Goal: Transaction & Acquisition: Purchase product/service

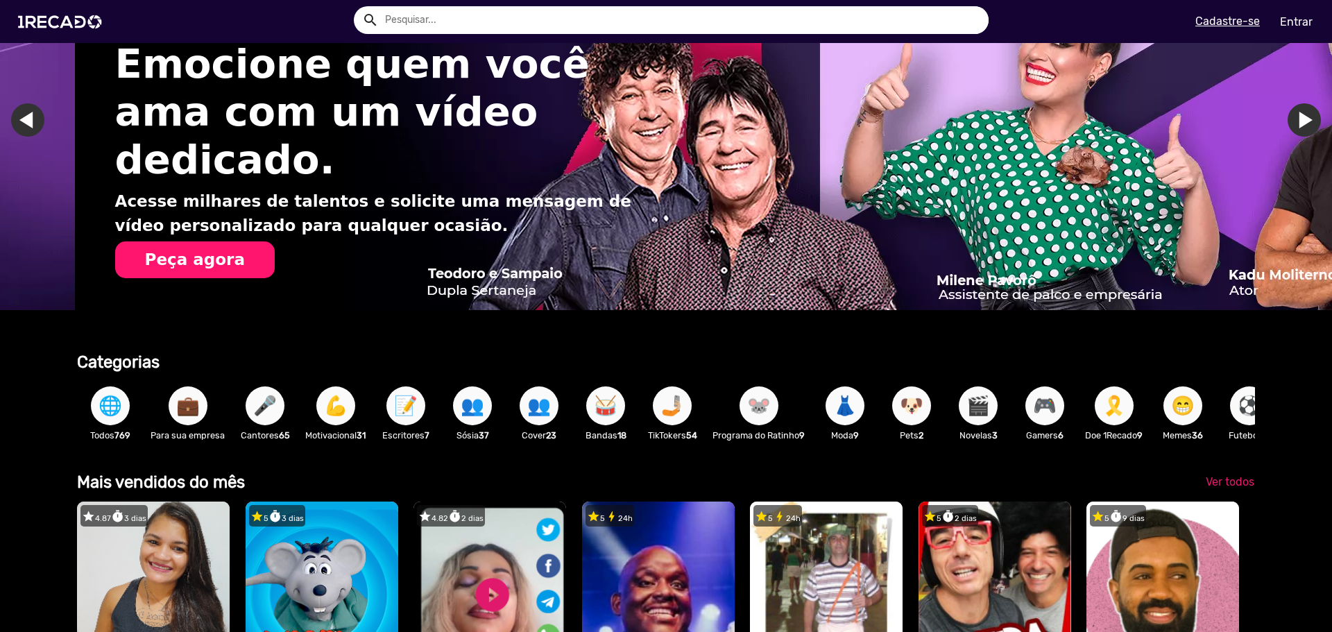
scroll to position [0, 2643]
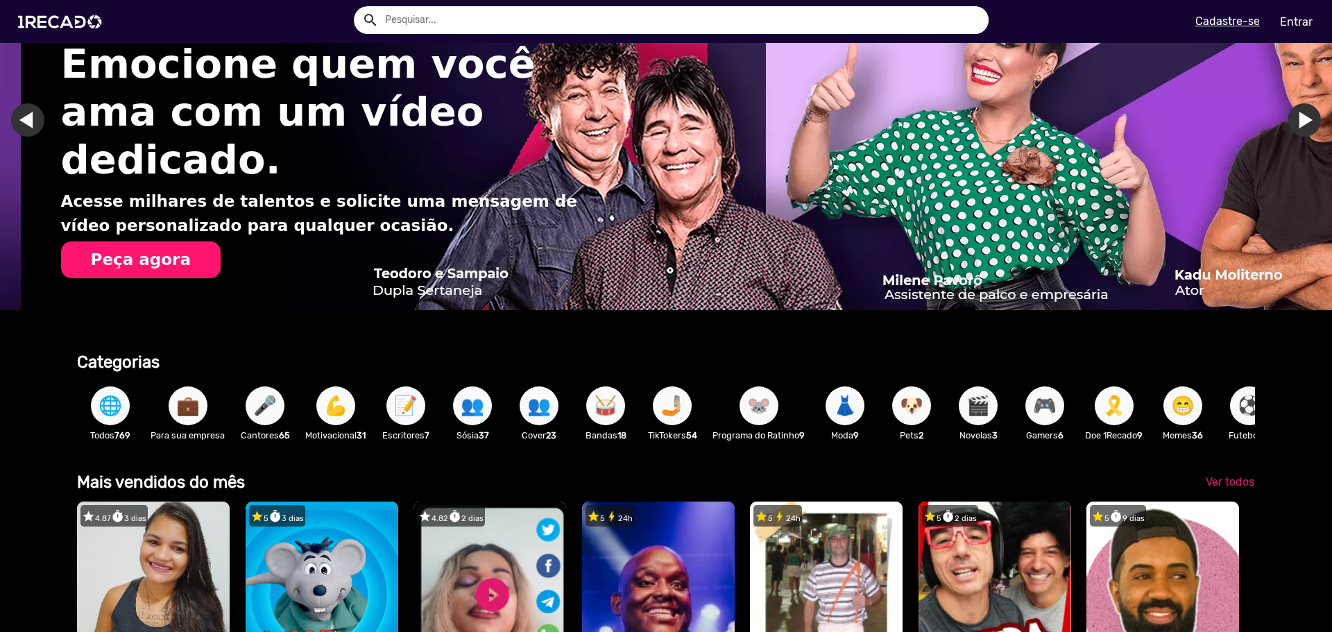
click at [1053, 400] on span "🎮" at bounding box center [1045, 405] width 24 height 39
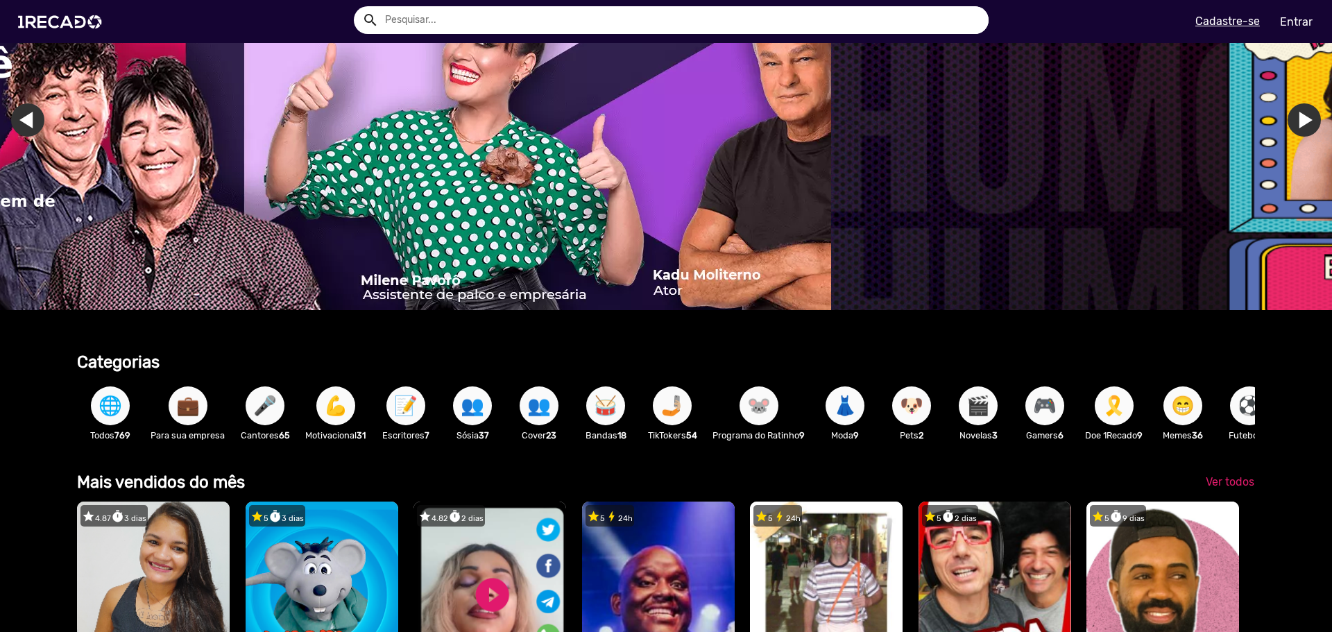
scroll to position [0, 3508]
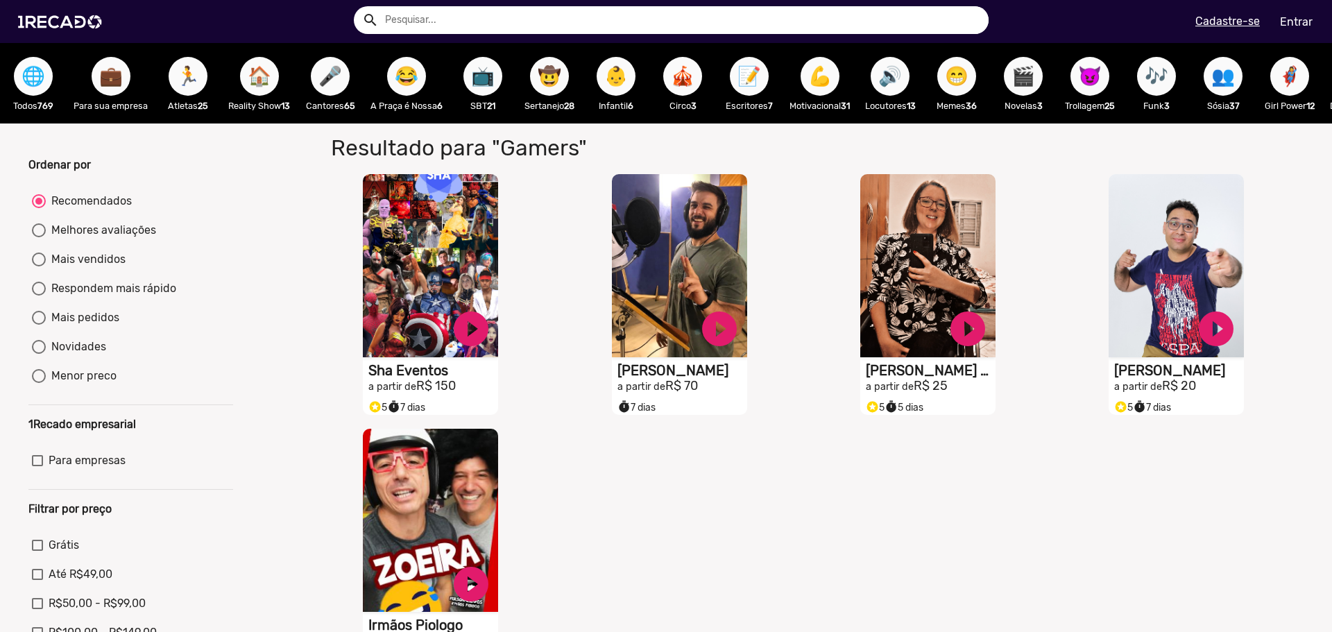
click at [25, 75] on span "🌐" at bounding box center [34, 76] width 24 height 39
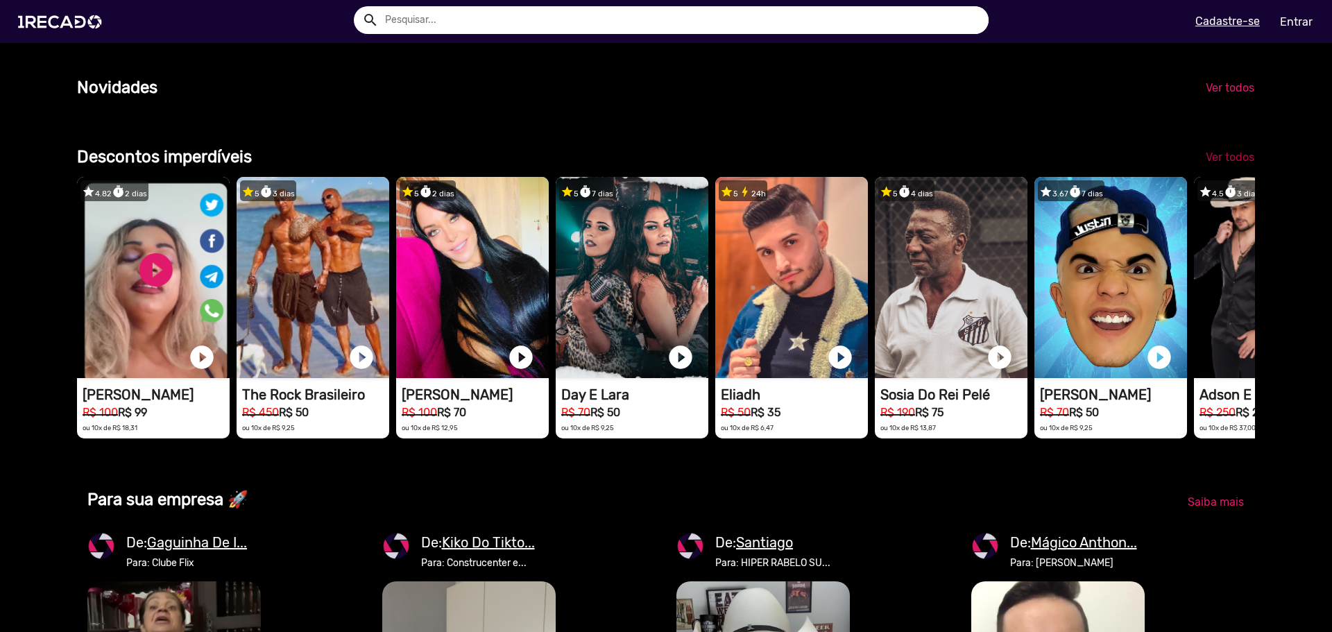
click at [1221, 164] on span "Ver todos" at bounding box center [1230, 157] width 49 height 13
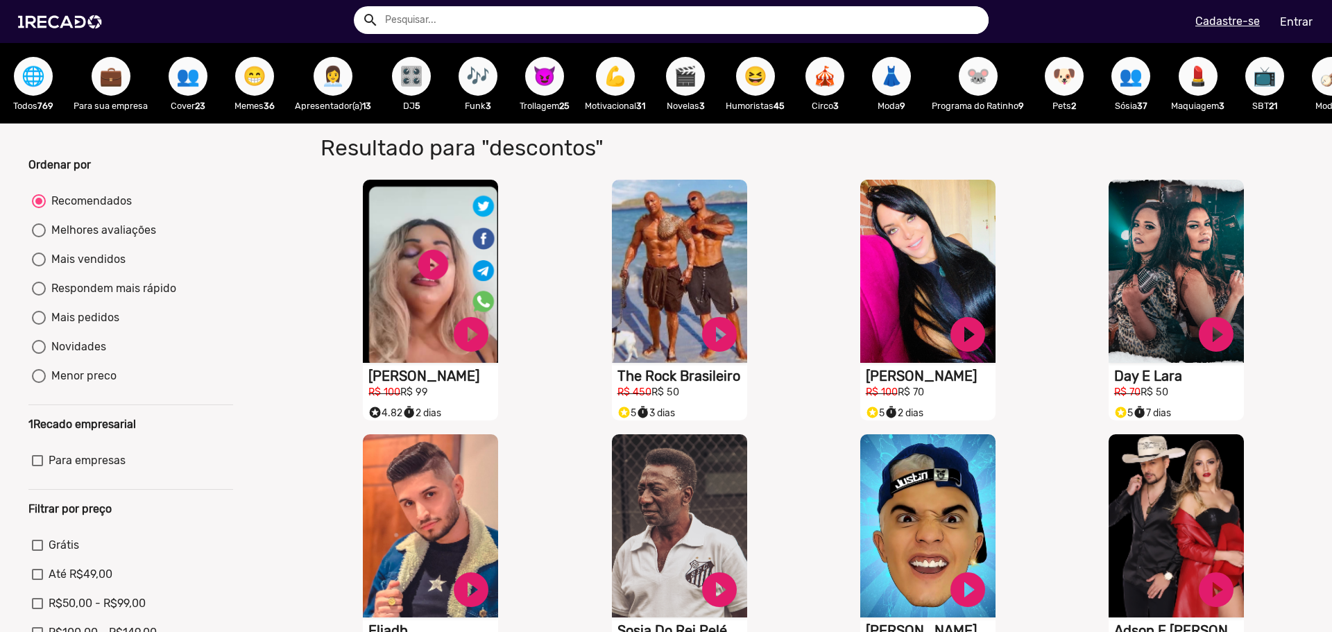
click at [117, 239] on div "Melhores avaliações" at bounding box center [101, 230] width 110 height 17
click at [39, 238] on input "Melhores avaliações" at bounding box center [38, 237] width 1 height 1
radio input "true"
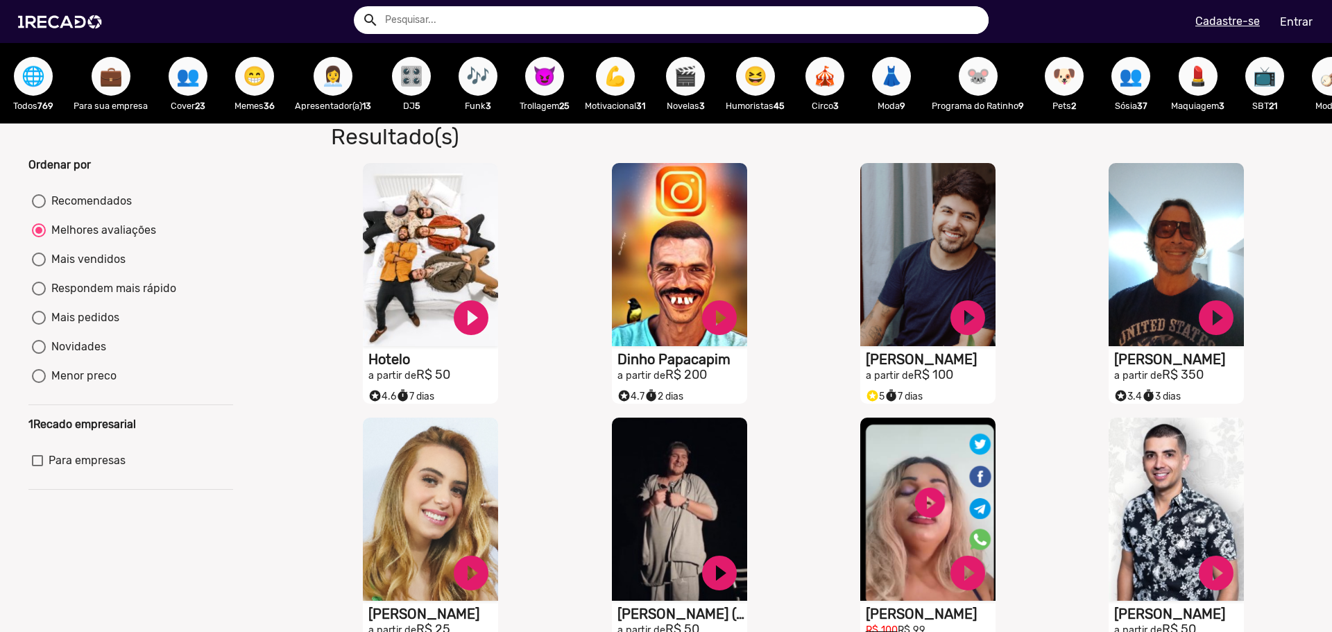
click at [80, 266] on div "Mais vendidos" at bounding box center [86, 259] width 80 height 17
click at [39, 266] on input "Mais vendidos" at bounding box center [38, 266] width 1 height 1
radio input "true"
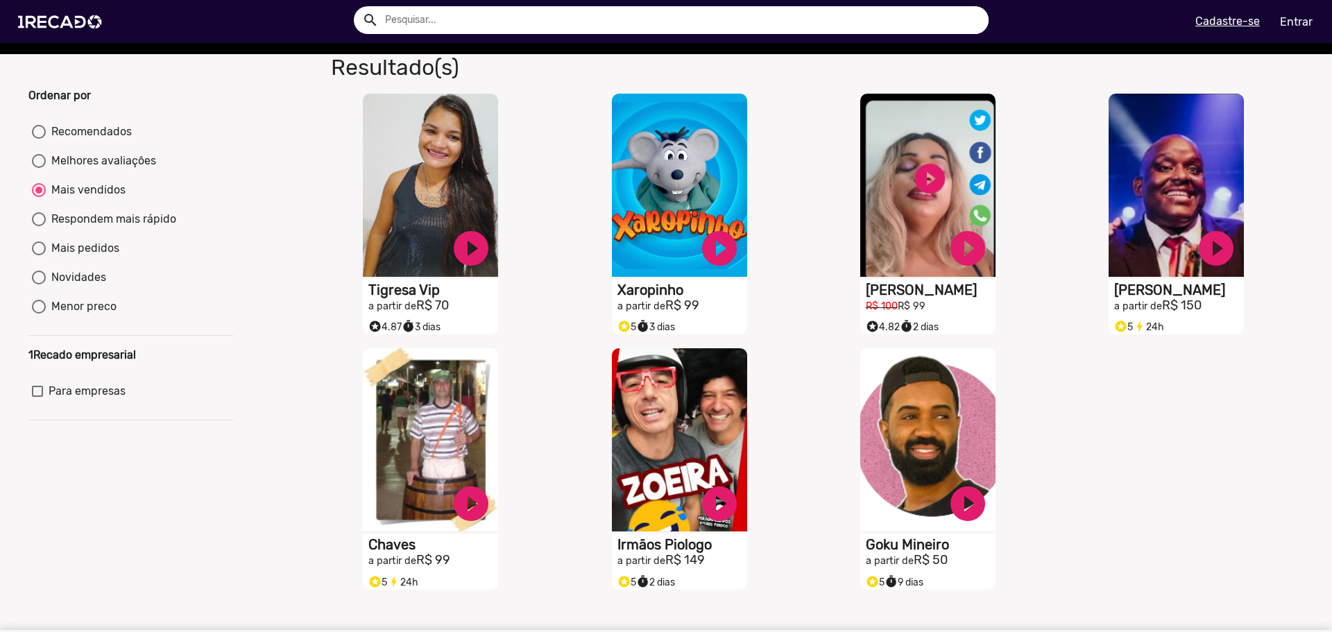
click at [96, 228] on div "Respondem mais rápido" at bounding box center [111, 219] width 130 height 17
click at [39, 227] on input "Respondem mais rápido" at bounding box center [38, 226] width 1 height 1
radio input "true"
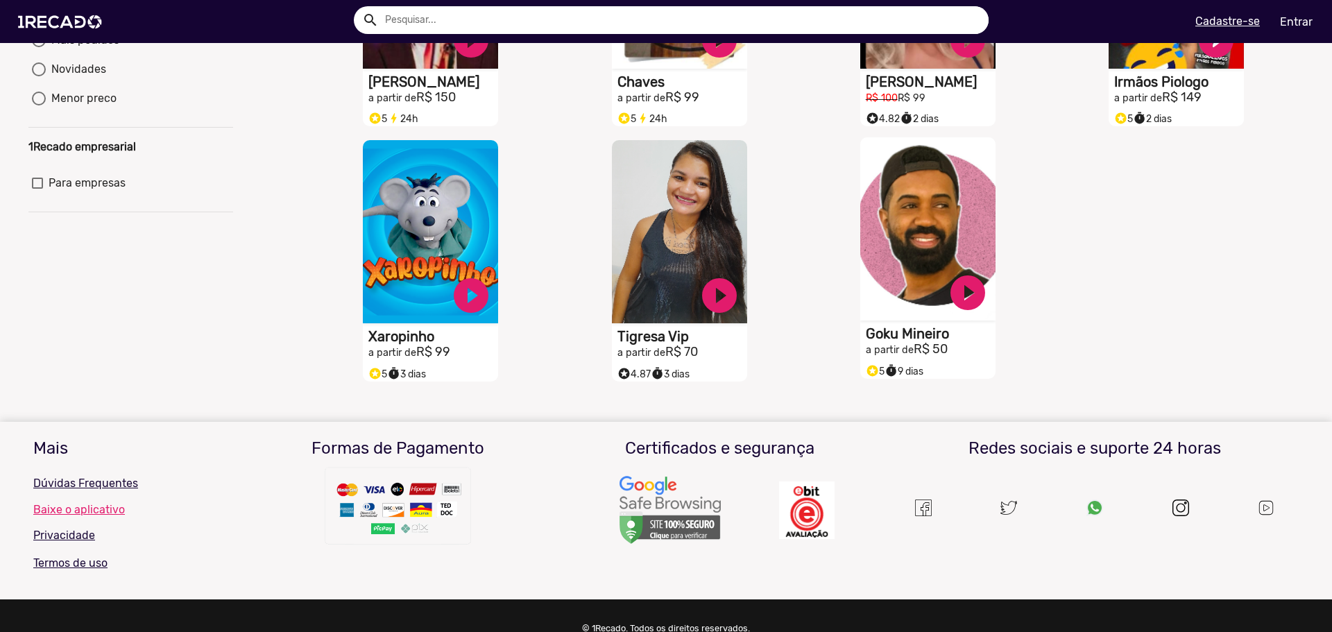
click at [898, 238] on video "S1RECADO vídeos dedicados para fãs e empresas" at bounding box center [927, 228] width 135 height 183
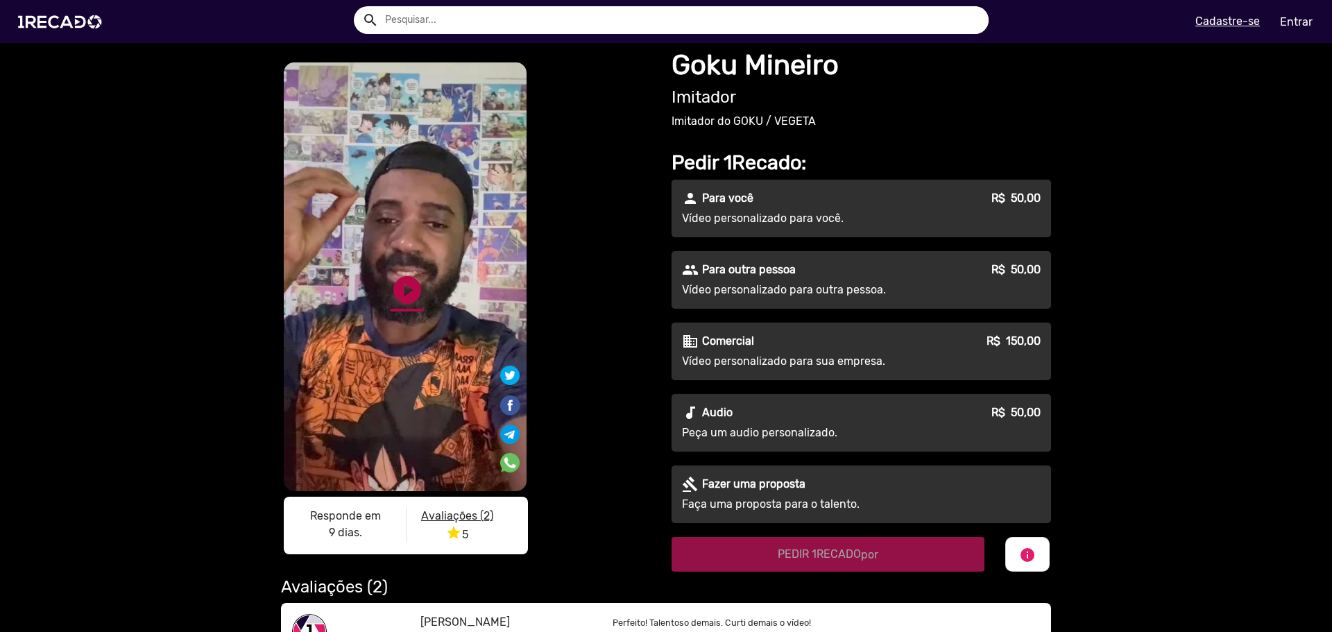
click at [398, 296] on link "play_circle_filled" at bounding box center [407, 289] width 33 height 33
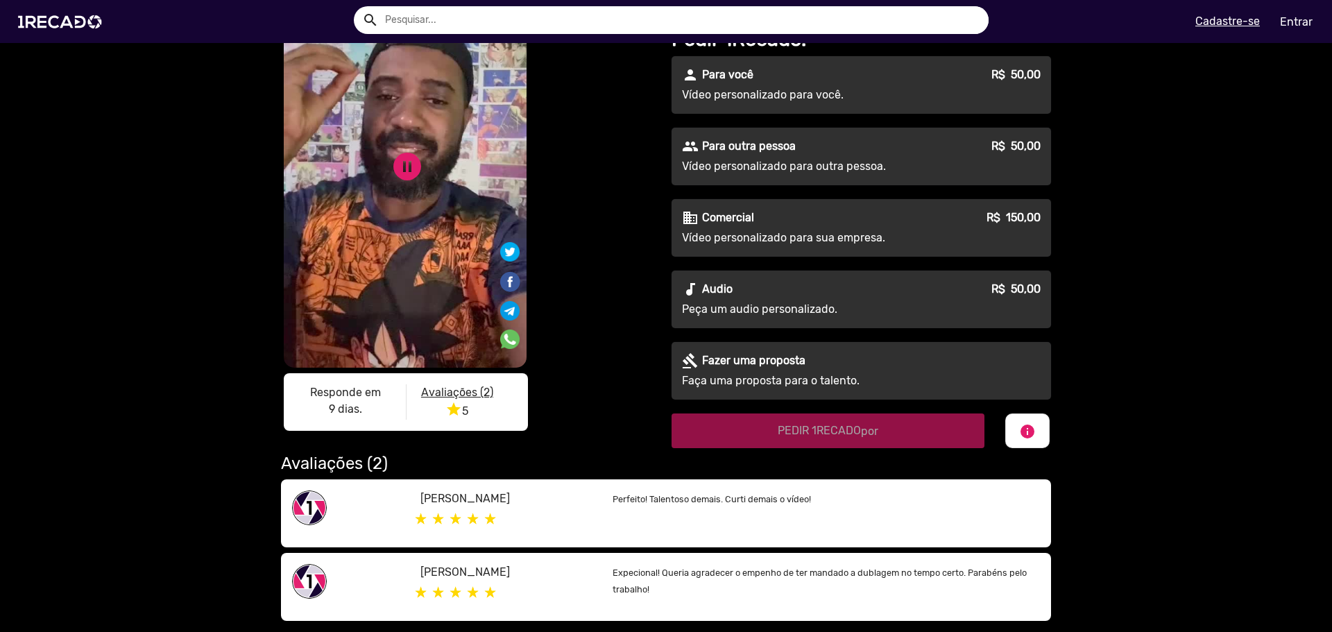
scroll to position [69, 0]
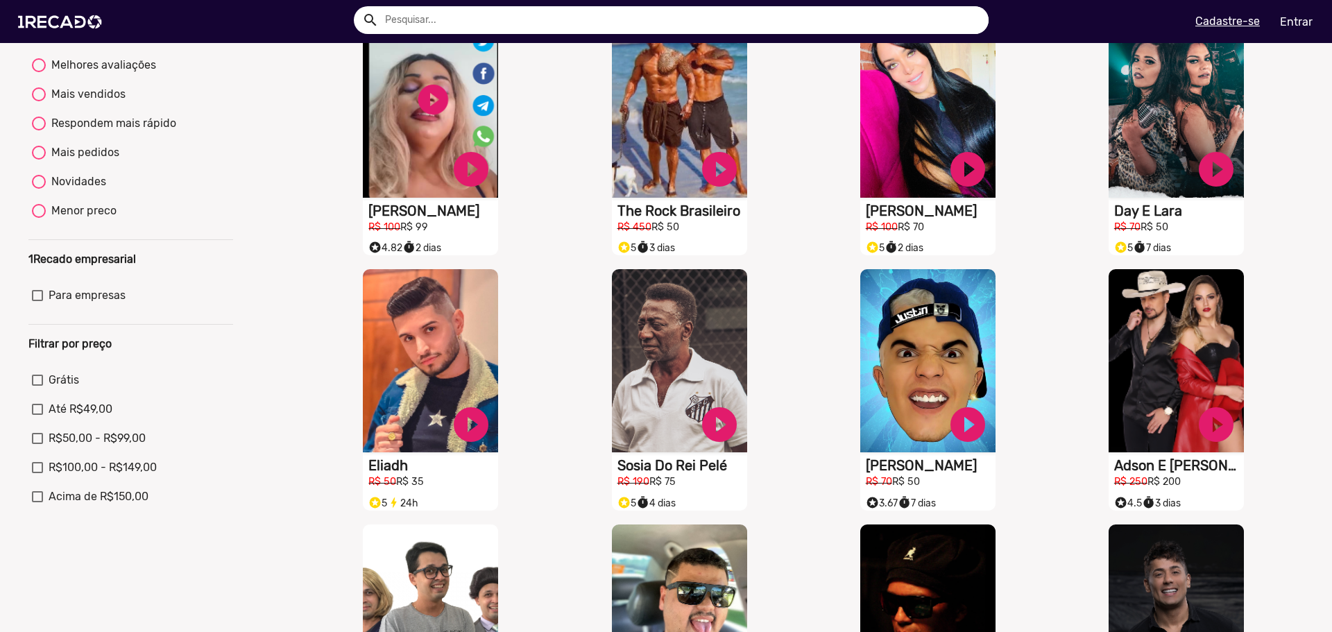
scroll to position [164, 0]
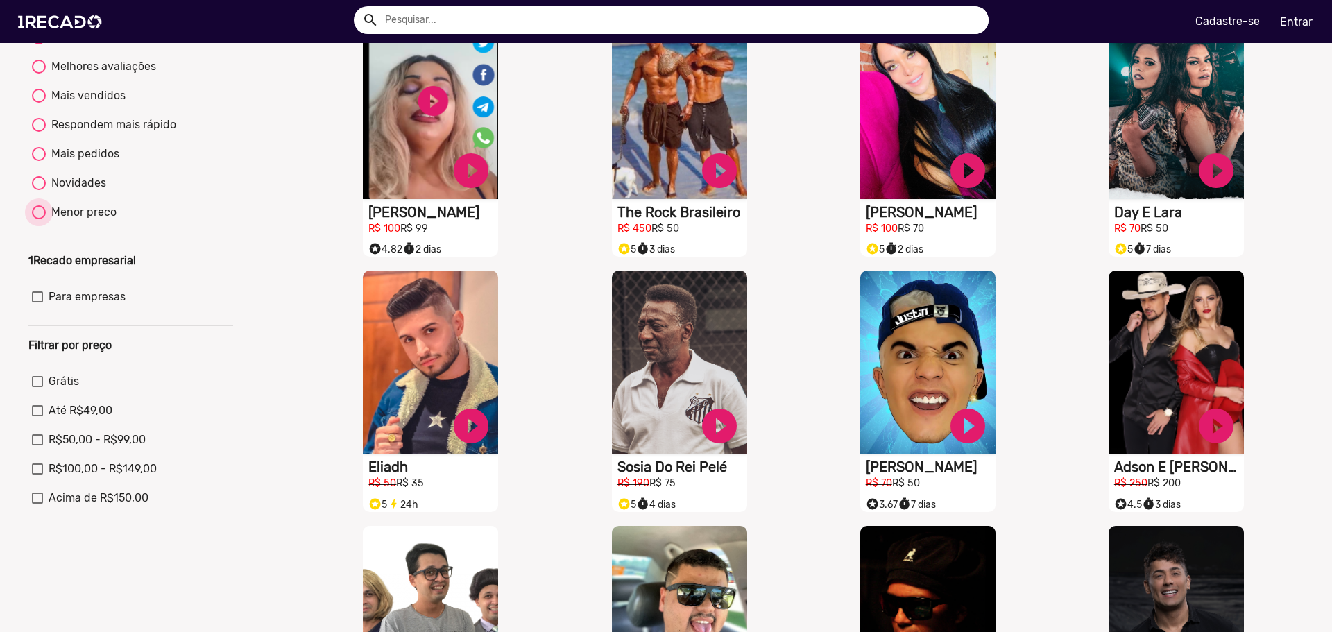
click at [87, 221] on div "Menor preco" at bounding box center [81, 212] width 71 height 17
click at [39, 220] on input "Menor preco" at bounding box center [38, 219] width 1 height 1
radio input "true"
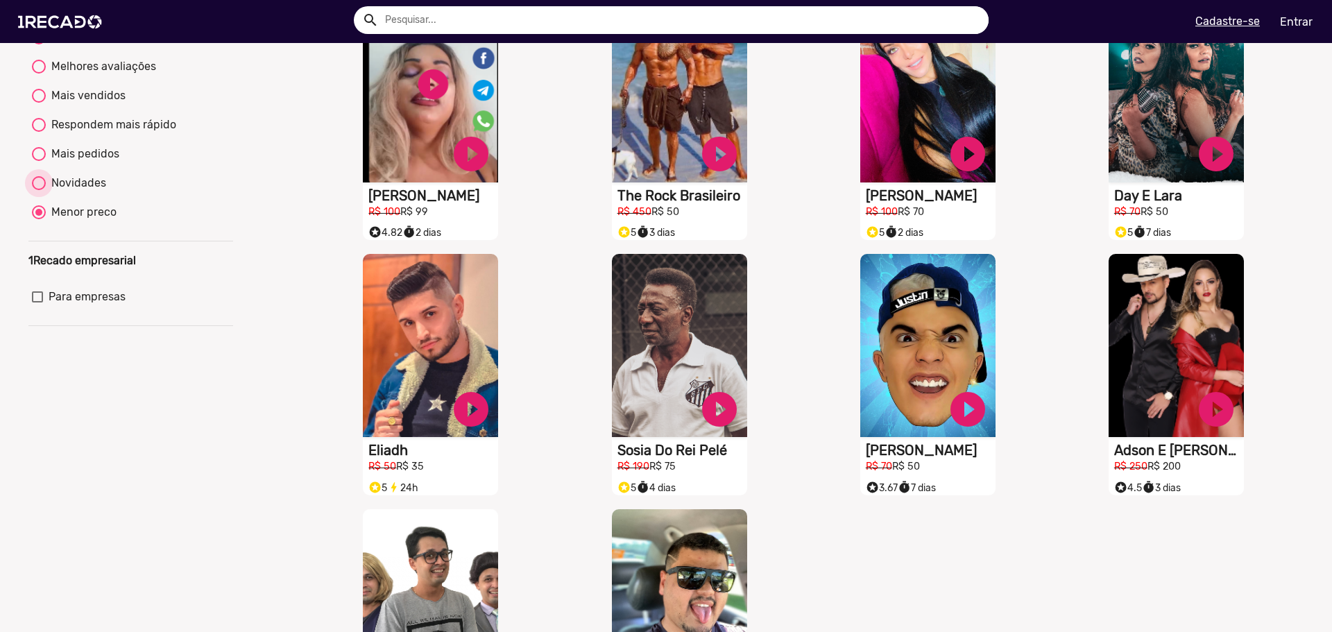
click at [80, 191] on div "Novidades" at bounding box center [76, 183] width 60 height 17
click at [39, 191] on input "Novidades" at bounding box center [38, 190] width 1 height 1
radio input "true"
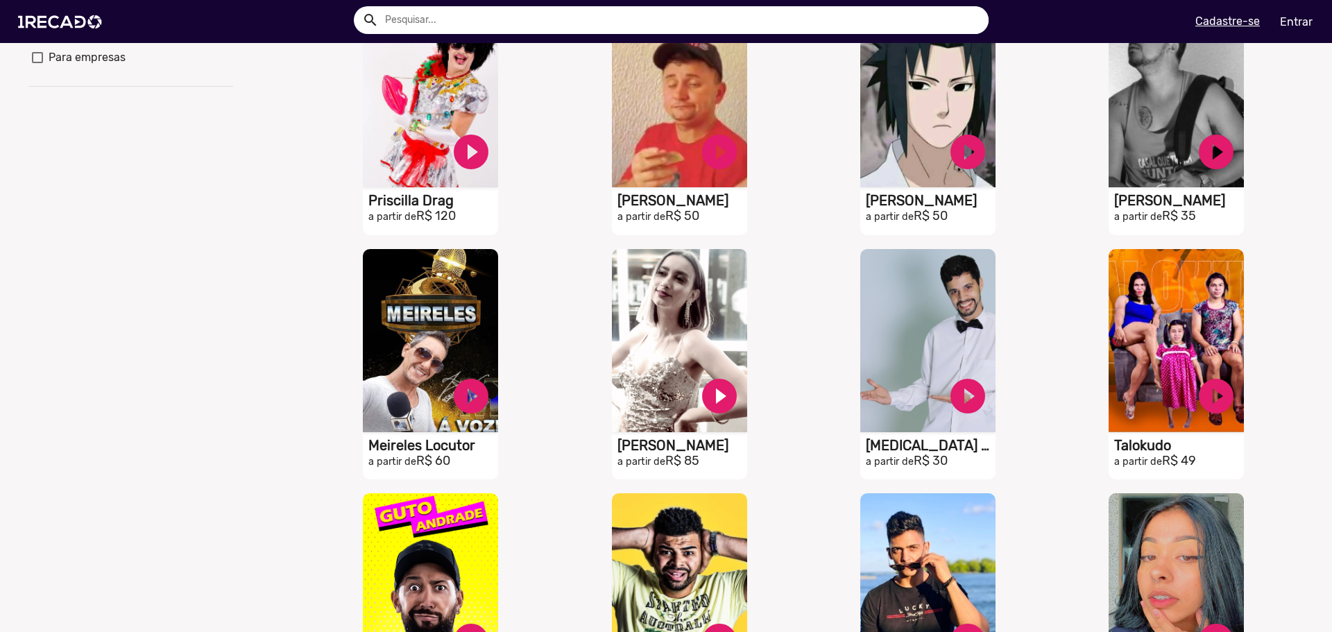
scroll to position [416, 0]
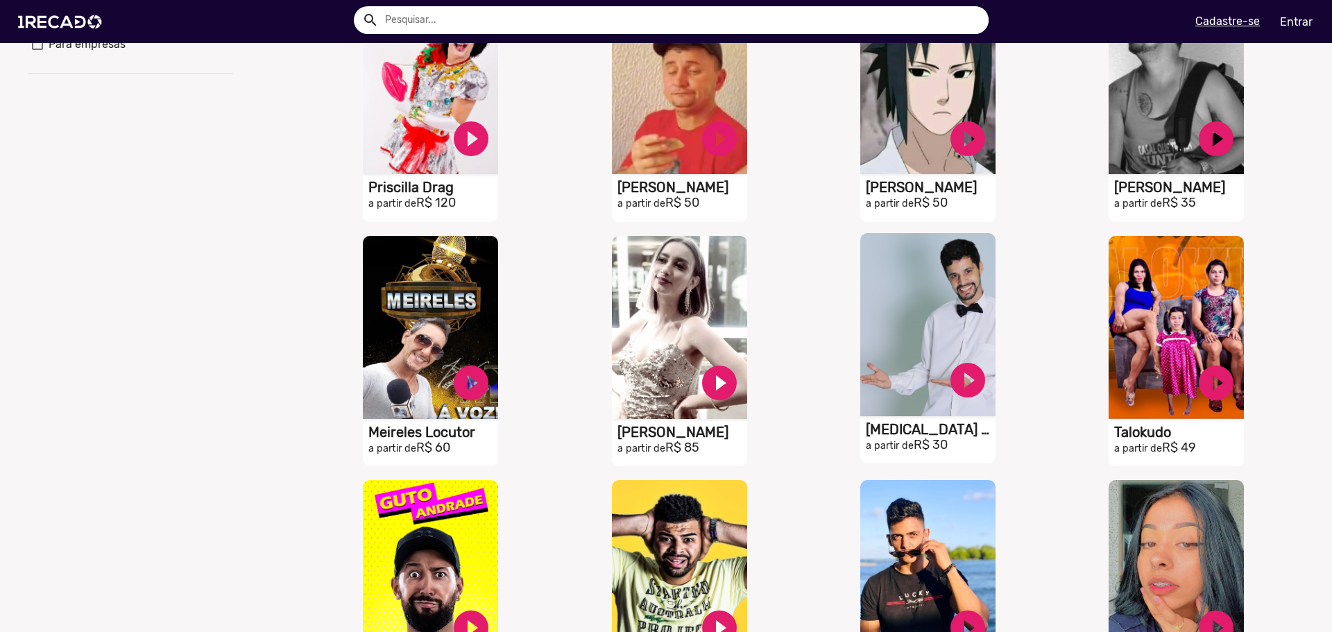
click at [917, 358] on video "S1RECADO vídeos dedicados para fãs e empresas" at bounding box center [927, 324] width 135 height 183
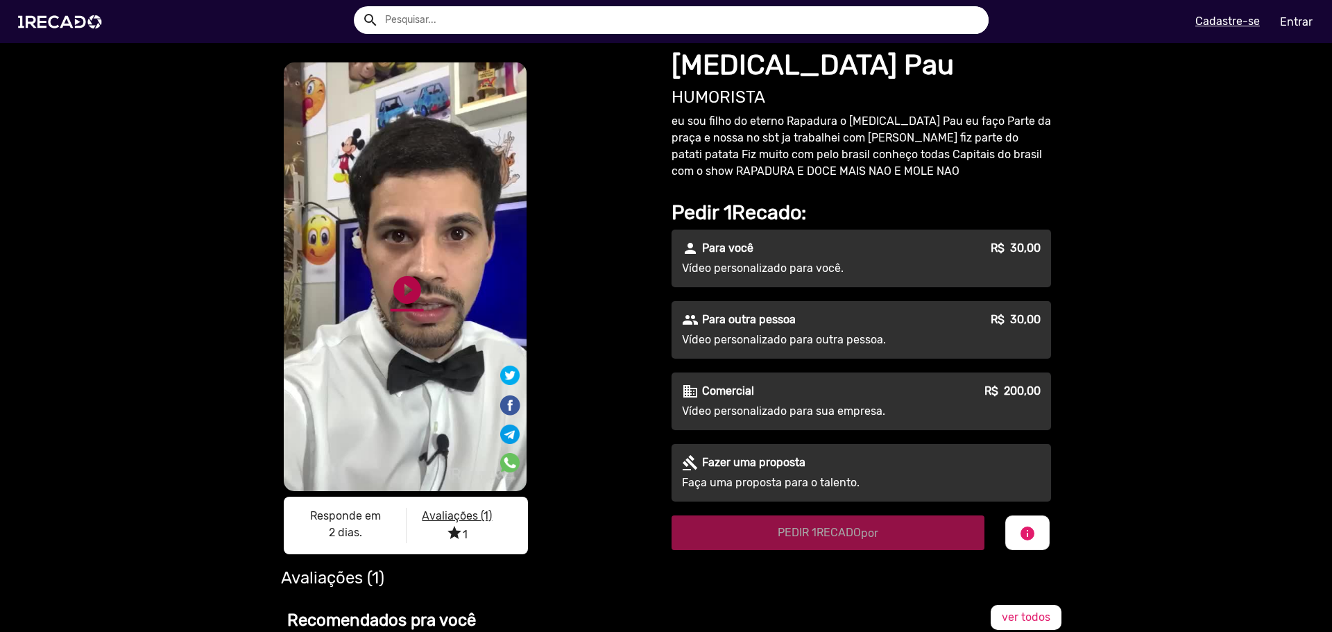
click at [400, 293] on link "play_circle_filled" at bounding box center [407, 289] width 33 height 33
click at [60, 17] on img at bounding box center [62, 21] width 105 height 59
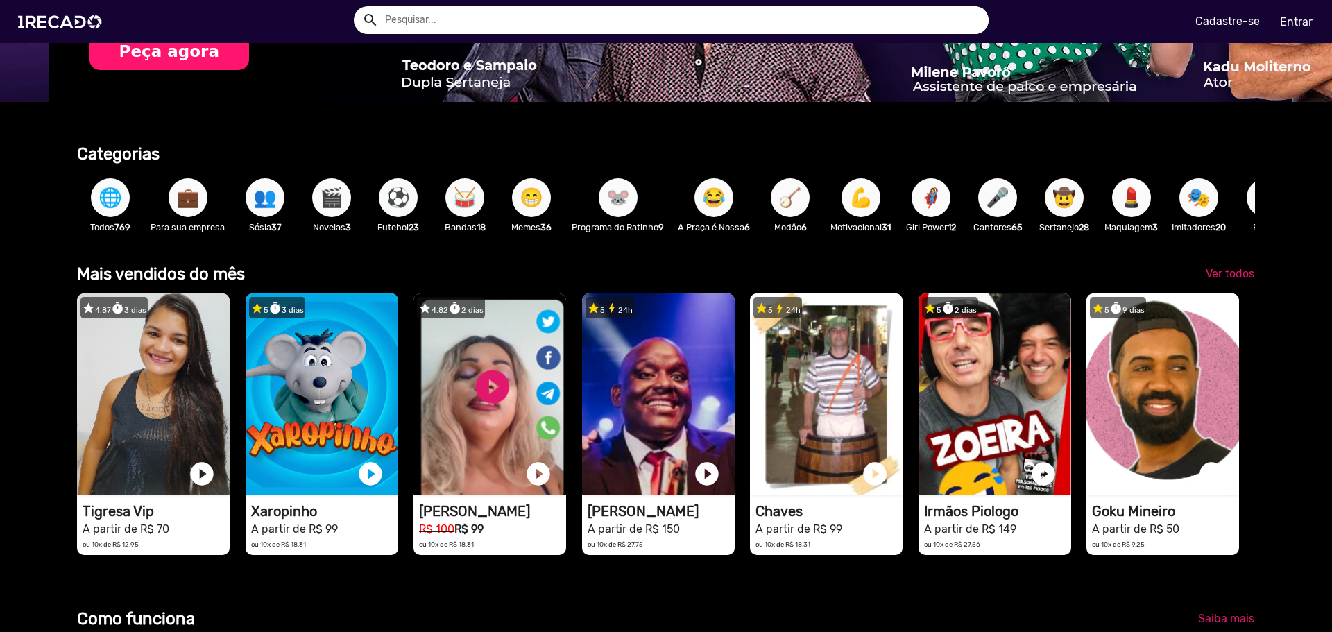
scroll to position [0, 2643]
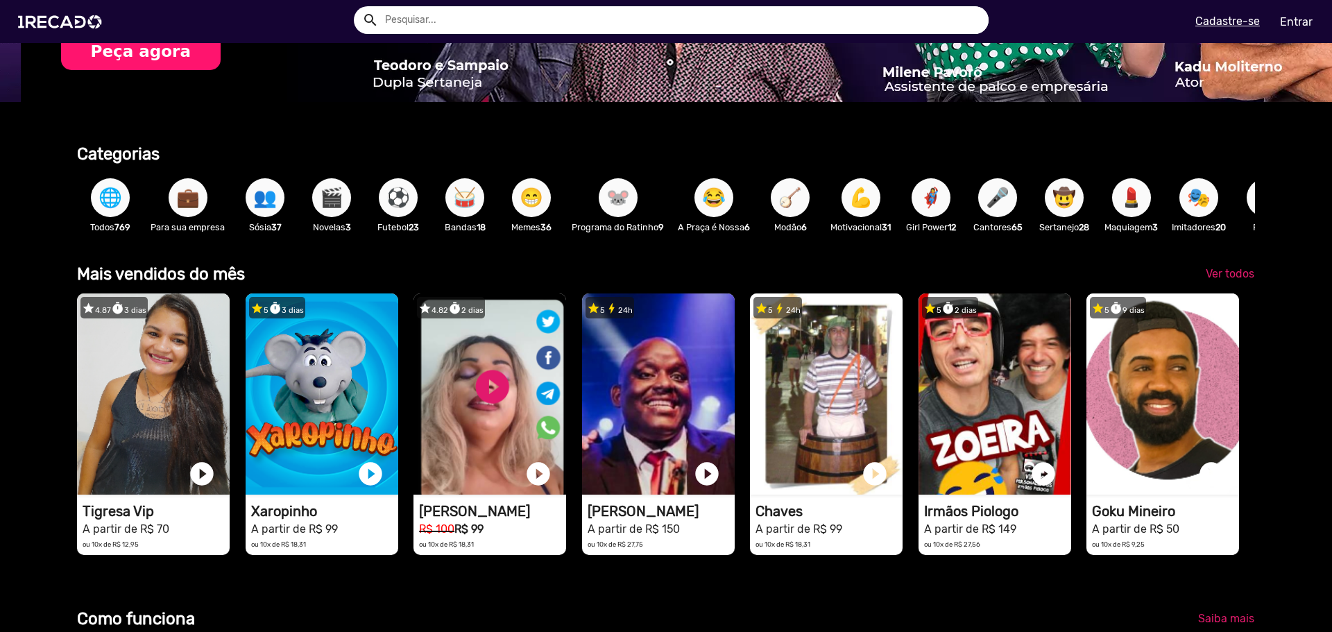
click at [1206, 200] on span "🎭" at bounding box center [1199, 197] width 24 height 39
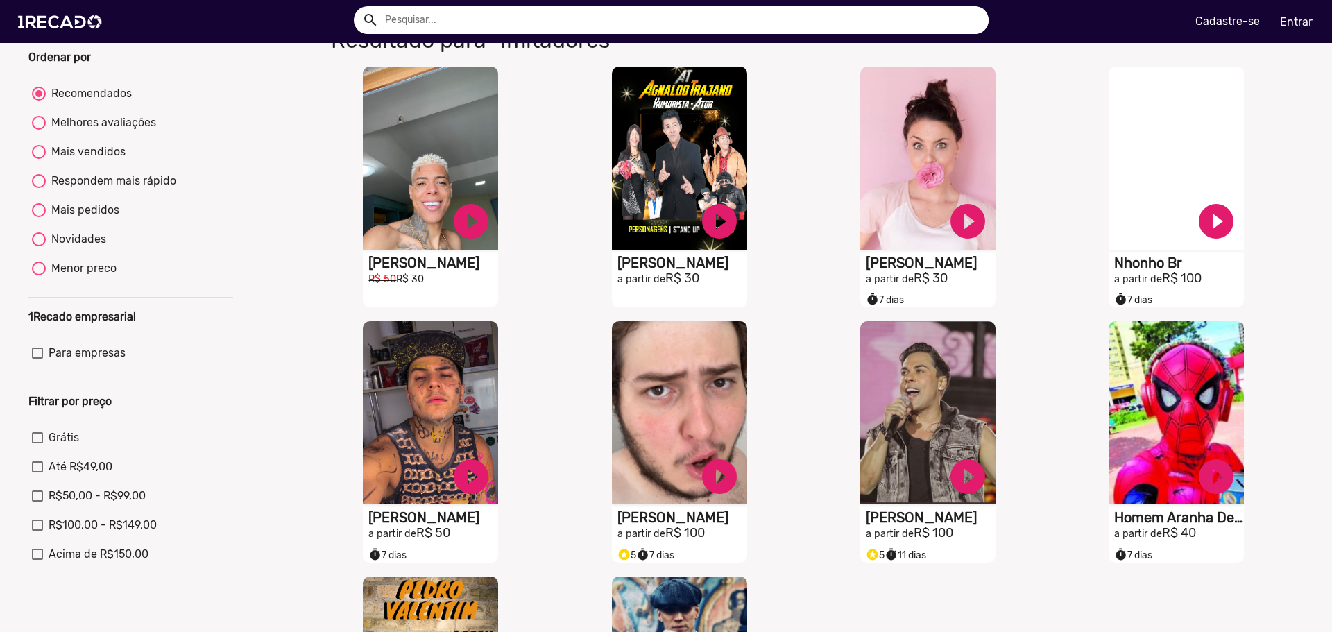
scroll to position [69, 0]
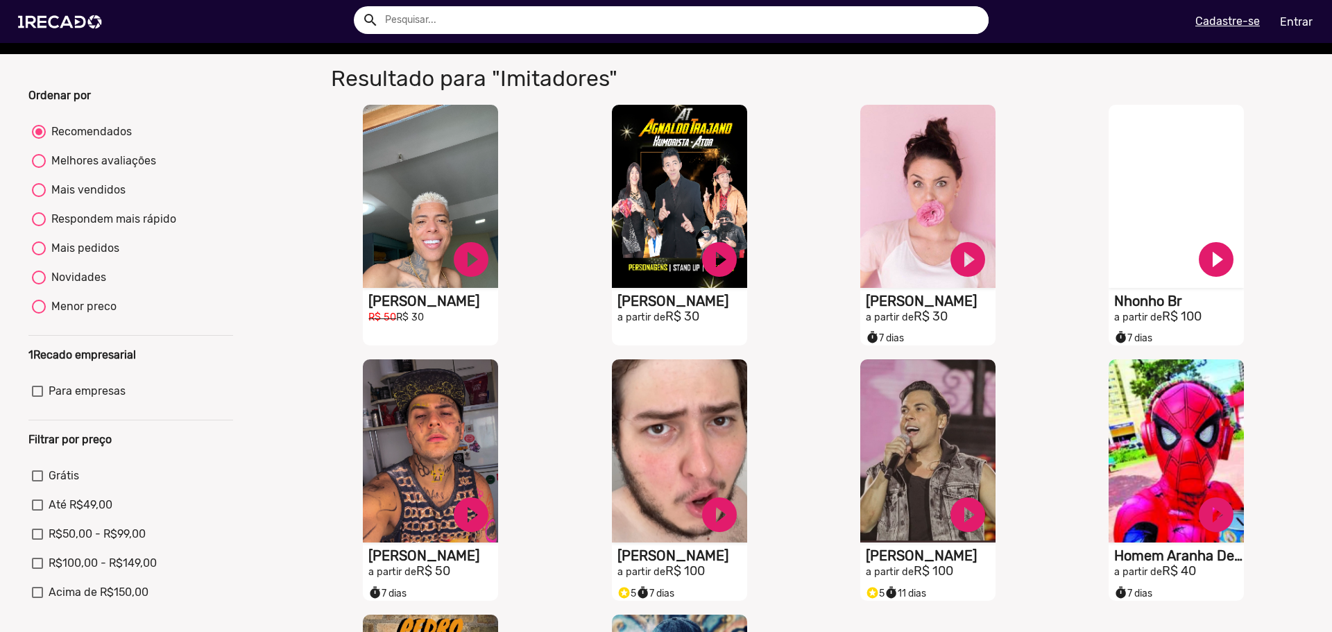
click at [94, 257] on div "Mais pedidos" at bounding box center [83, 248] width 74 height 17
click at [39, 256] on input "Mais pedidos" at bounding box center [38, 255] width 1 height 1
radio input "true"
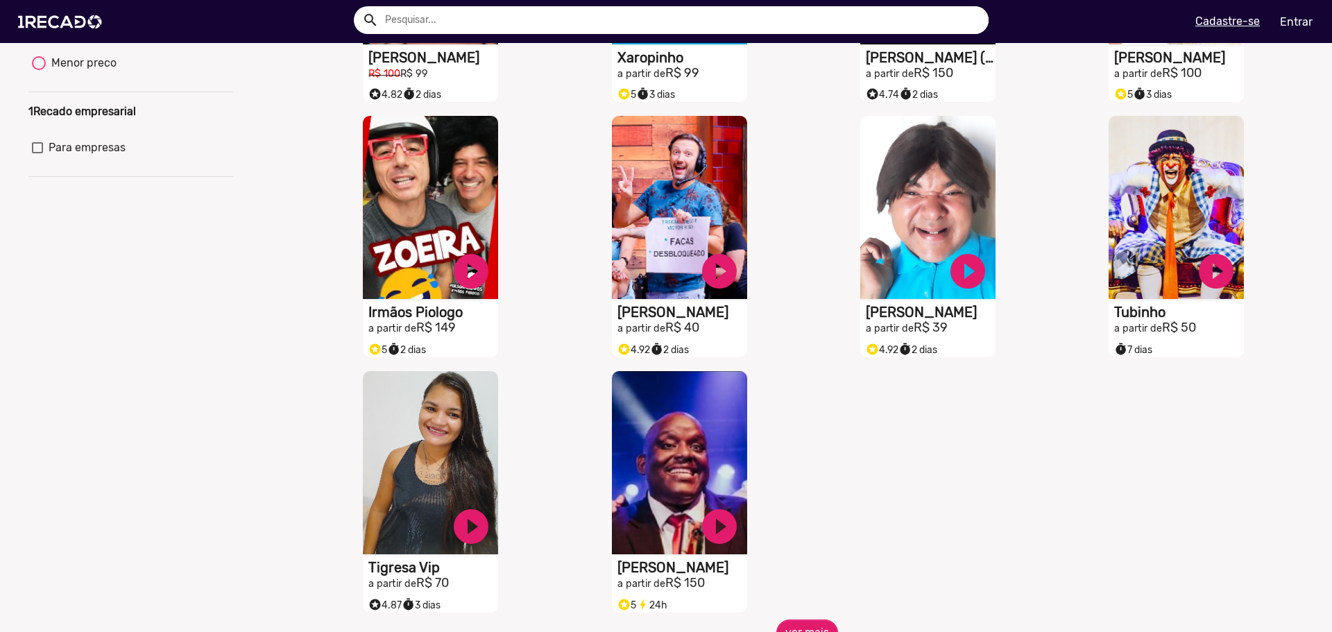
scroll to position [347, 0]
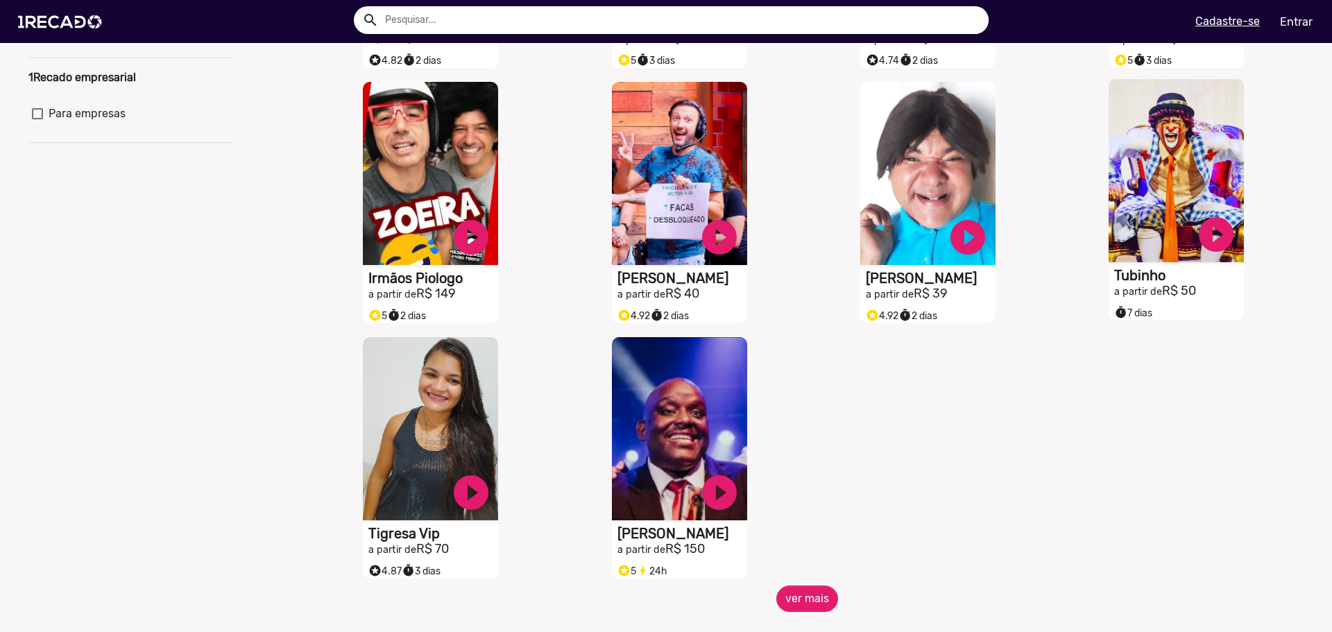
click at [1168, 201] on video "S1RECADO vídeos dedicados para fãs e empresas" at bounding box center [1176, 170] width 135 height 183
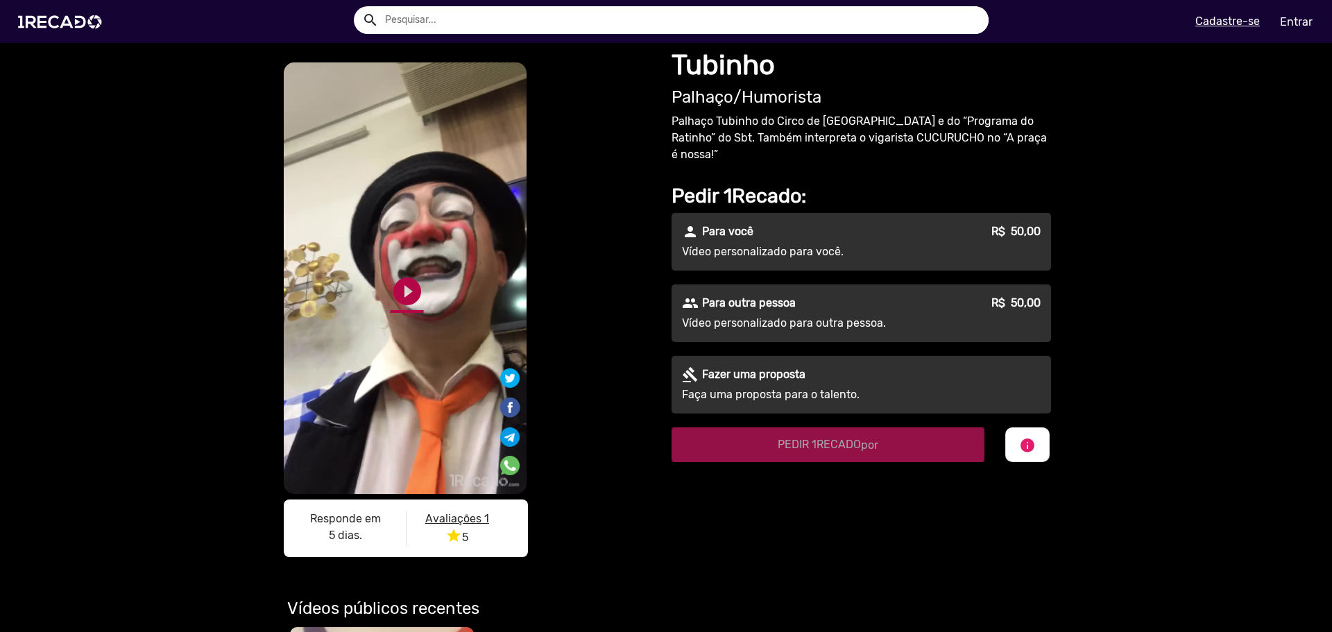
click at [406, 286] on link "play_circle_filled" at bounding box center [407, 291] width 33 height 33
click at [55, 22] on img at bounding box center [62, 21] width 105 height 59
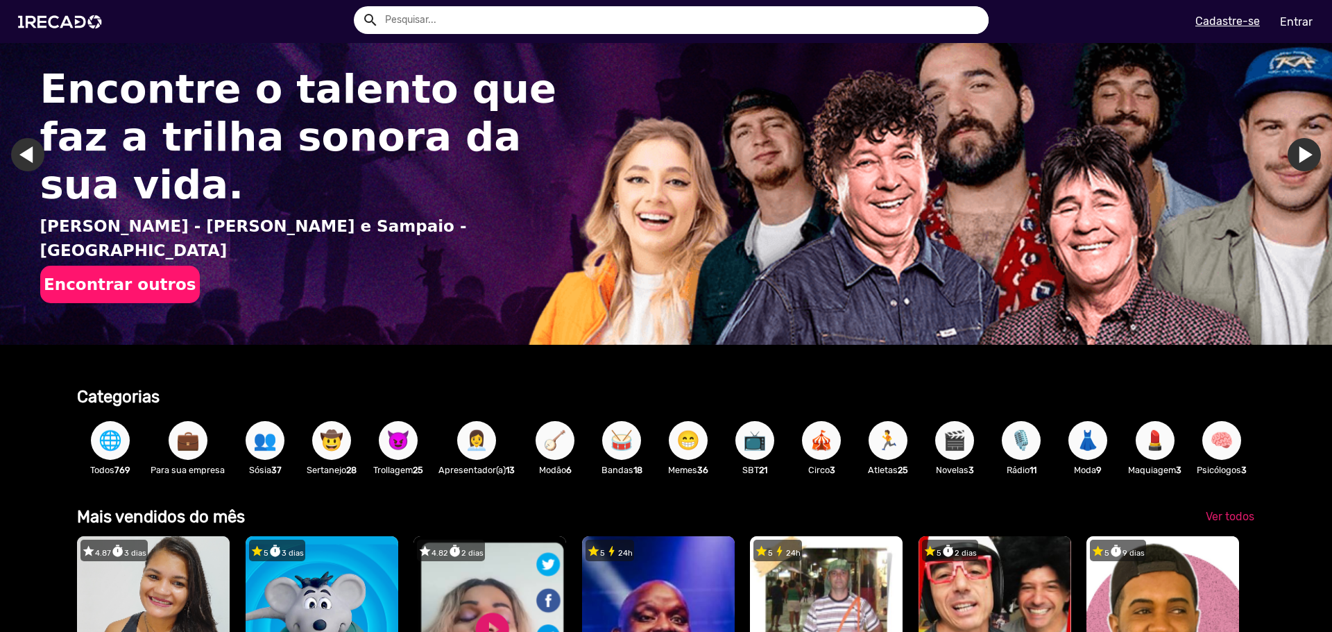
scroll to position [278, 0]
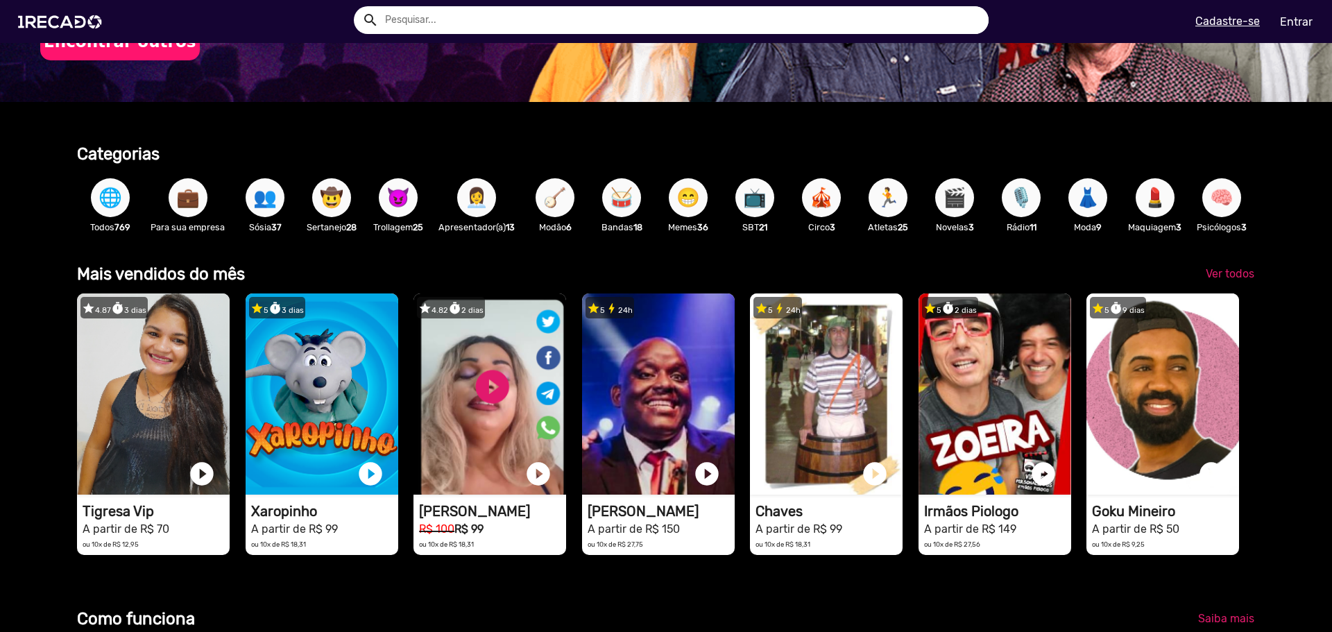
click at [101, 194] on span "🌐" at bounding box center [111, 197] width 24 height 39
click at [109, 205] on span "🌐" at bounding box center [111, 197] width 24 height 39
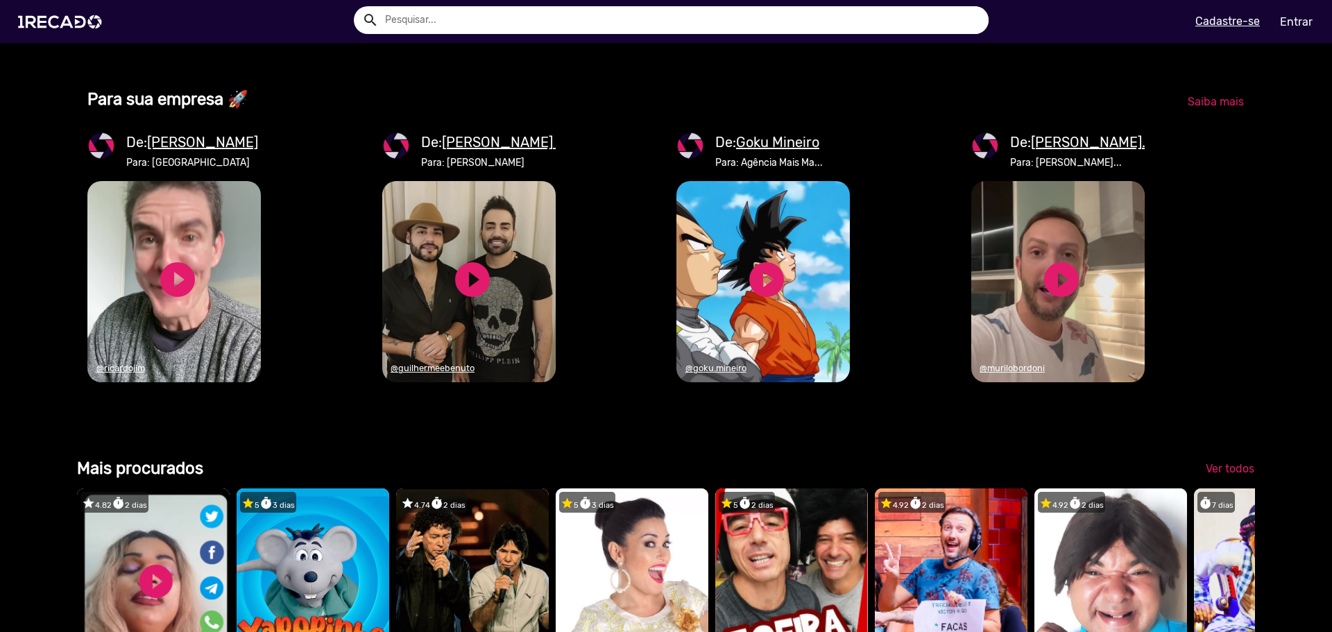
scroll to position [1526, 0]
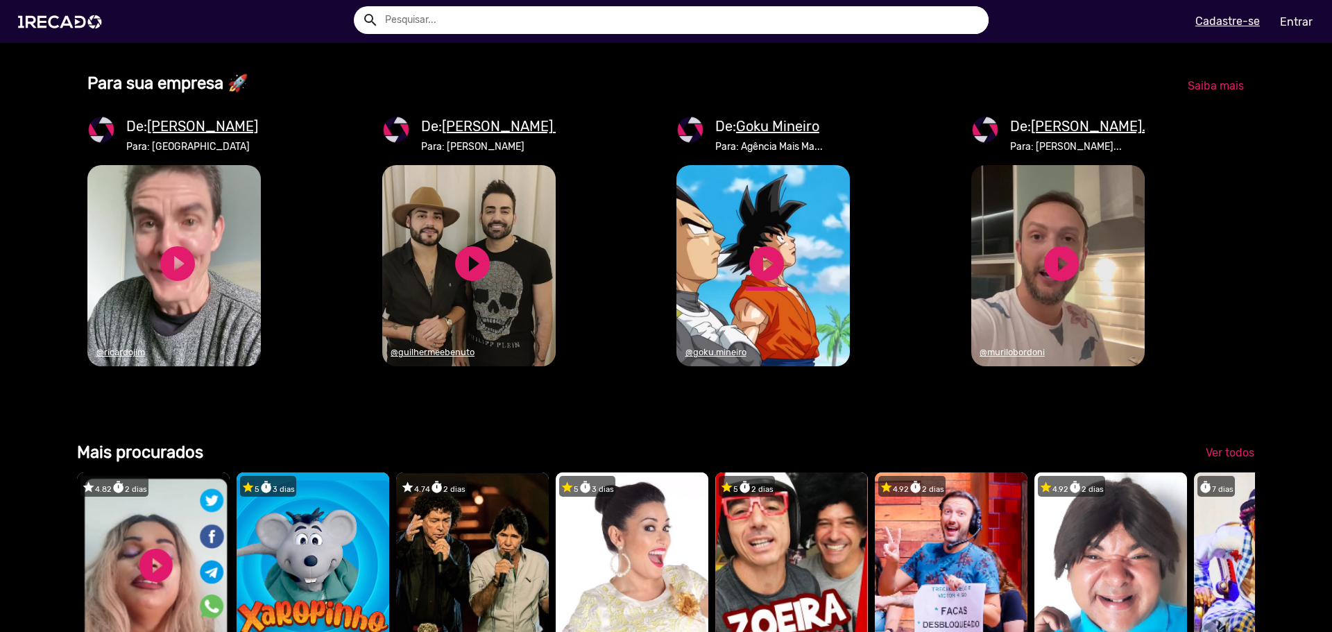
click at [758, 284] on link "play_circle_filled" at bounding box center [767, 264] width 42 height 42
click at [702, 292] on video "1RECADO vídeos dedicados para fãs e empresas" at bounding box center [762, 265] width 173 height 201
click at [772, 284] on link "pause_circle" at bounding box center [767, 264] width 42 height 42
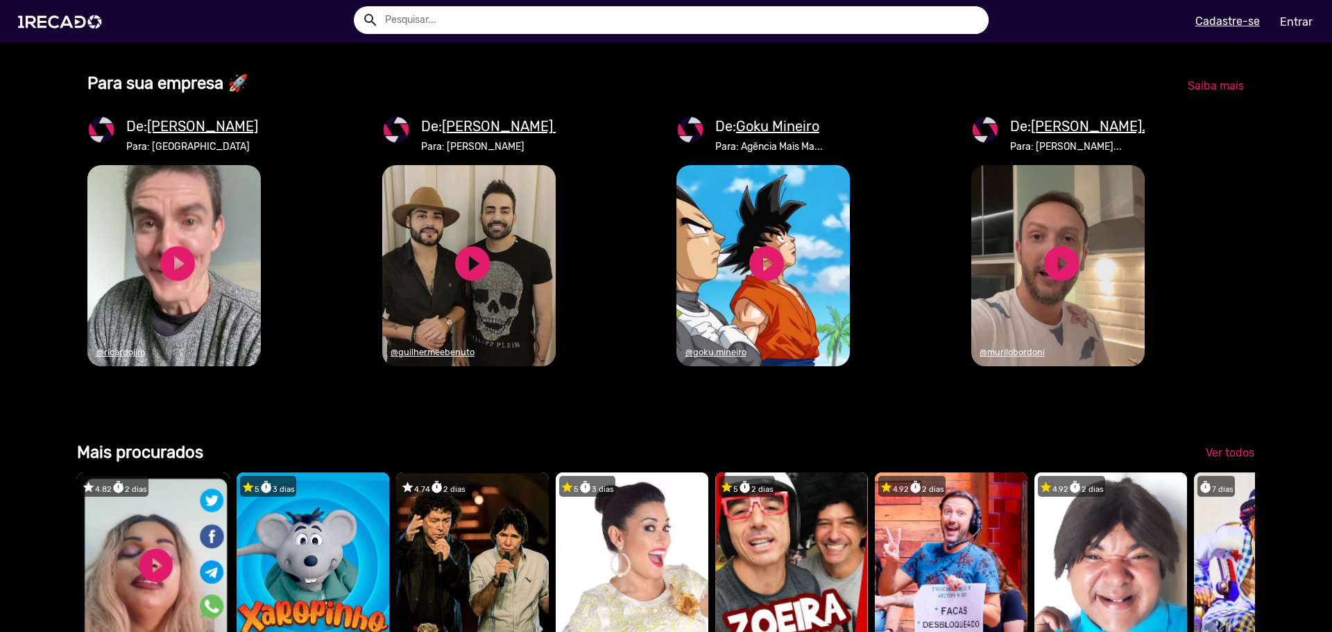
click at [804, 304] on video "1RECADO vídeos dedicados para fãs e empresas" at bounding box center [762, 265] width 173 height 201
click at [760, 284] on link "play_circle_filled" at bounding box center [767, 264] width 42 height 42
click at [763, 284] on link "pause_circle" at bounding box center [767, 264] width 42 height 42
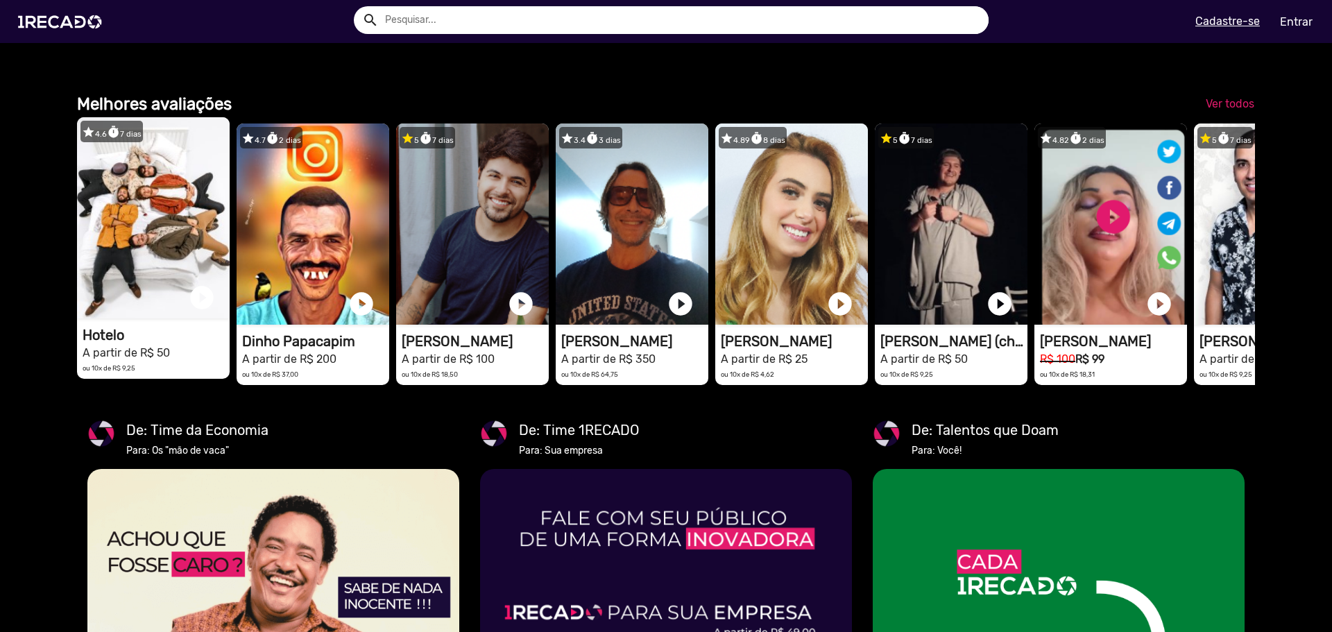
scroll to position [0, 1322]
click at [156, 303] on video "1RECADO vídeos dedicados para fãs e empresas" at bounding box center [153, 217] width 153 height 201
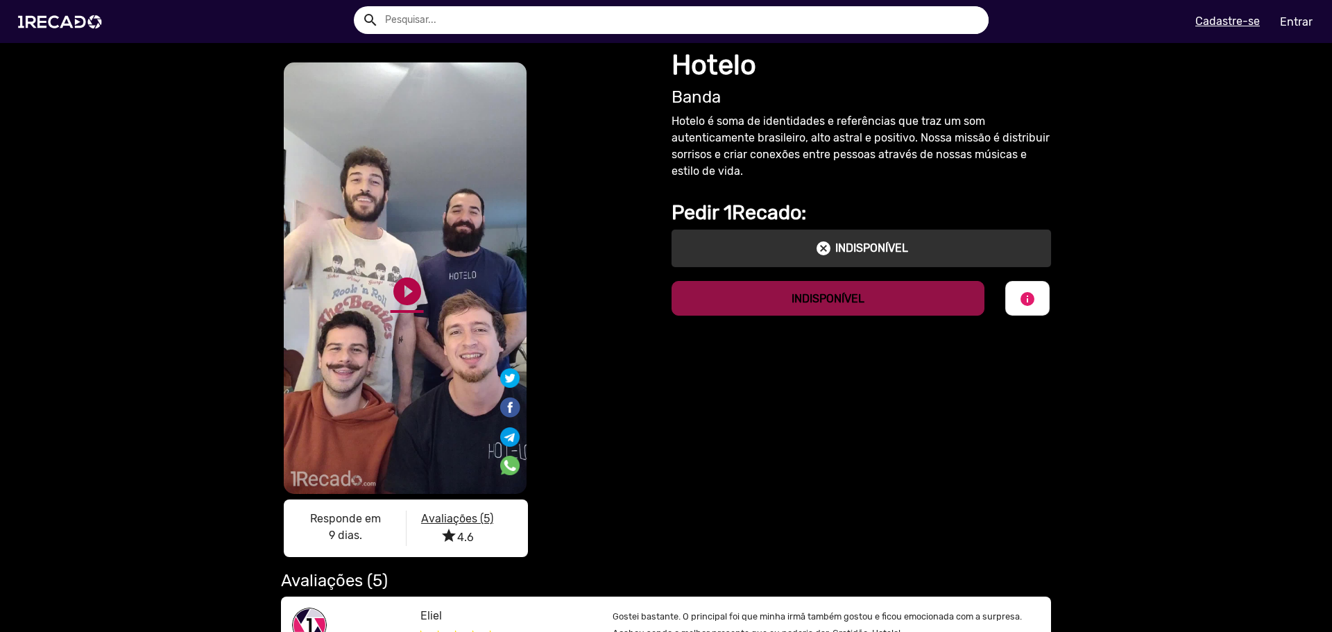
click at [397, 291] on link "play_circle_filled" at bounding box center [407, 291] width 33 height 33
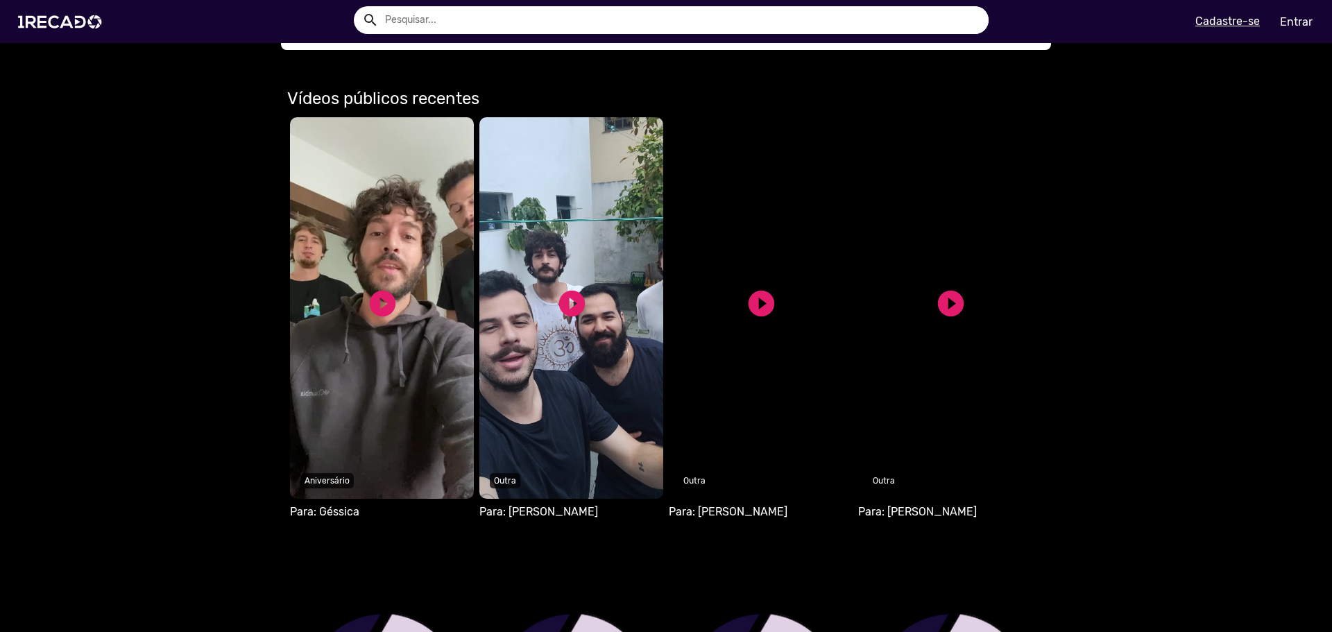
scroll to position [833, 0]
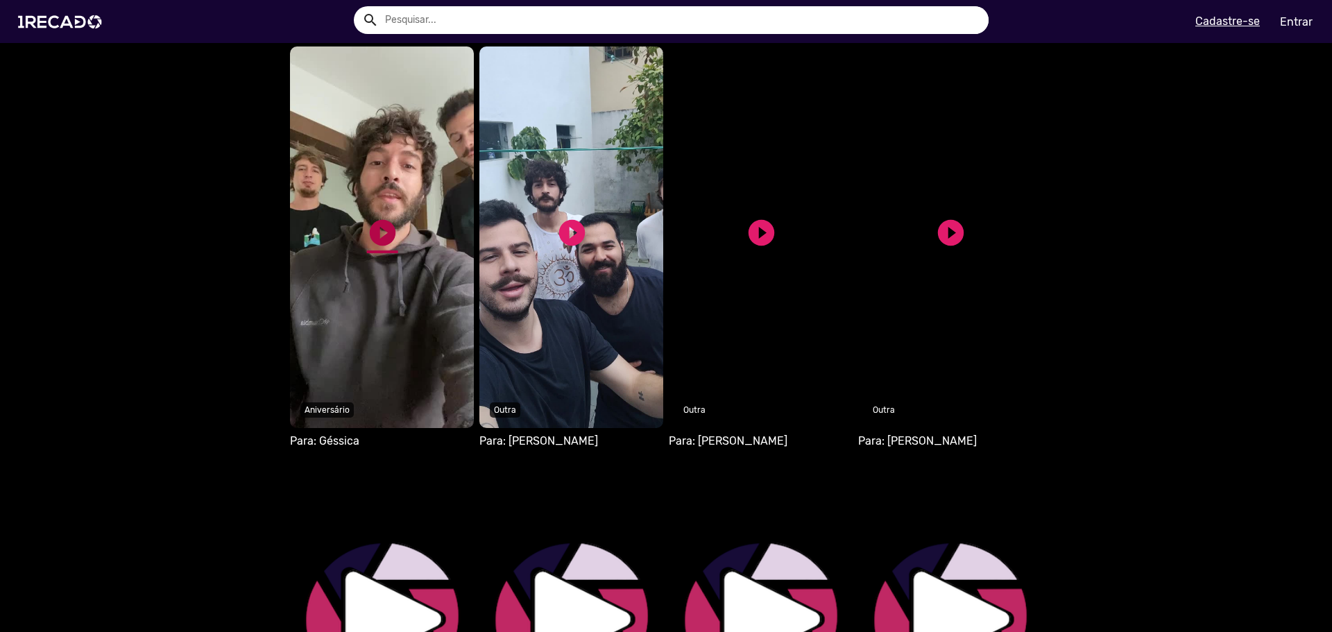
click at [378, 228] on link "play_circle_filled" at bounding box center [382, 232] width 31 height 31
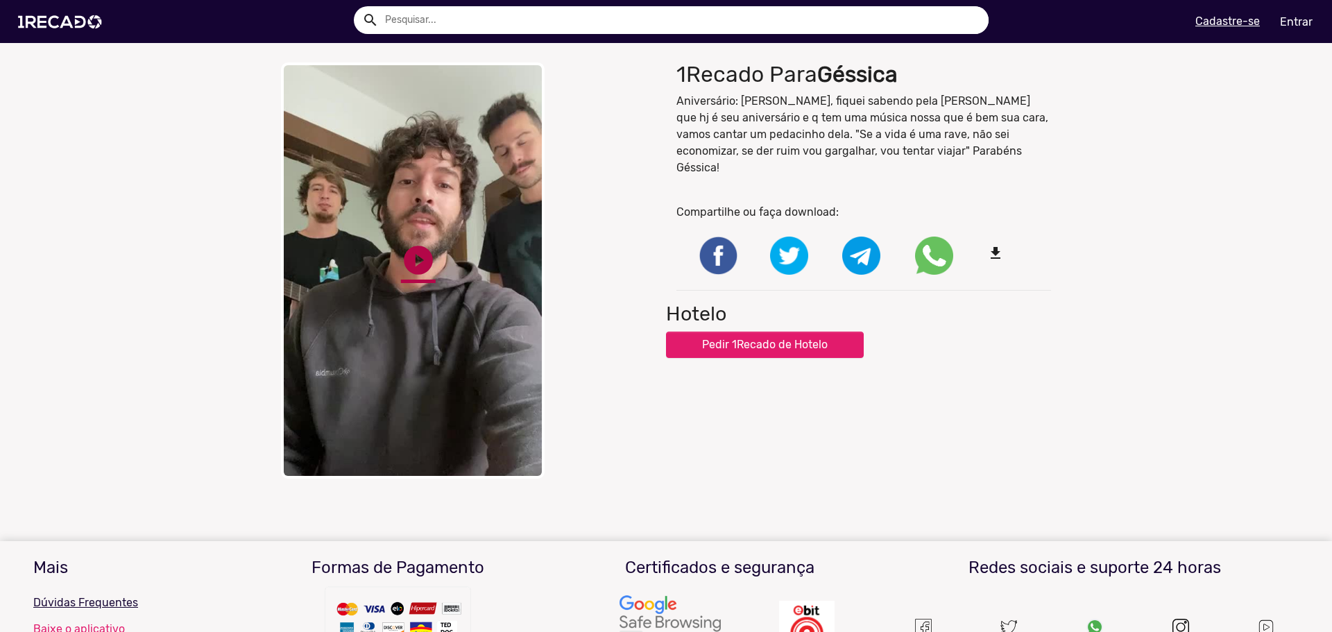
click at [412, 257] on link "play_circle_filled" at bounding box center [418, 260] width 35 height 35
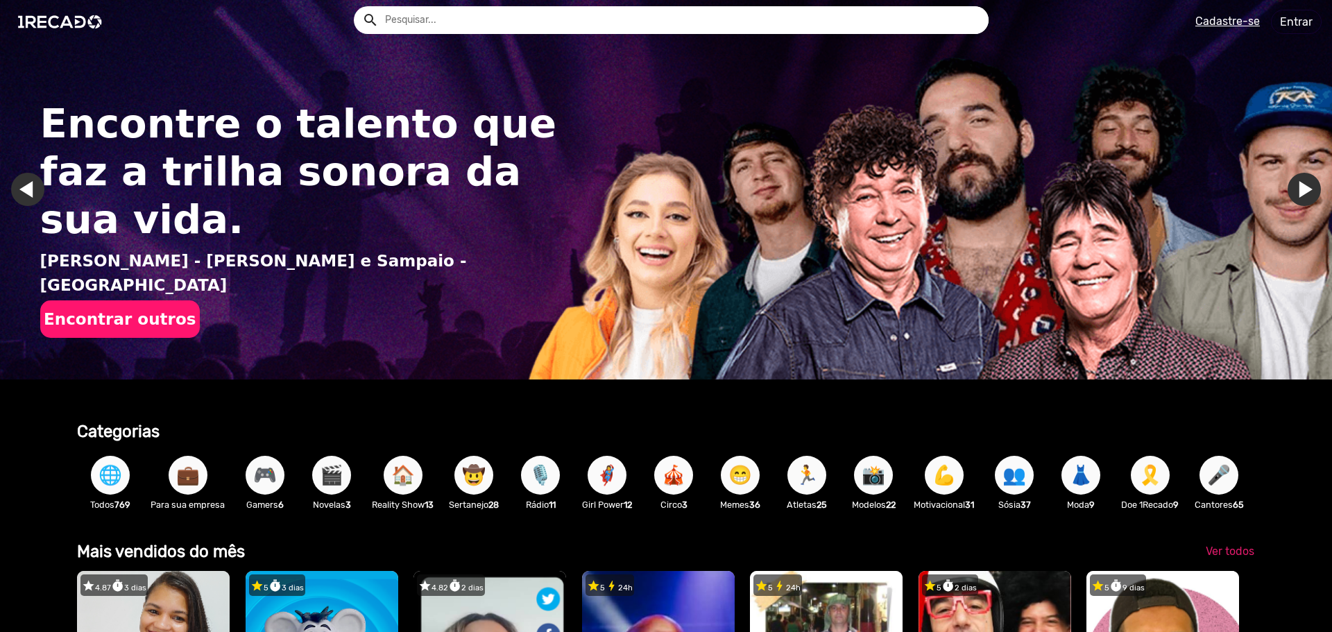
click at [103, 468] on span "🌐" at bounding box center [111, 475] width 24 height 39
click at [103, 484] on span "🌐" at bounding box center [111, 475] width 24 height 39
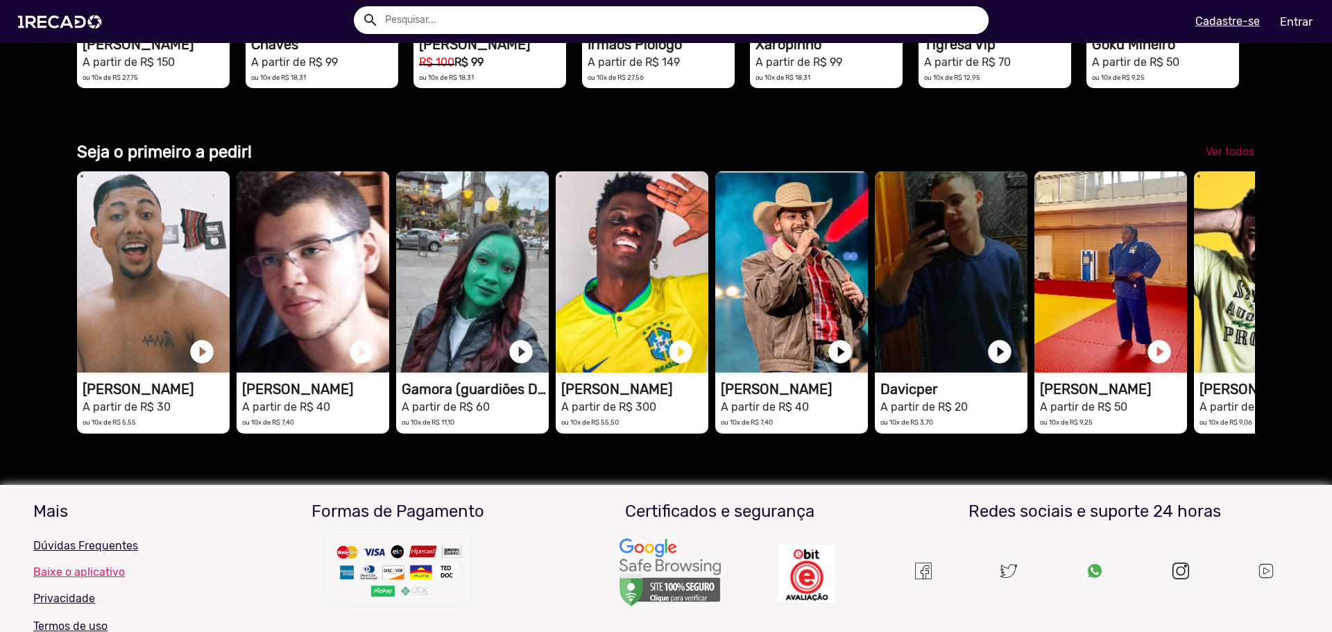
click at [1216, 158] on span "Ver todos" at bounding box center [1230, 151] width 49 height 13
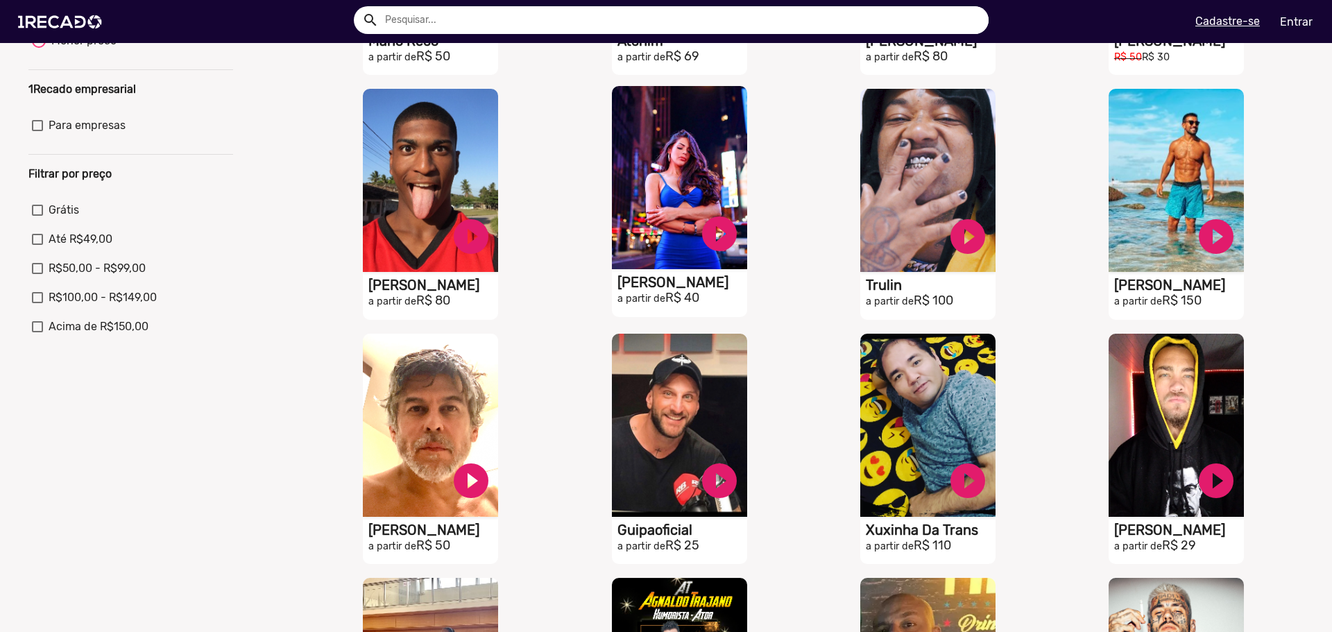
scroll to position [250, 0]
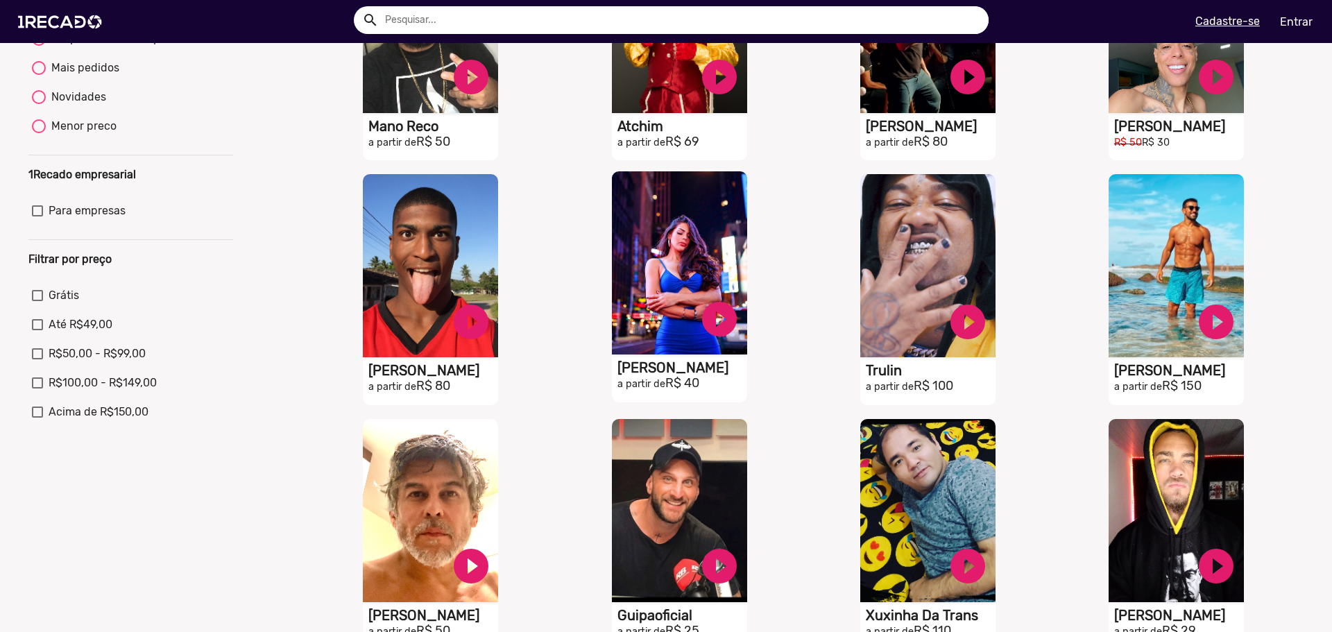
click at [682, 262] on video "S1RECADO vídeos dedicados para fãs e empresas" at bounding box center [679, 262] width 135 height 183
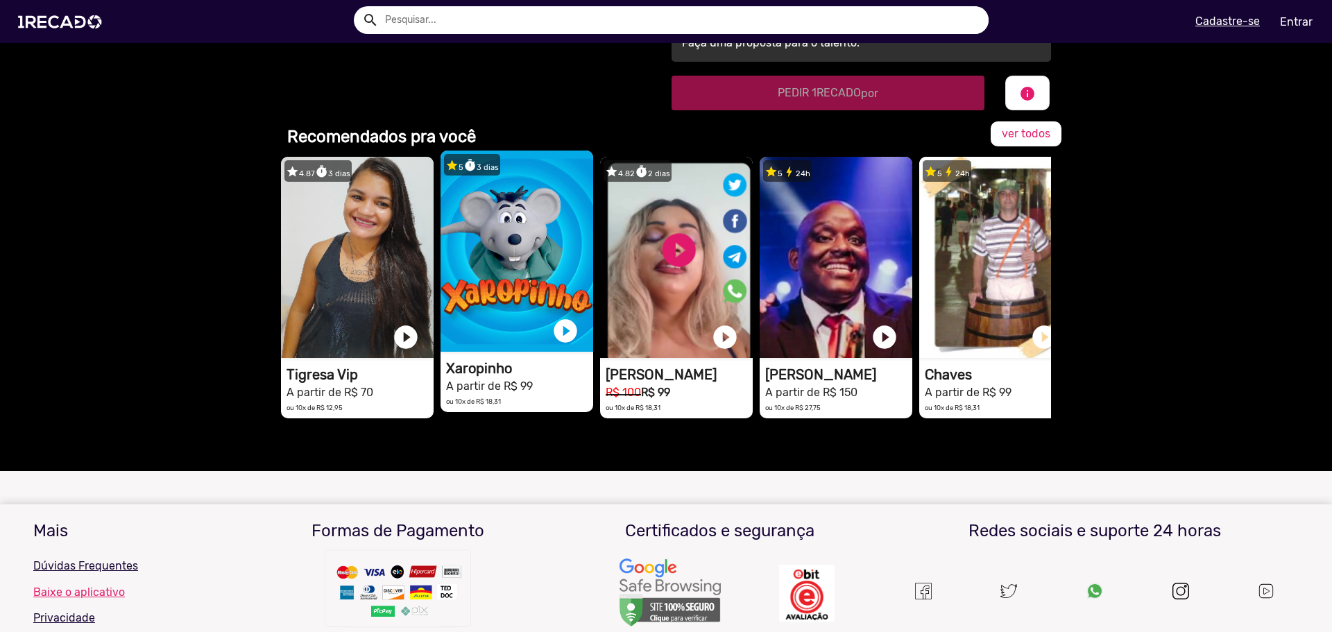
scroll to position [486, 0]
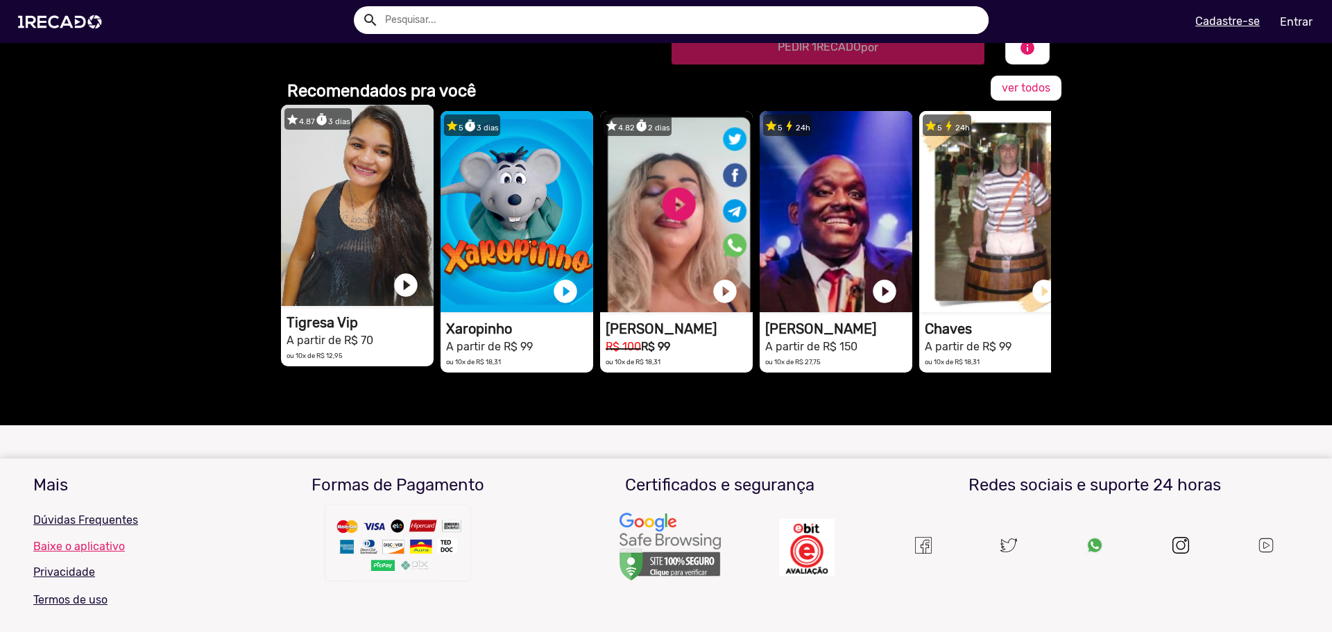
click at [355, 198] on video "1RECADO vídeos dedicados para fãs e empresas" at bounding box center [357, 205] width 153 height 201
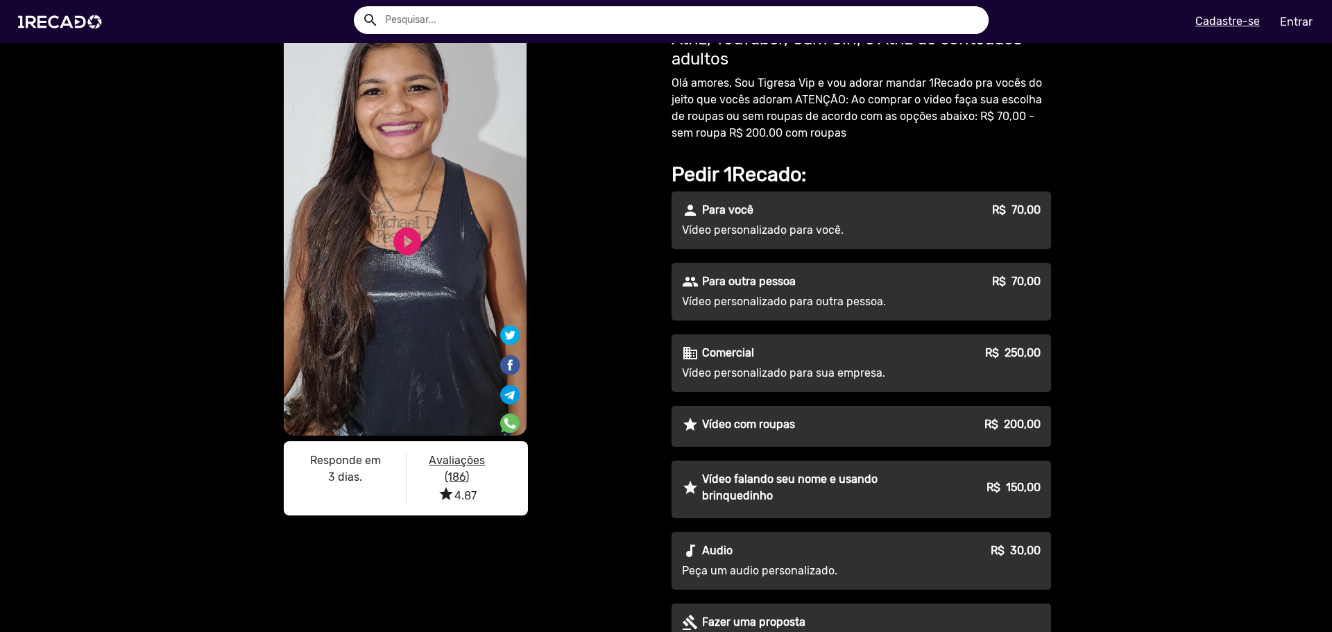
scroll to position [361, 0]
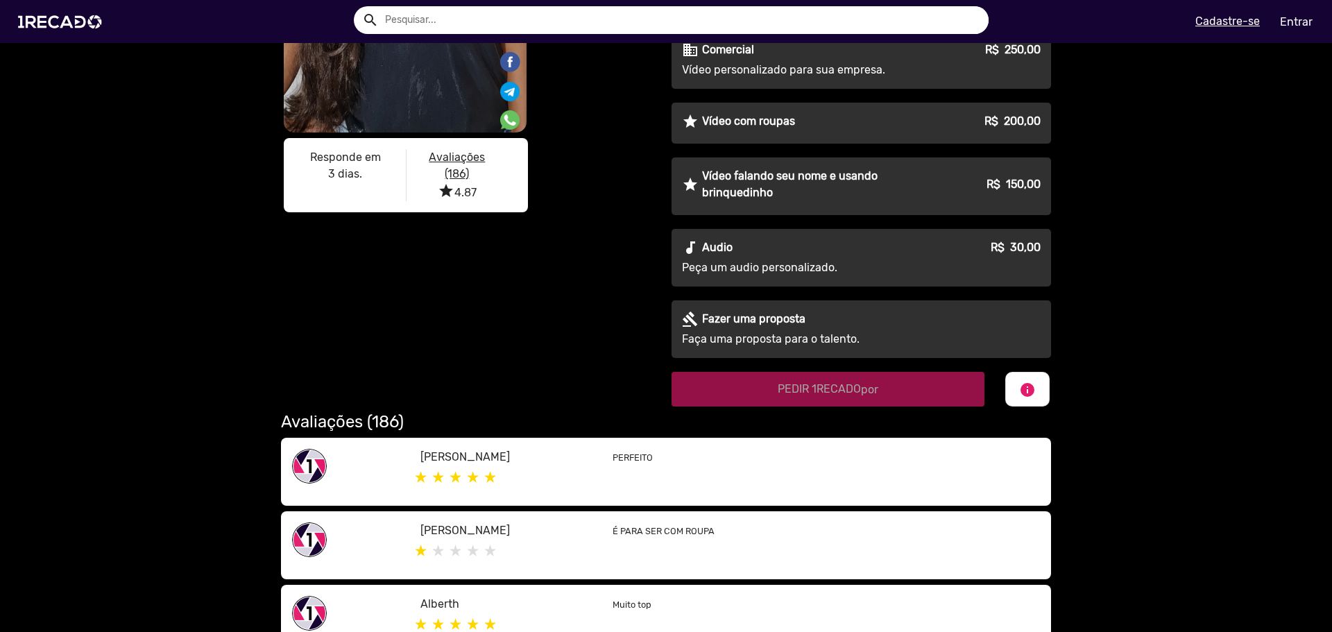
click at [735, 191] on p "Vídeo falando seu nome e usando brinquedinho" at bounding box center [817, 184] width 231 height 33
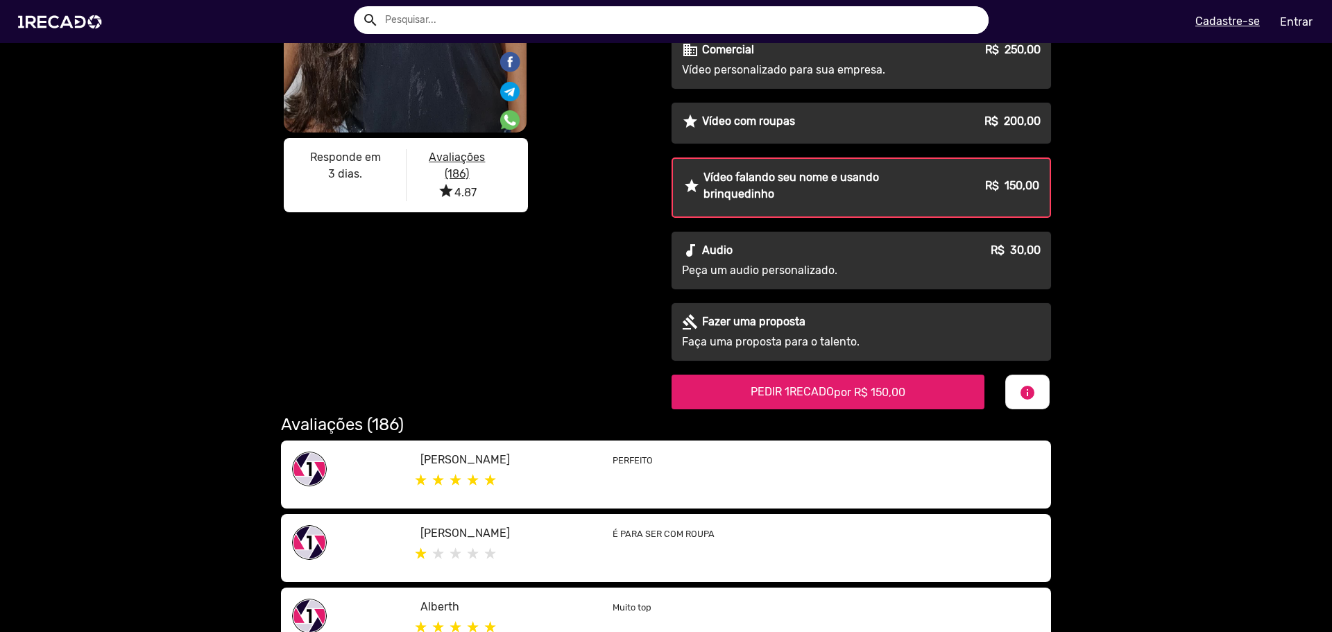
click at [760, 193] on p "Vídeo falando seu nome e usando brinquedinho" at bounding box center [818, 185] width 229 height 33
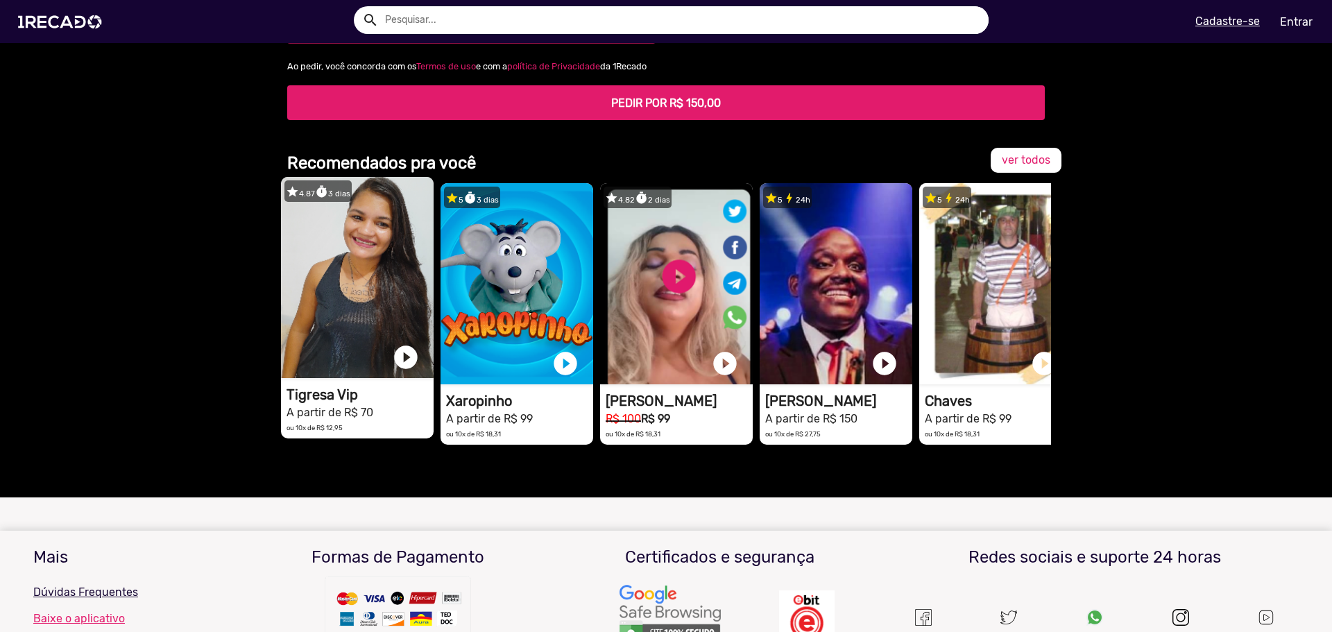
scroll to position [1263, 0]
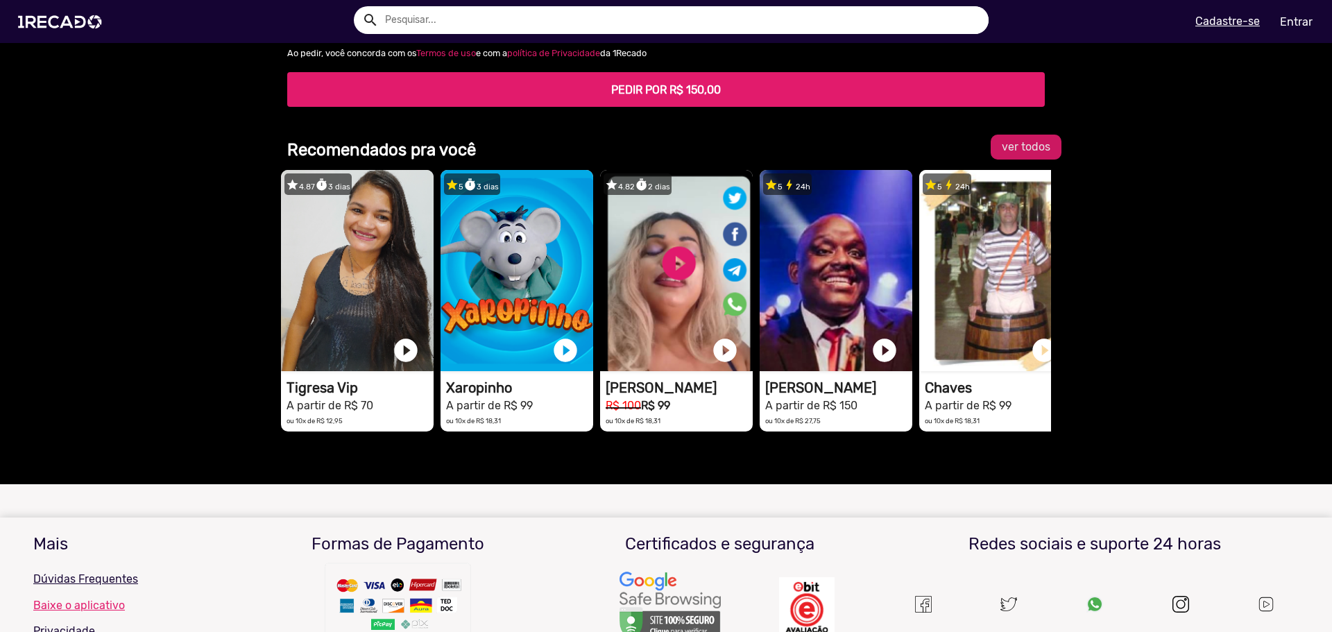
click at [1037, 147] on span "ver todos" at bounding box center [1026, 146] width 49 height 13
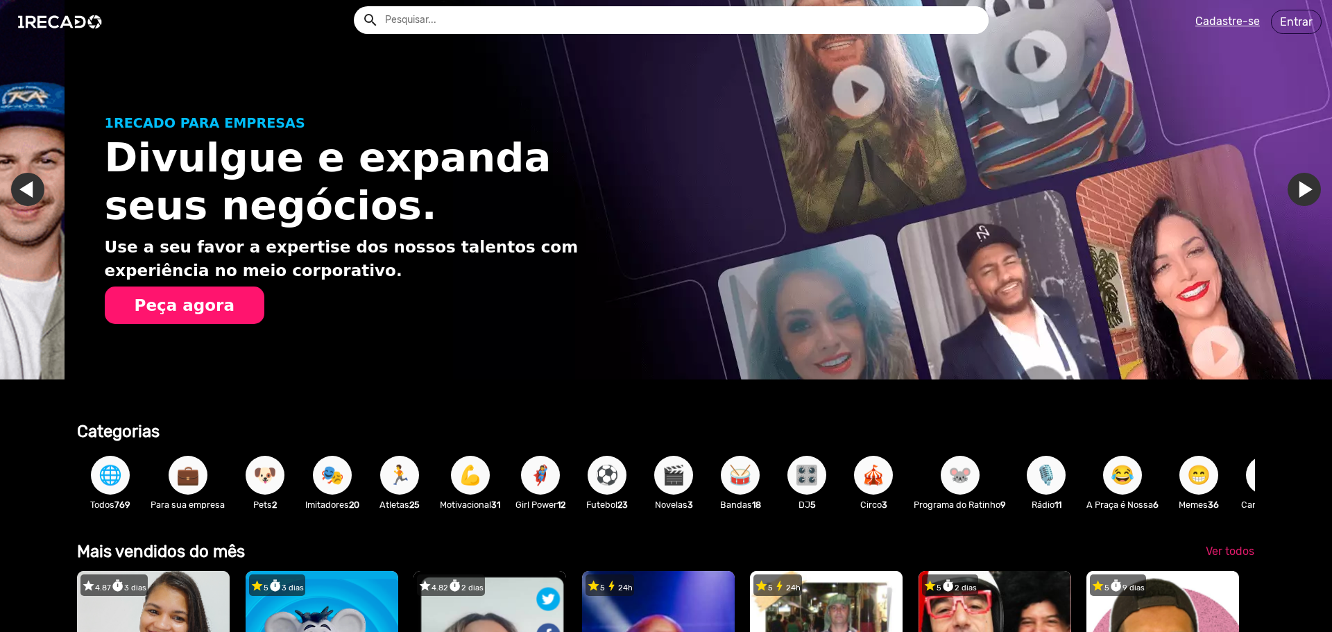
scroll to position [0, 1322]
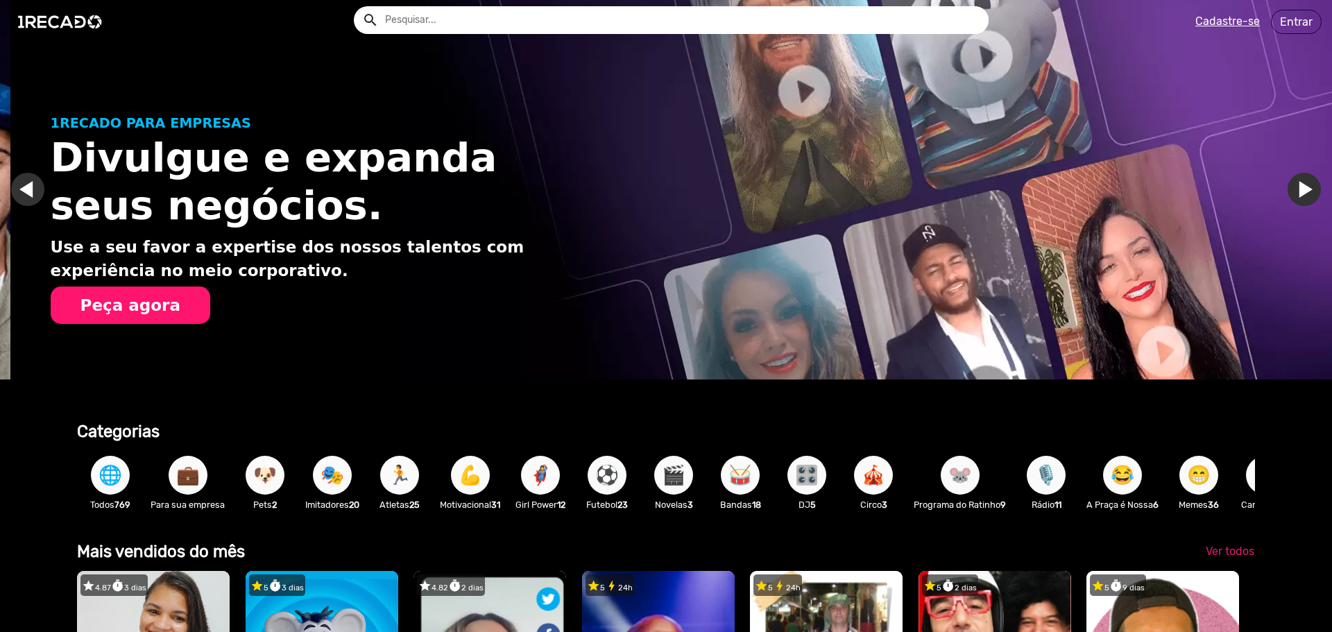
click at [539, 480] on span "🦸‍♀️" at bounding box center [541, 475] width 24 height 39
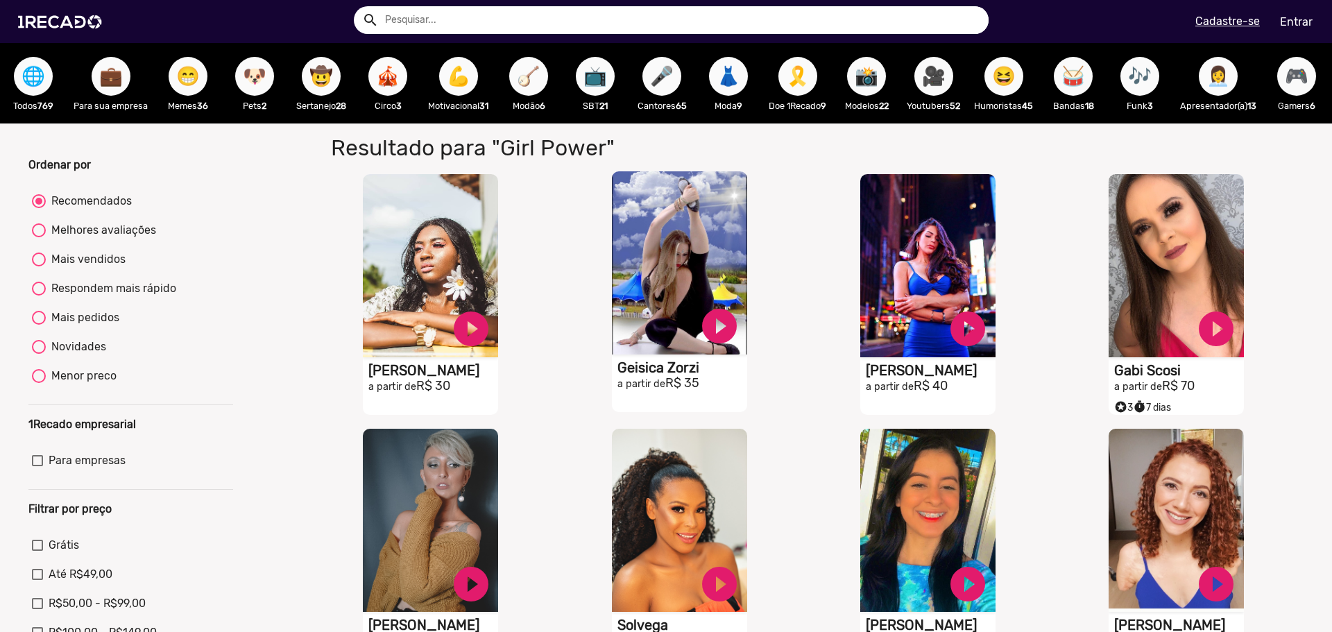
click at [665, 250] on video "S1RECADO vídeos dedicados para fãs e empresas" at bounding box center [679, 262] width 135 height 183
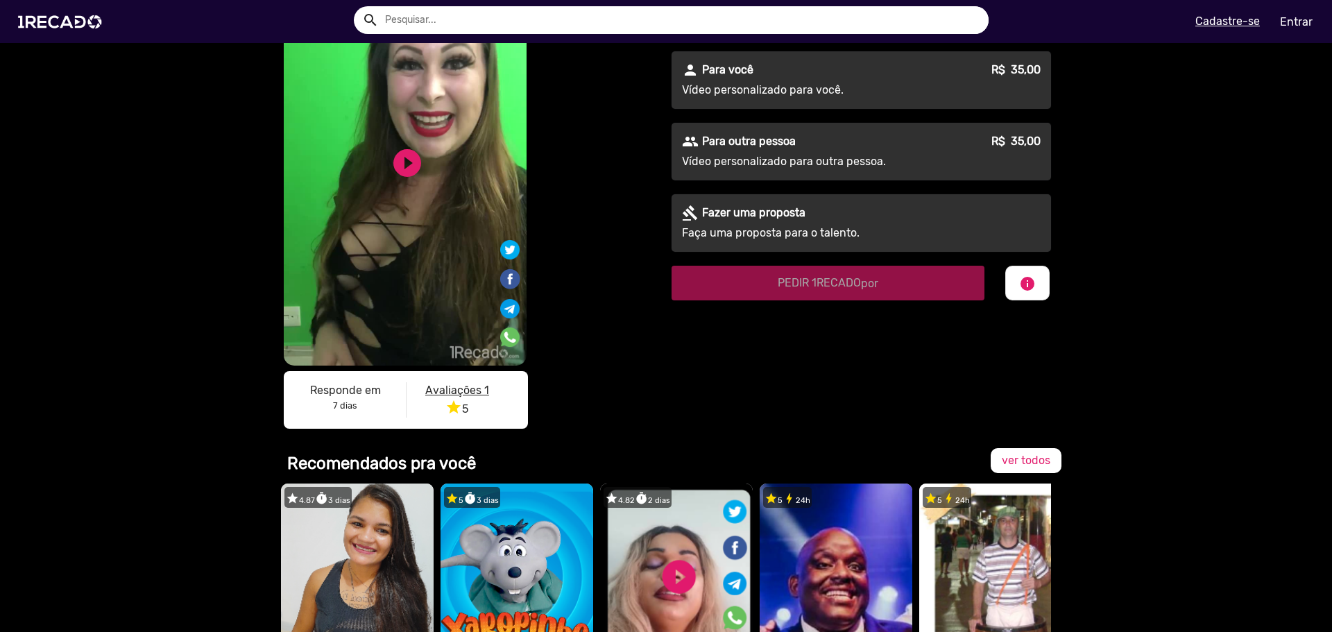
scroll to position [128, 0]
click at [453, 392] on u "Avaliações 1" at bounding box center [457, 390] width 64 height 13
click at [459, 389] on u "Avaliações 1" at bounding box center [457, 390] width 64 height 13
click at [395, 264] on video "S1RECADO vídeos dedicados para fãs e empresas" at bounding box center [405, 151] width 243 height 432
click at [402, 172] on link "play_circle_filled" at bounding box center [407, 163] width 33 height 33
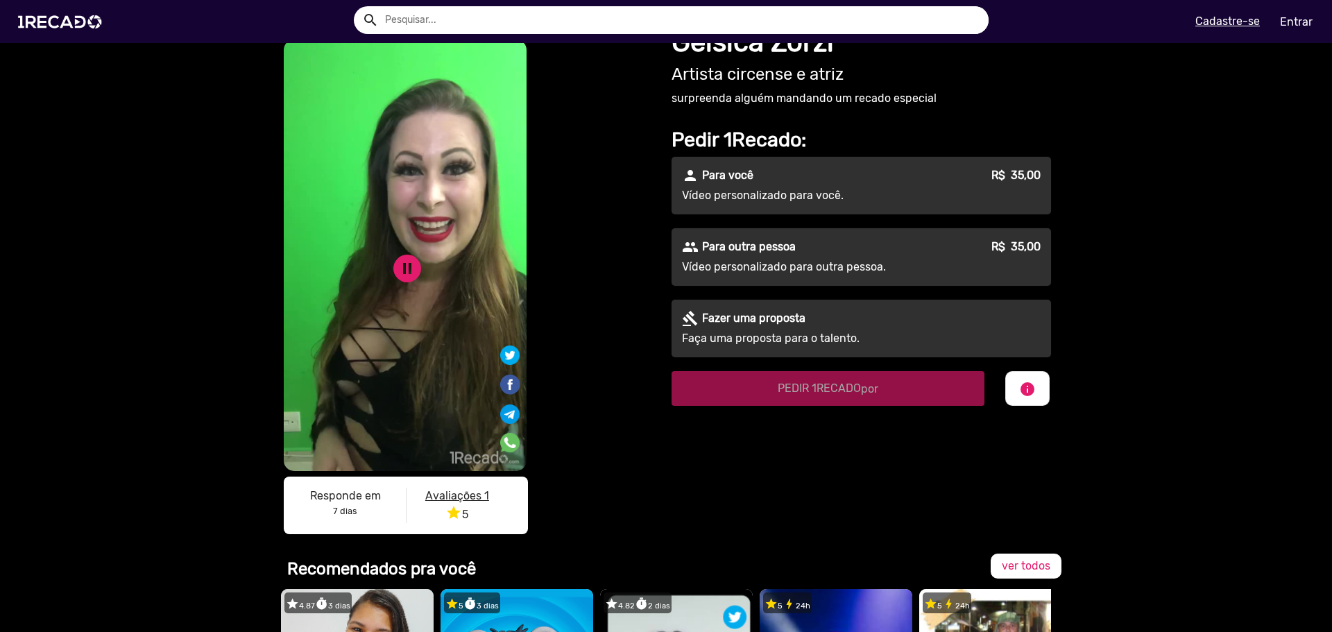
scroll to position [0, 0]
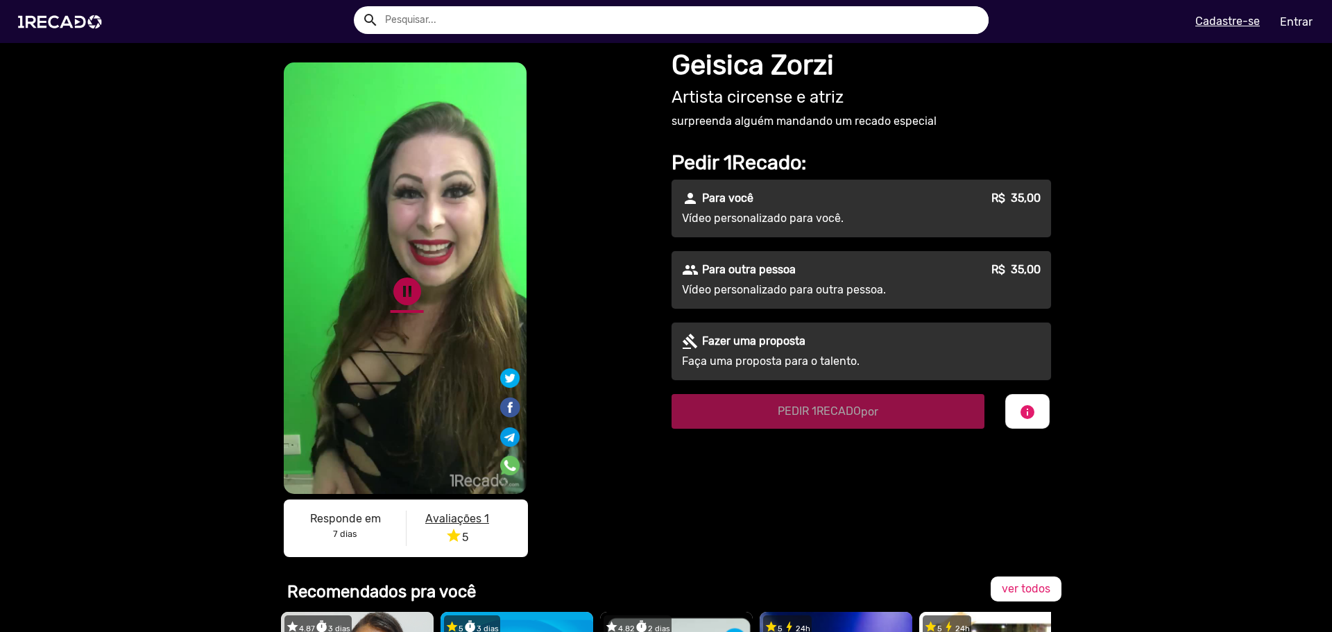
click at [397, 283] on link "pause_circle" at bounding box center [407, 291] width 33 height 33
click at [56, 21] on img at bounding box center [62, 21] width 105 height 59
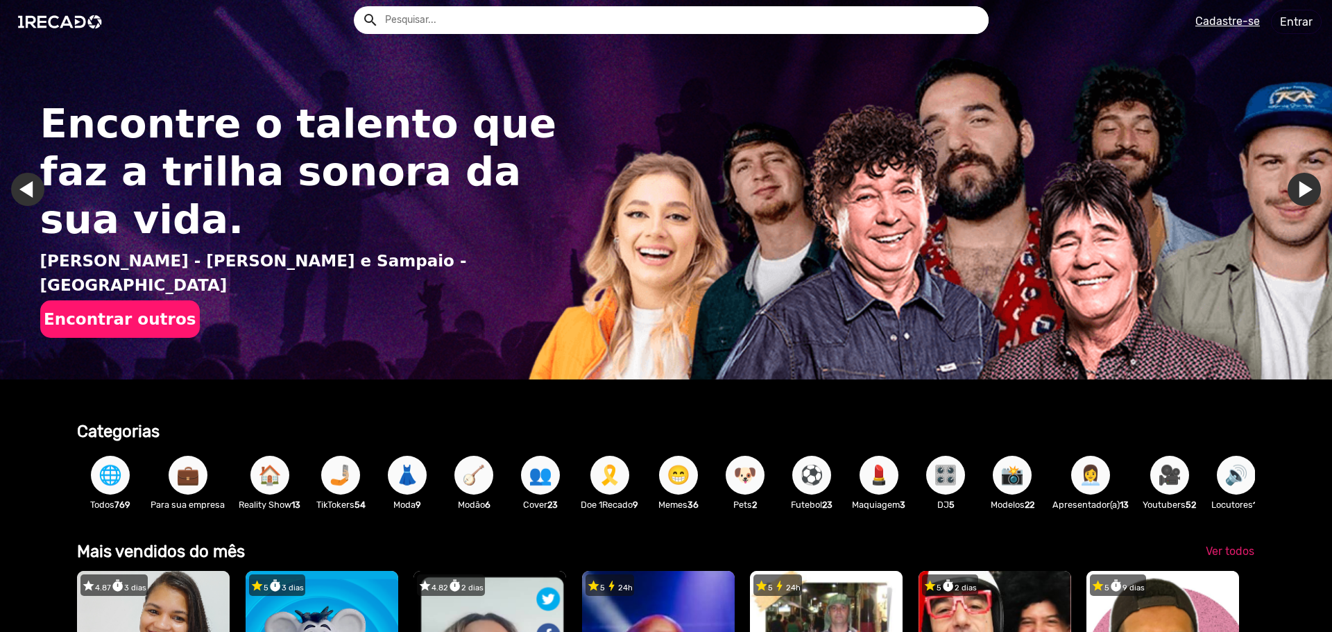
click at [787, 220] on img "Gallery" at bounding box center [666, 190] width 1332 height 380
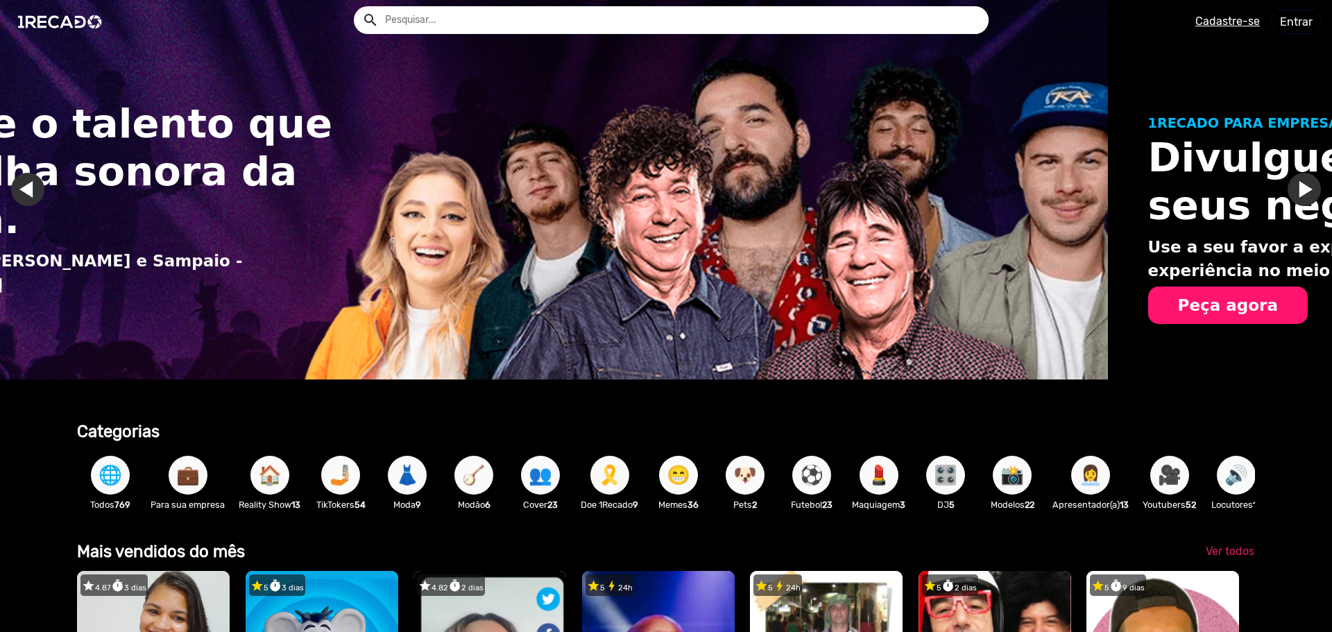
click at [135, 284] on div "Encontre o talento que faz a trilha sonora da sua vida. [PERSON_NAME] - [PERSON…" at bounding box center [82, 218] width 533 height 329
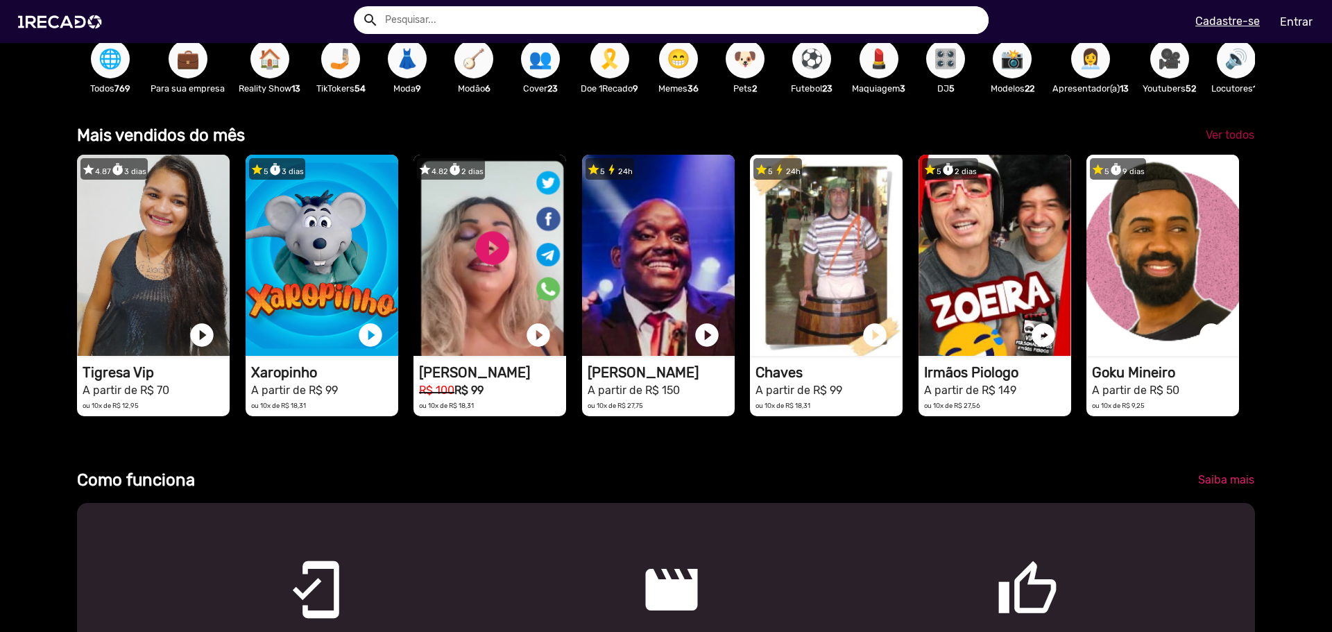
scroll to position [0, 3965]
click at [1206, 140] on span "Ver todos" at bounding box center [1230, 134] width 49 height 13
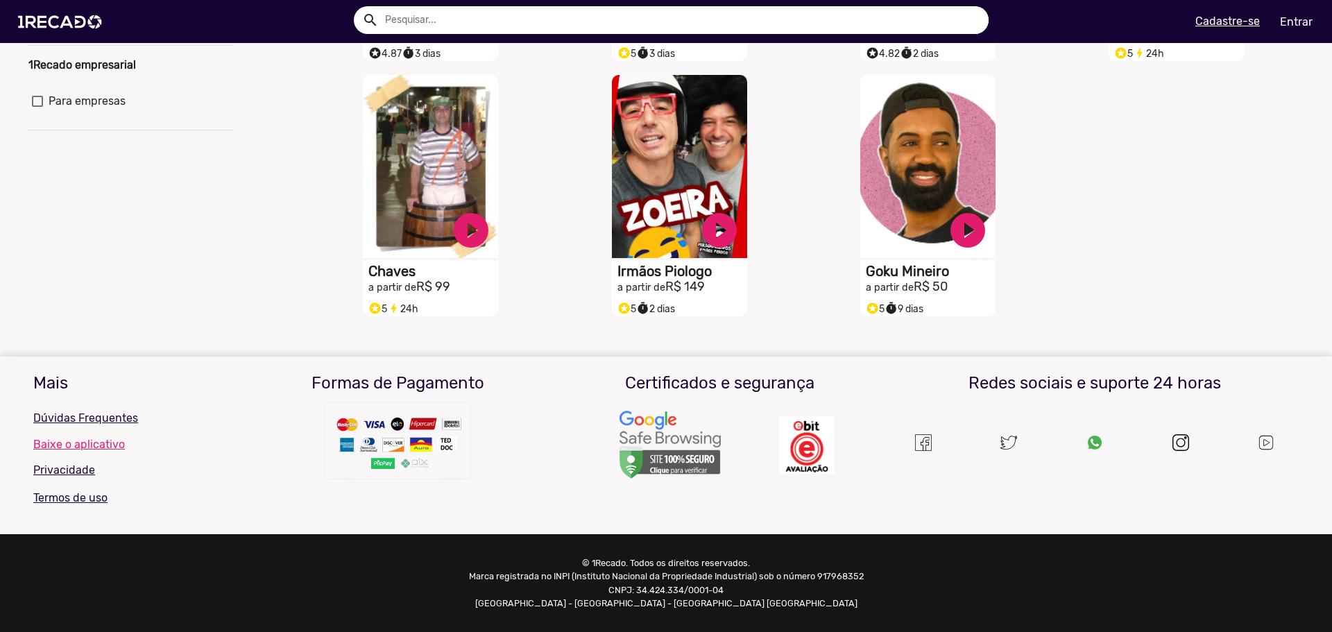
scroll to position [370, 0]
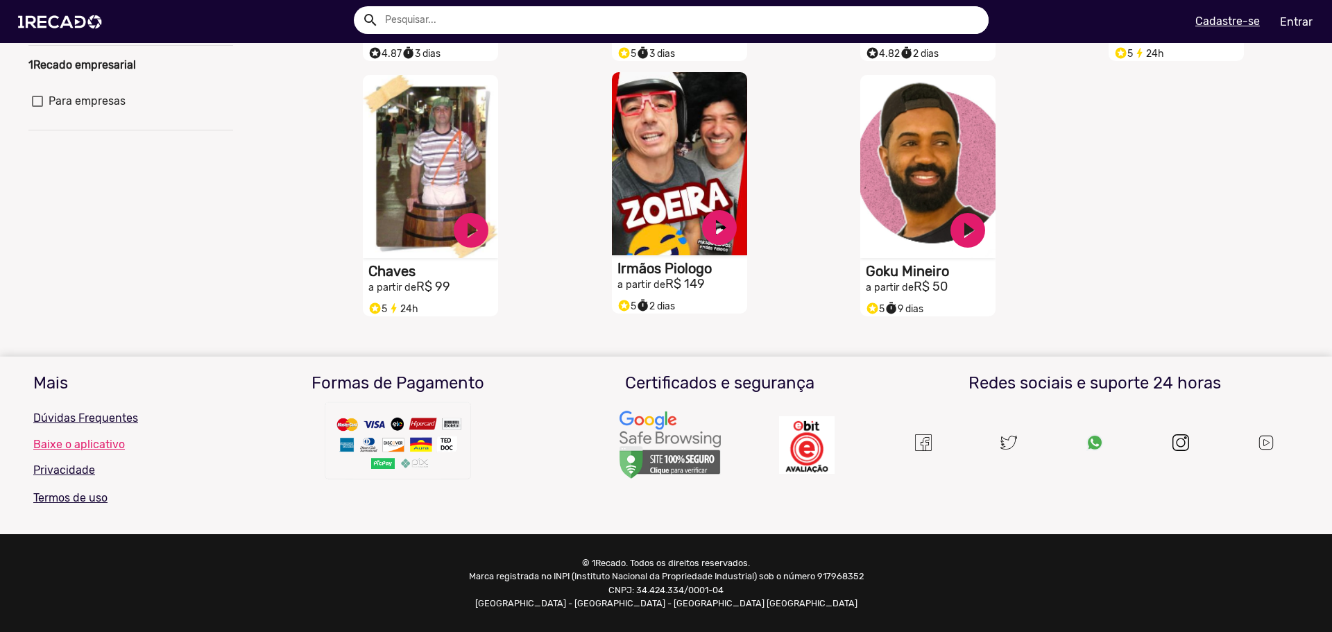
click at [645, 206] on video "S1RECADO vídeos dedicados para fãs e empresas" at bounding box center [679, 163] width 135 height 183
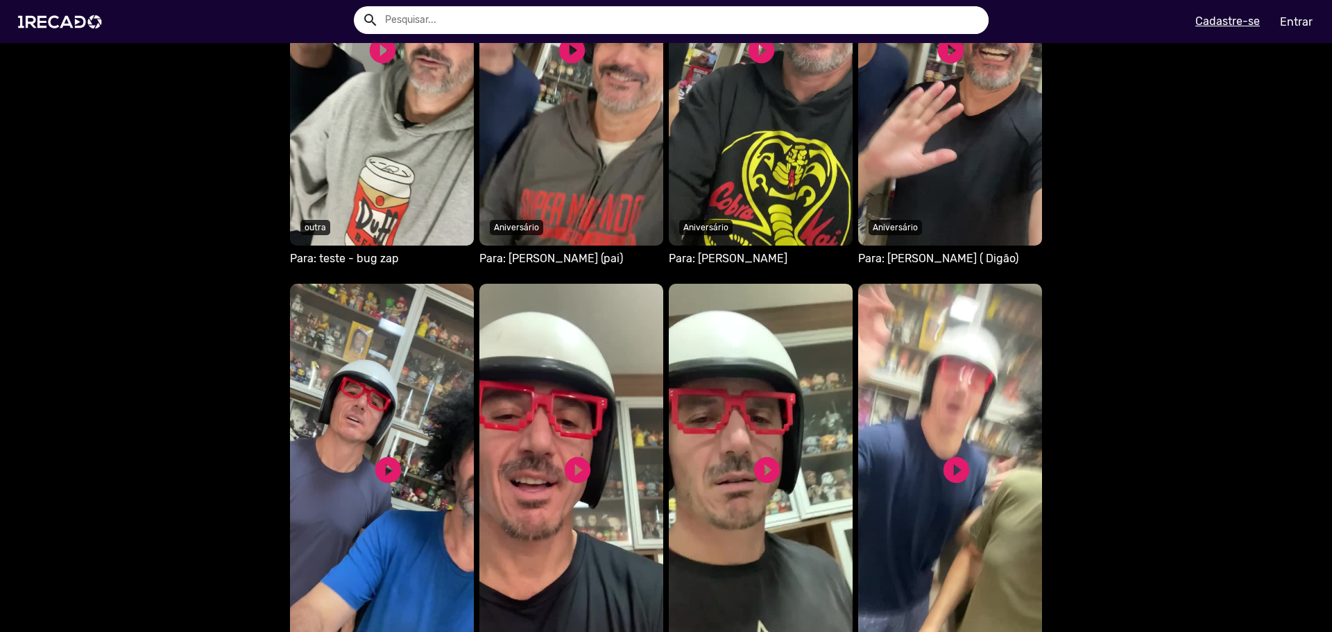
scroll to position [1179, 0]
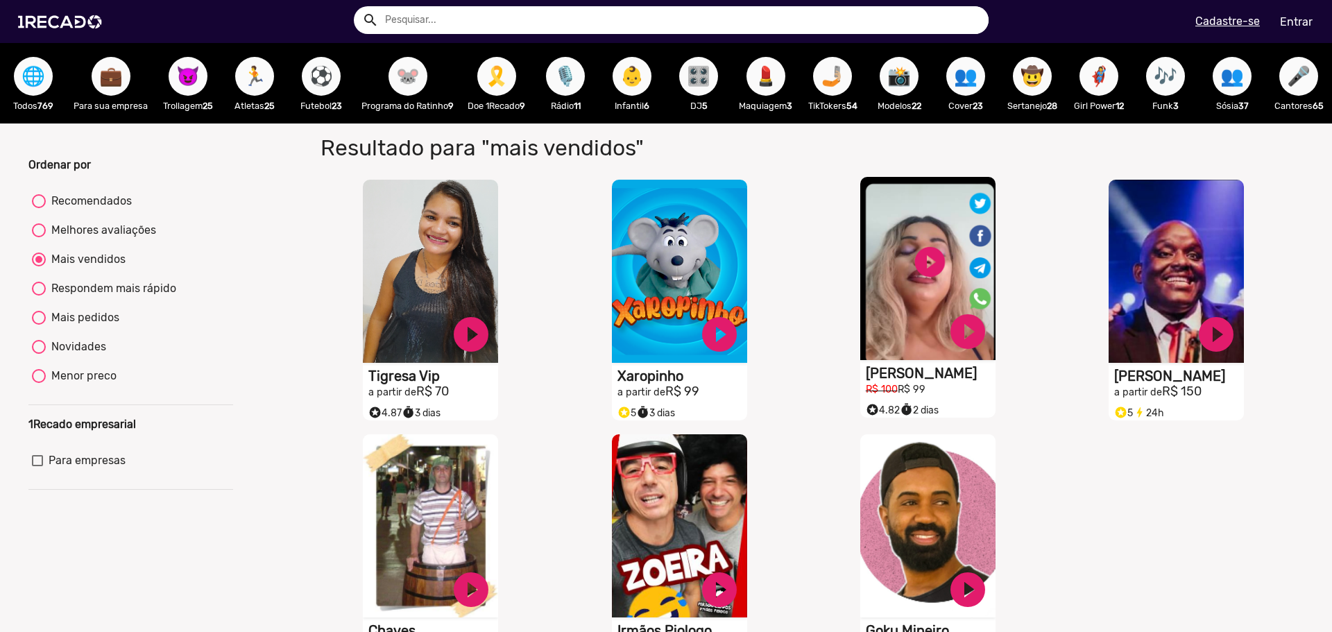
click at [894, 354] on video "S1RECADO vídeos dedicados para fãs e empresas" at bounding box center [927, 268] width 135 height 183
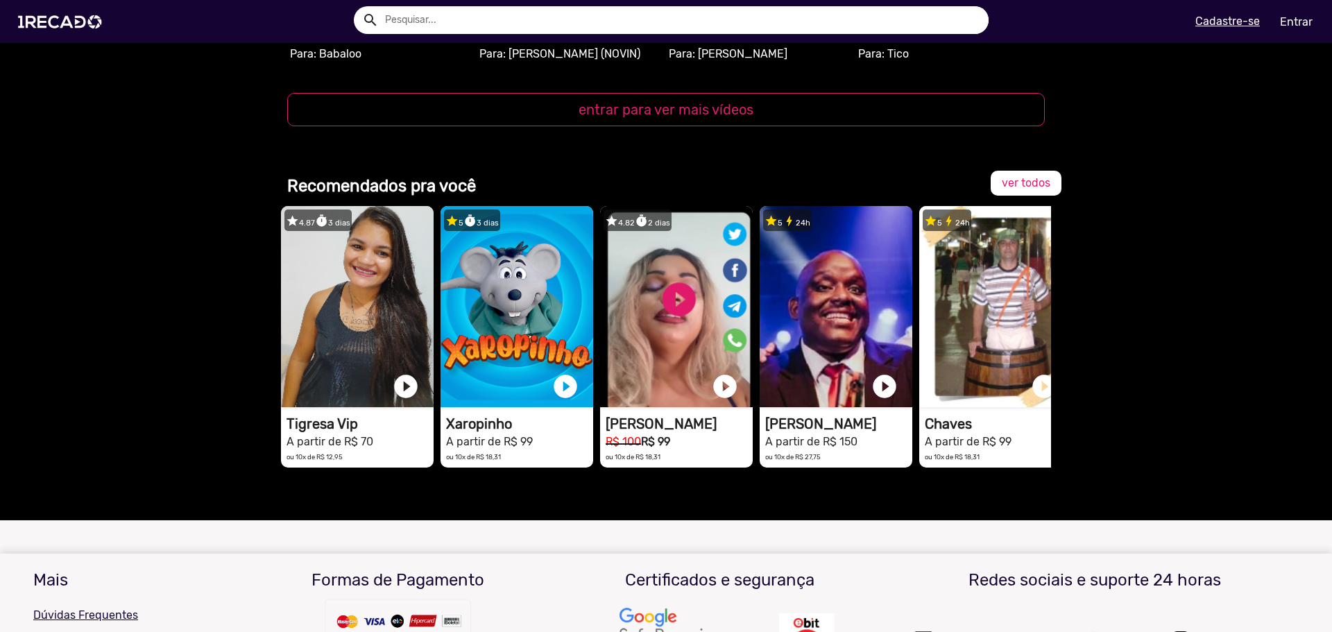
scroll to position [1934, 0]
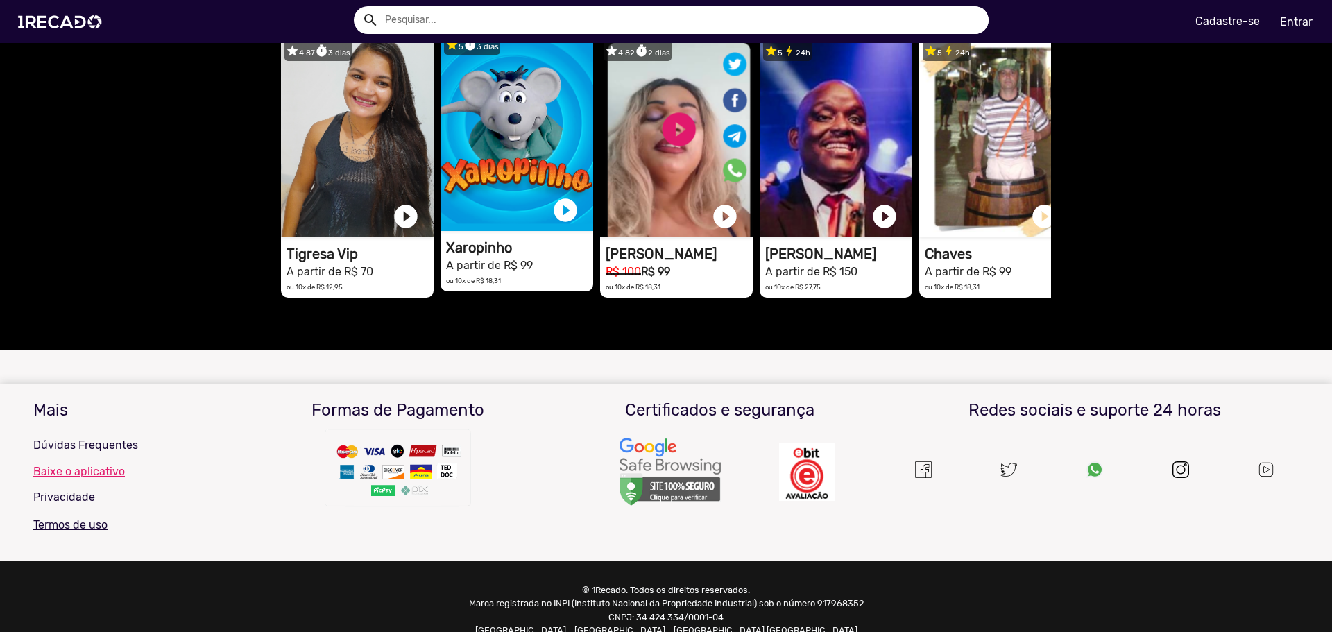
click at [477, 110] on video "1RECADO vídeos dedicados para fãs e empresas" at bounding box center [517, 130] width 153 height 201
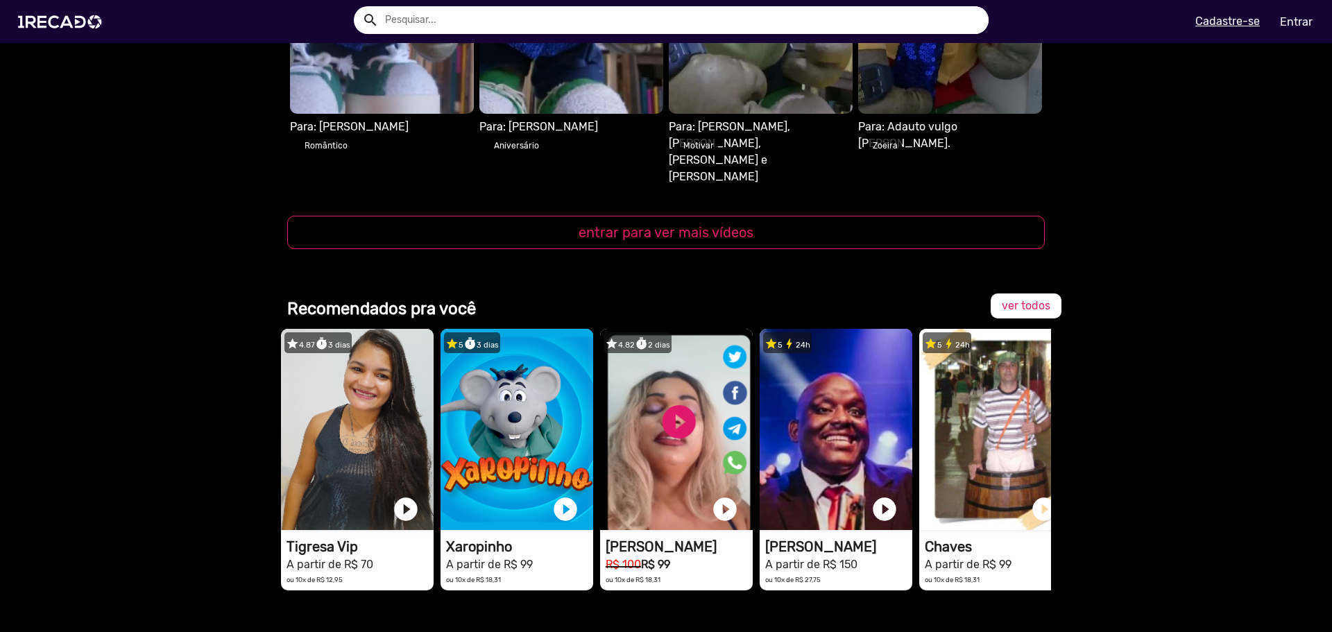
scroll to position [1596, 0]
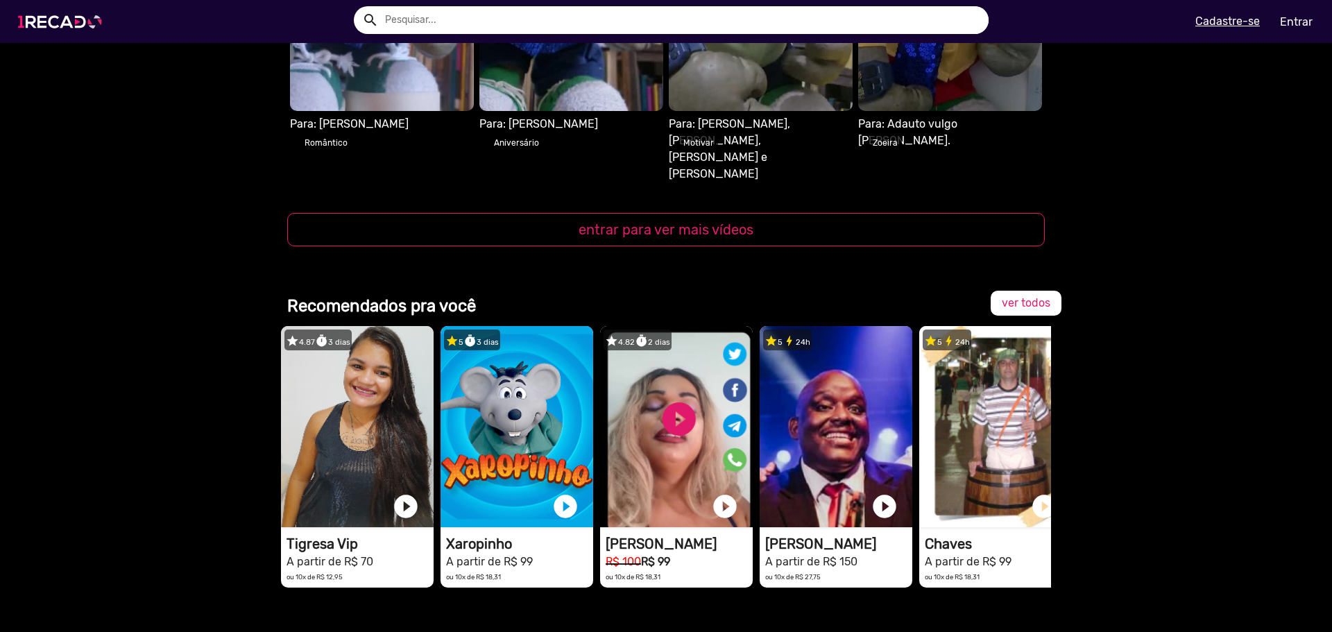
click at [55, 16] on img at bounding box center [62, 21] width 105 height 59
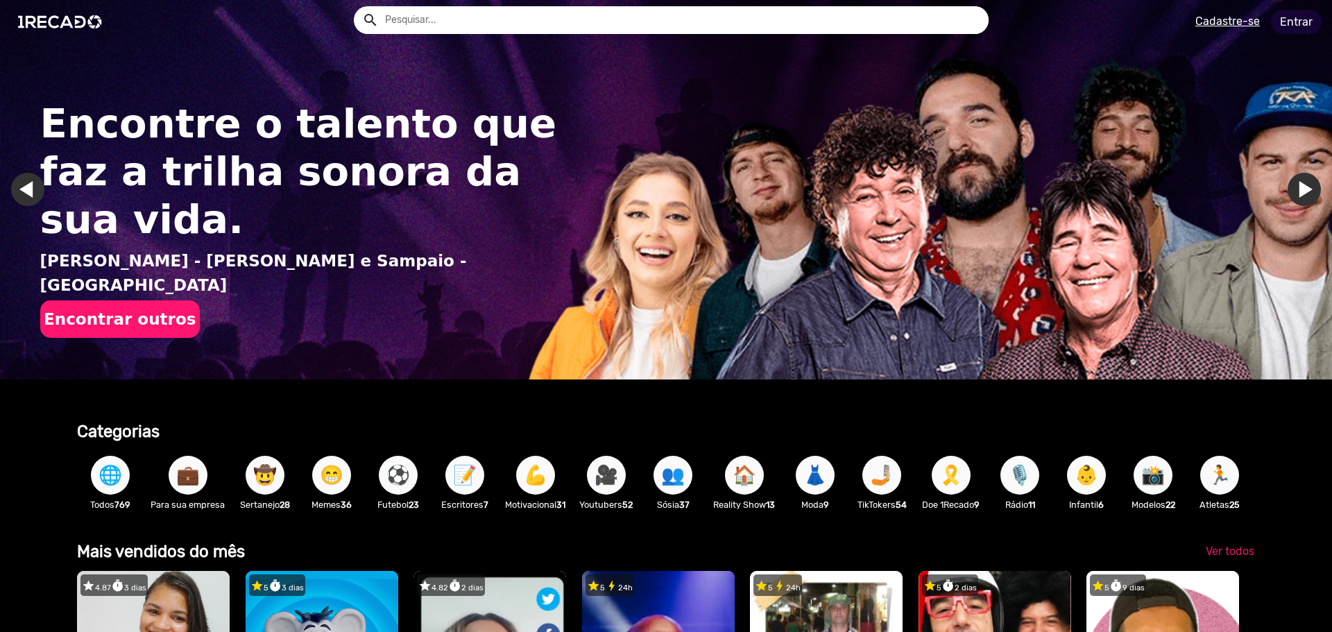
click at [1307, 21] on link "Entrar" at bounding box center [1296, 22] width 51 height 24
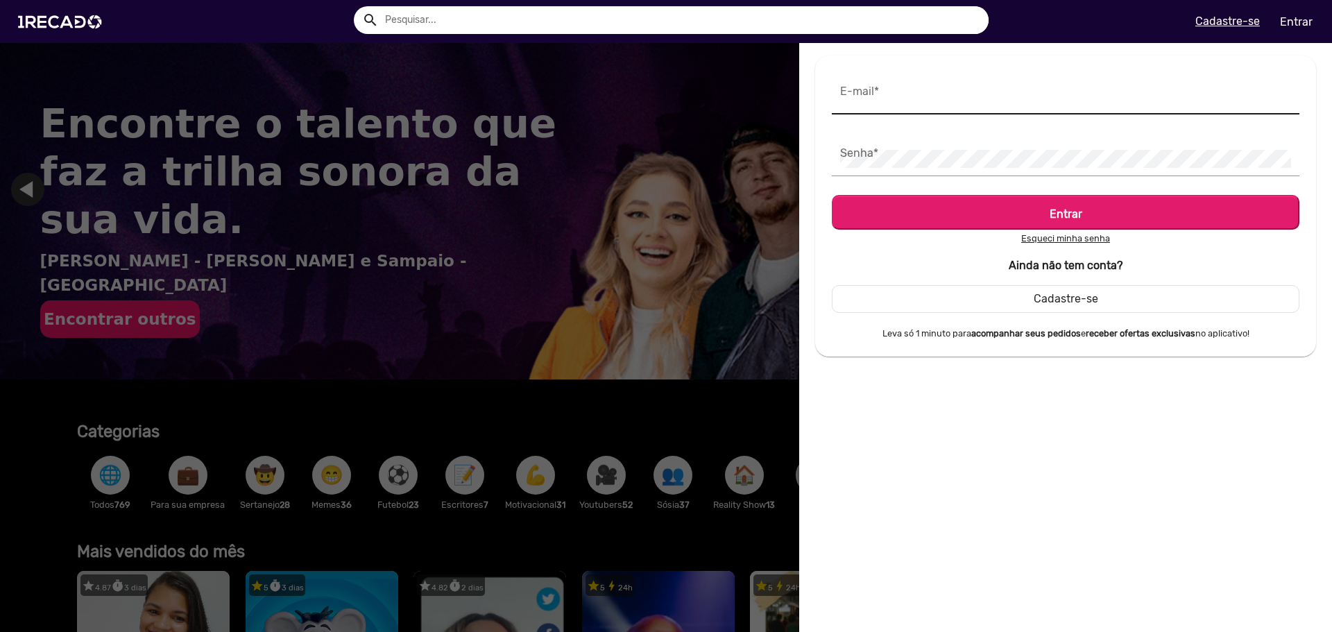
click at [952, 96] on input "E-mail *" at bounding box center [1065, 97] width 451 height 18
type input "[EMAIL_ADDRESS][DOMAIN_NAME]"
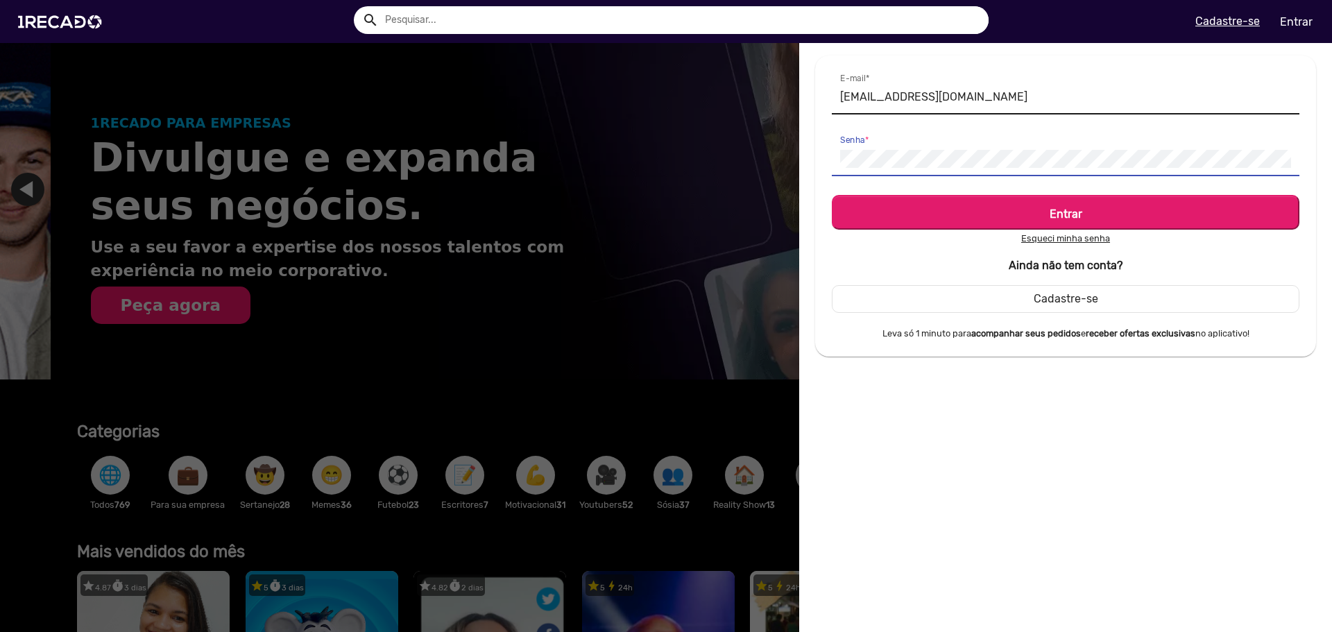
scroll to position [0, 1322]
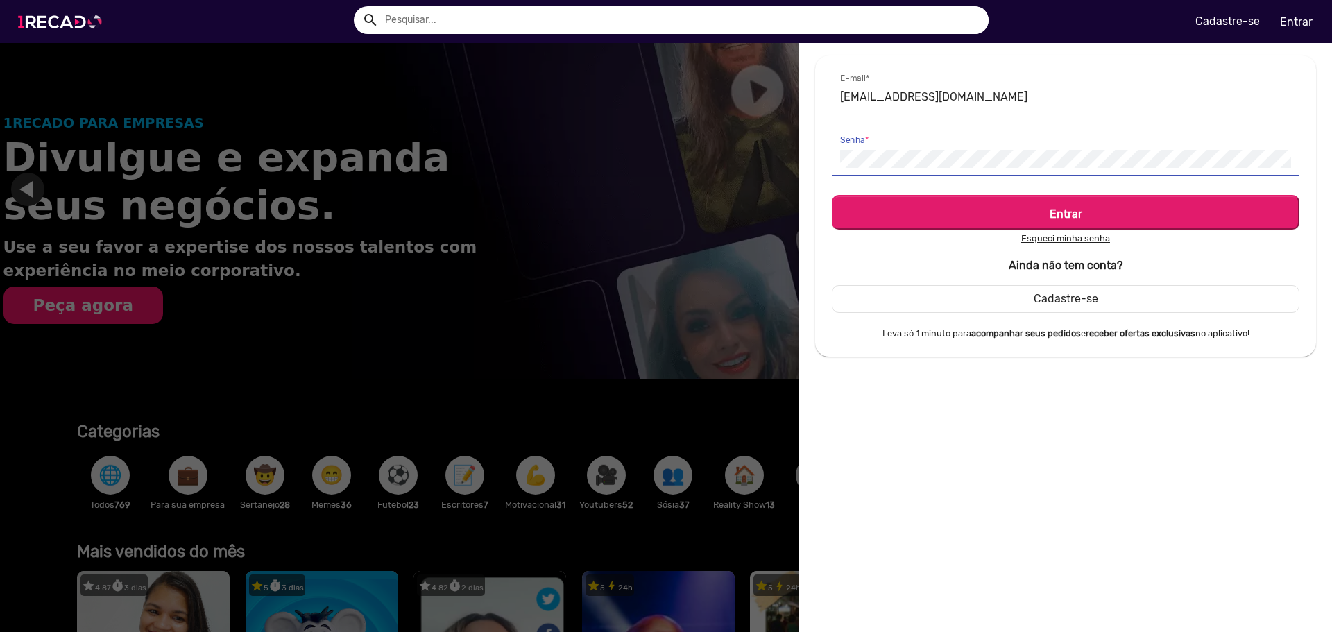
click at [74, 19] on img at bounding box center [62, 21] width 105 height 59
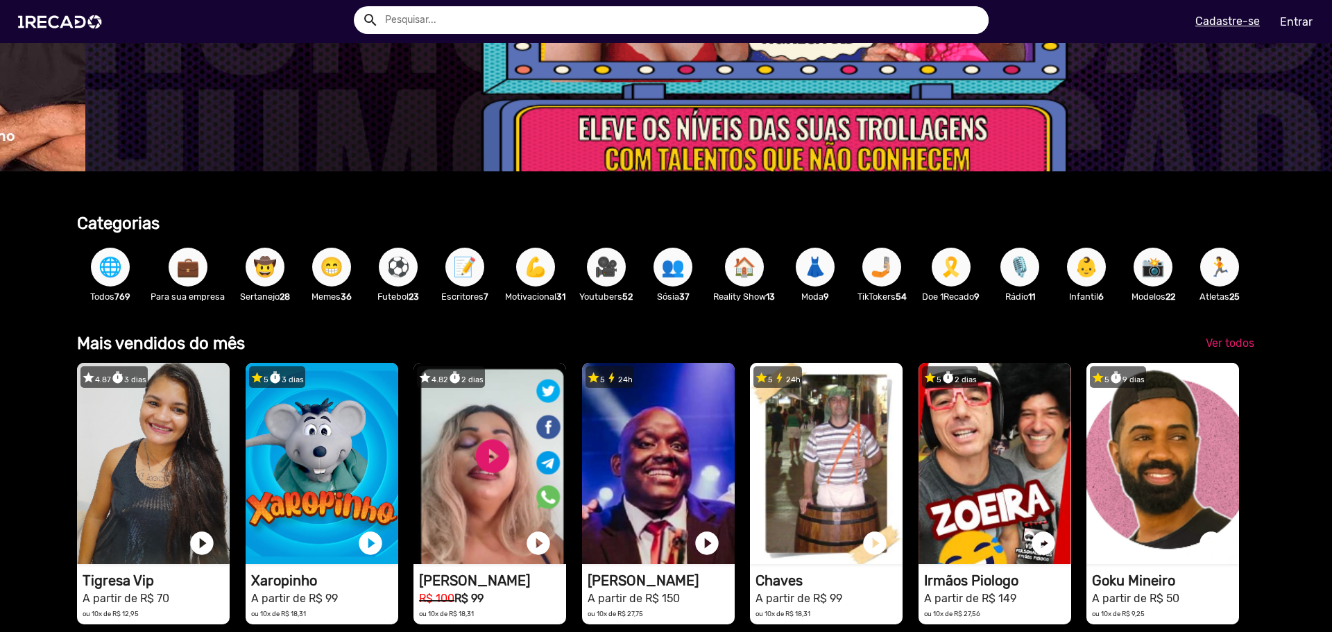
scroll to position [0, 3965]
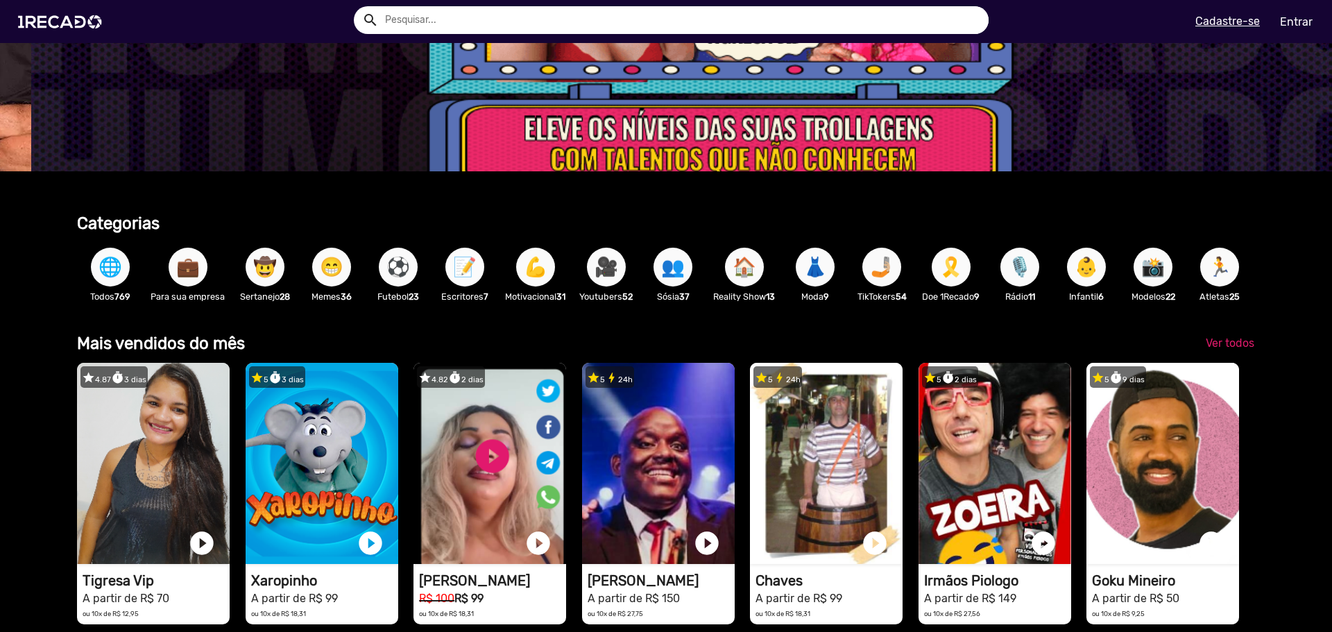
click at [464, 266] on span "📝" at bounding box center [465, 267] width 24 height 39
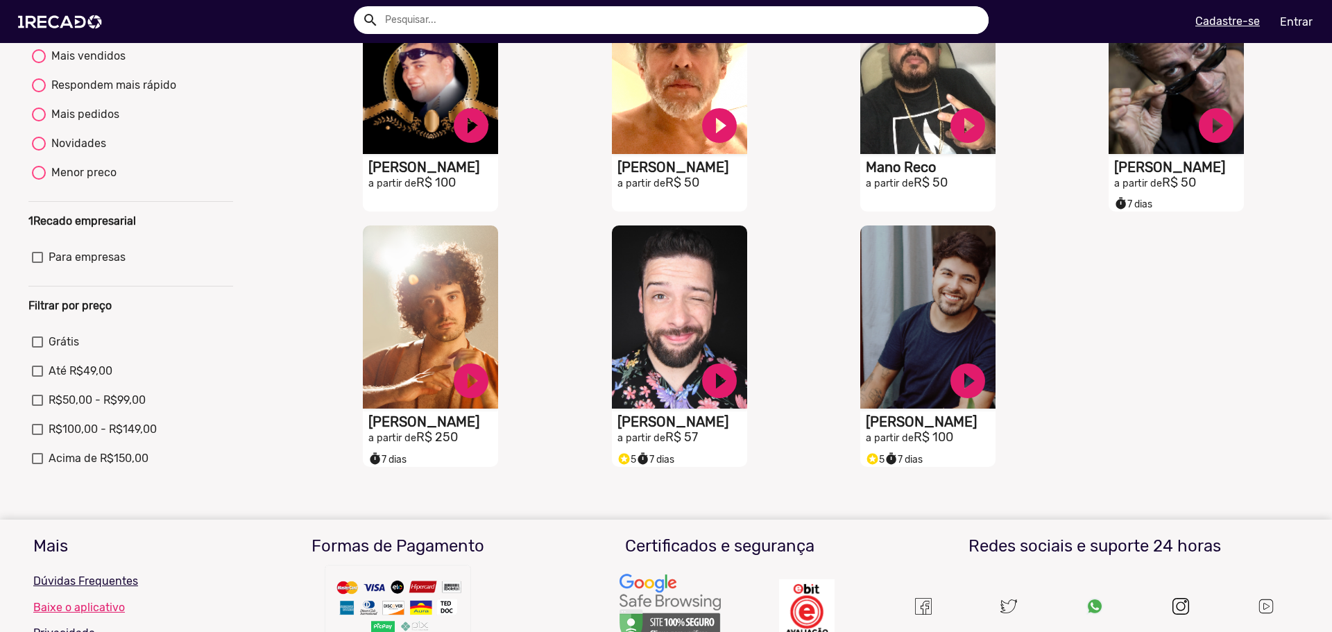
scroll to position [208, 0]
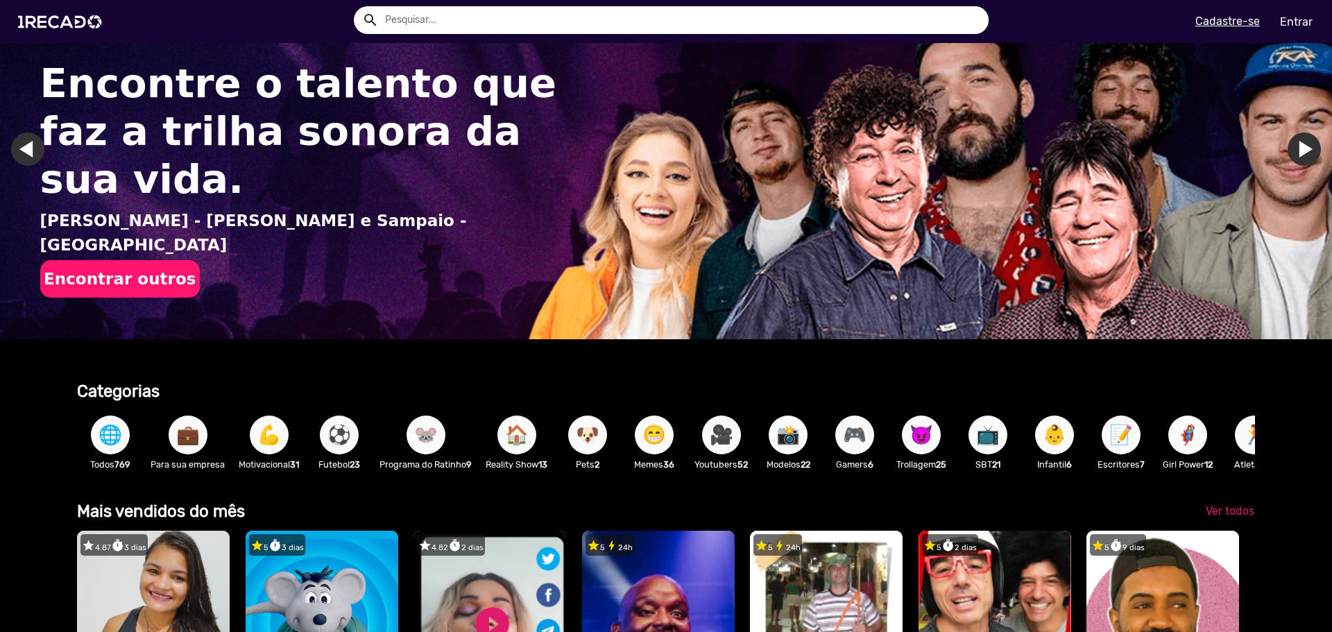
scroll to position [208, 0]
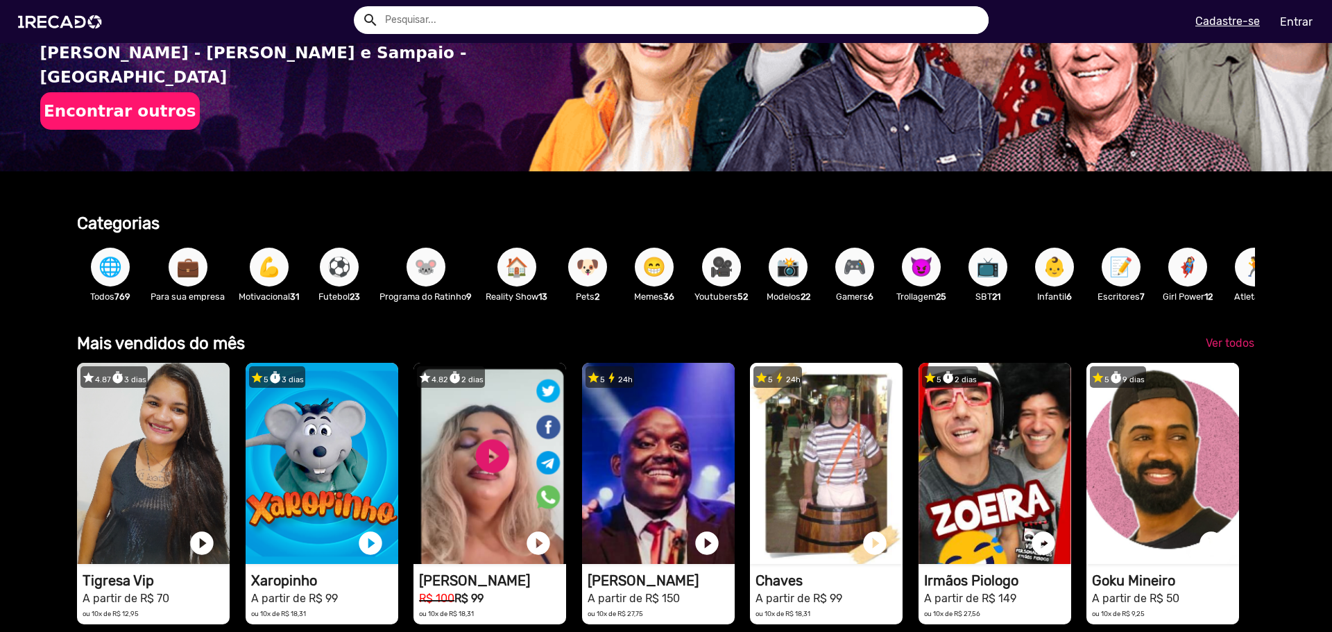
click at [729, 272] on span "🎥" at bounding box center [722, 267] width 24 height 39
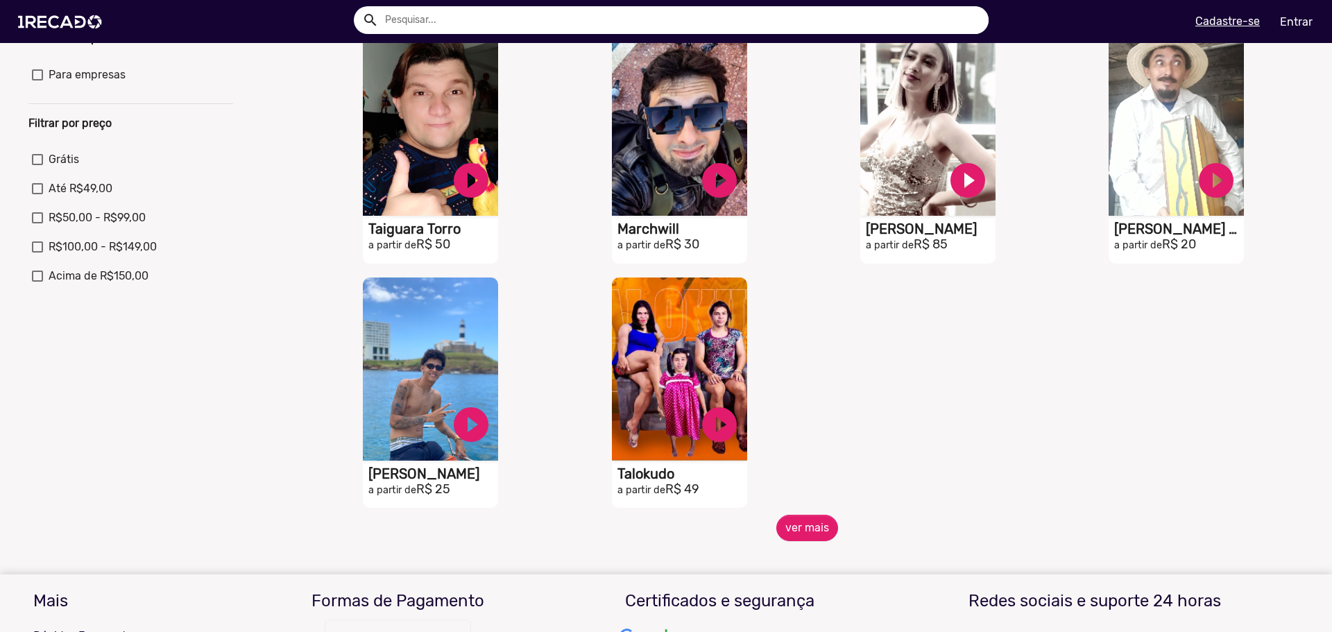
scroll to position [416, 0]
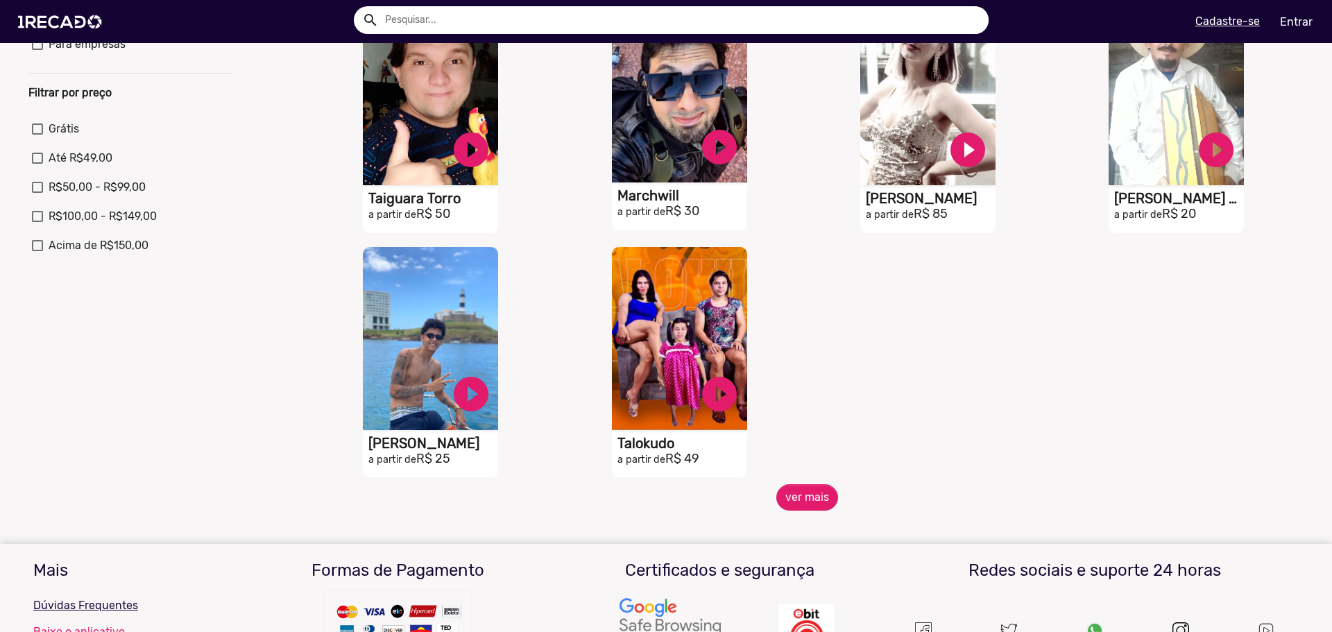
click at [658, 156] on video "S1RECADO vídeos dedicados para fãs e empresas" at bounding box center [679, 90] width 135 height 183
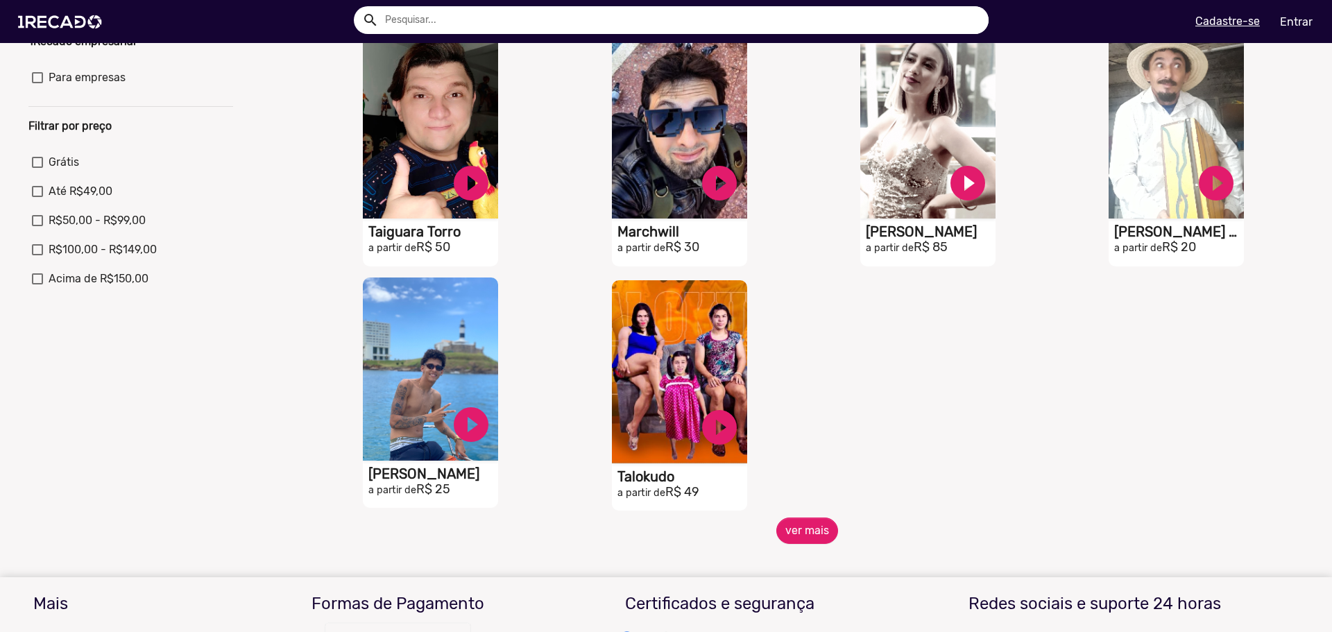
scroll to position [555, 0]
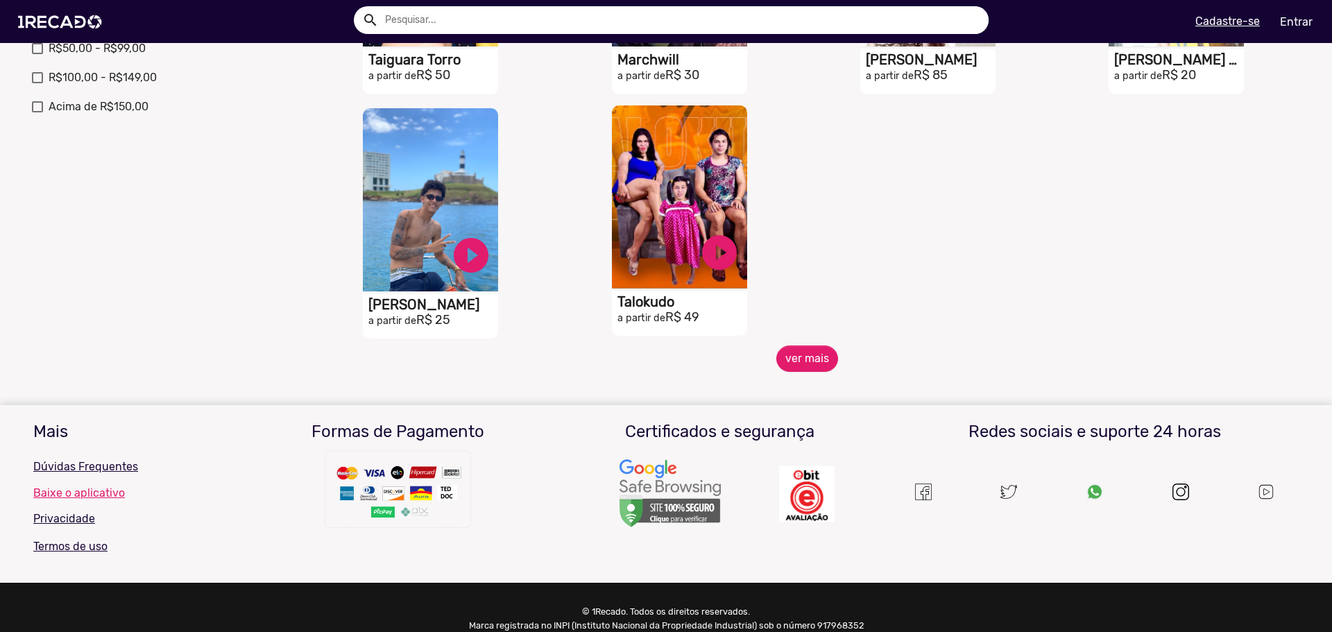
click at [707, 187] on video "S1RECADO vídeos dedicados para fãs e empresas" at bounding box center [679, 196] width 135 height 183
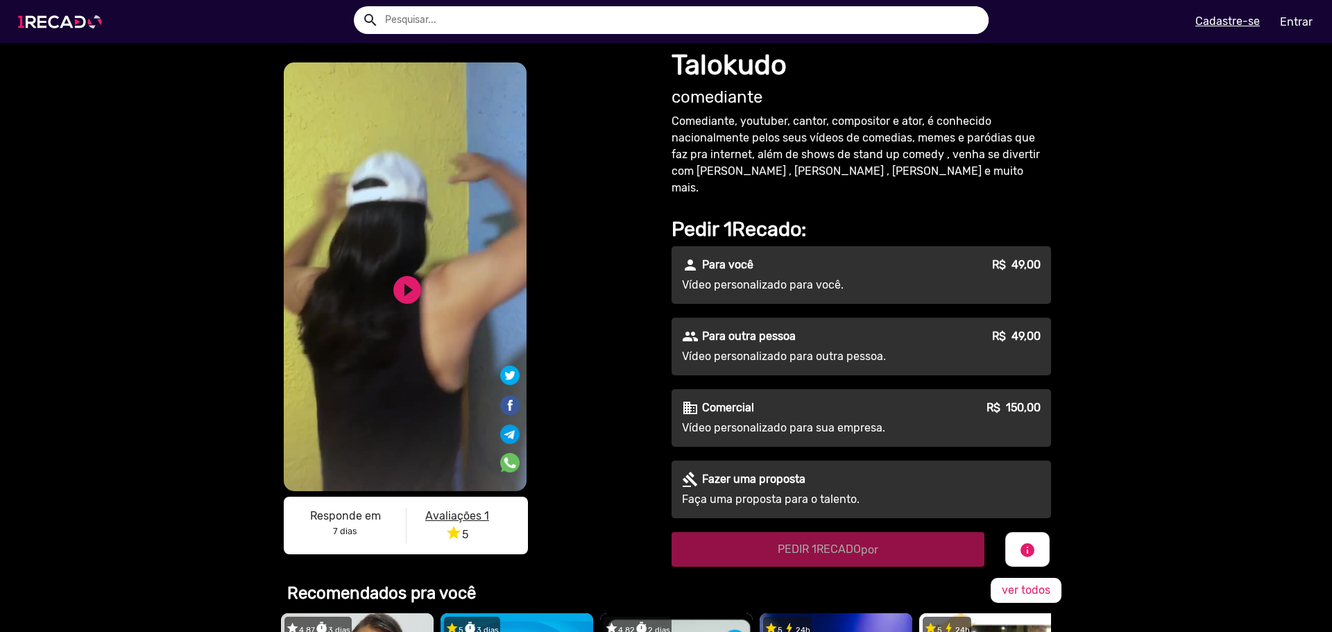
click at [62, 15] on img at bounding box center [62, 21] width 105 height 59
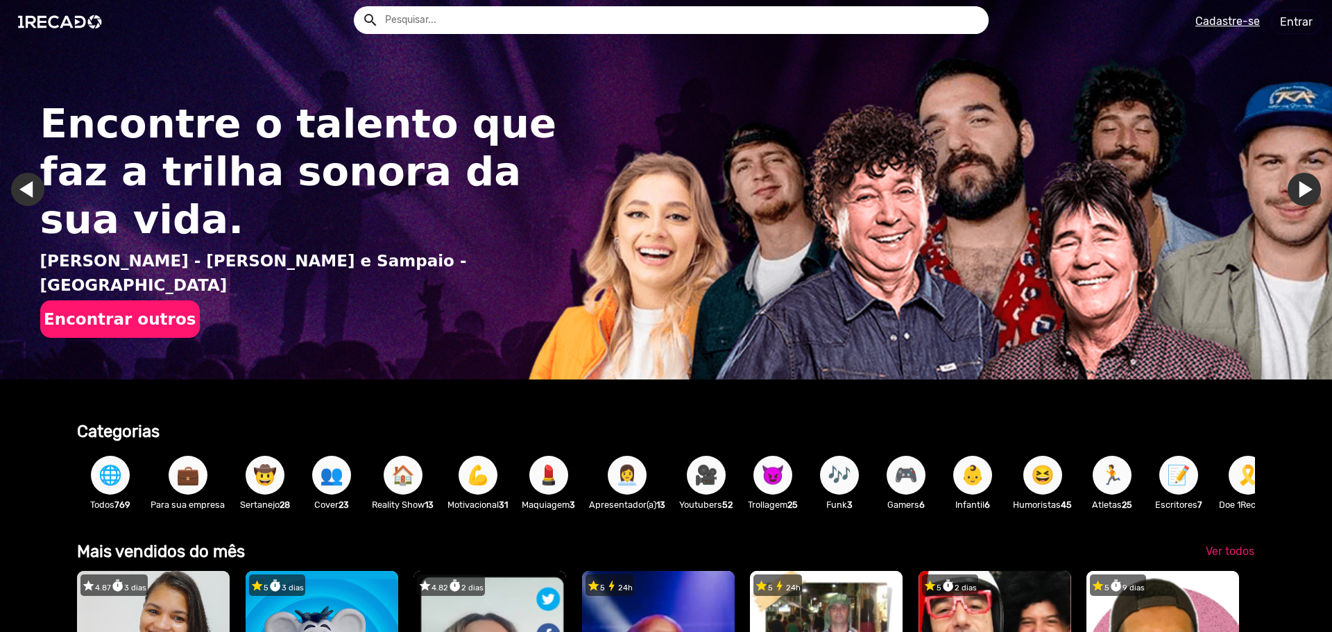
click at [785, 482] on span "😈" at bounding box center [773, 475] width 24 height 39
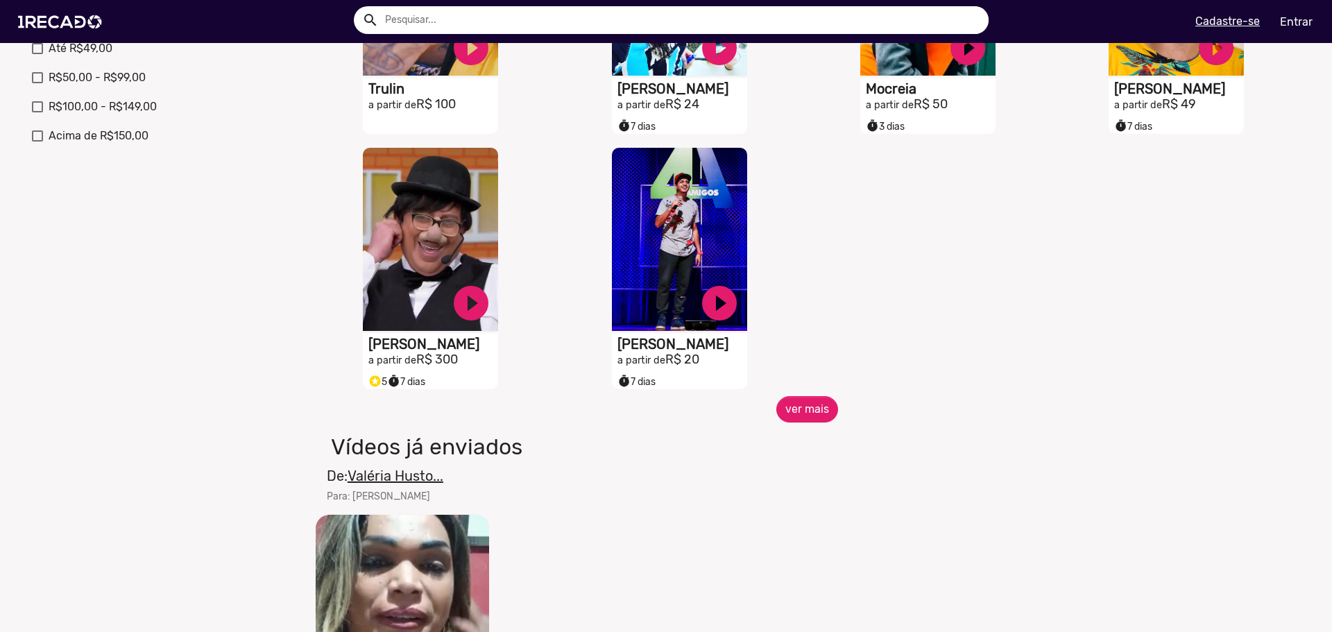
scroll to position [486, 0]
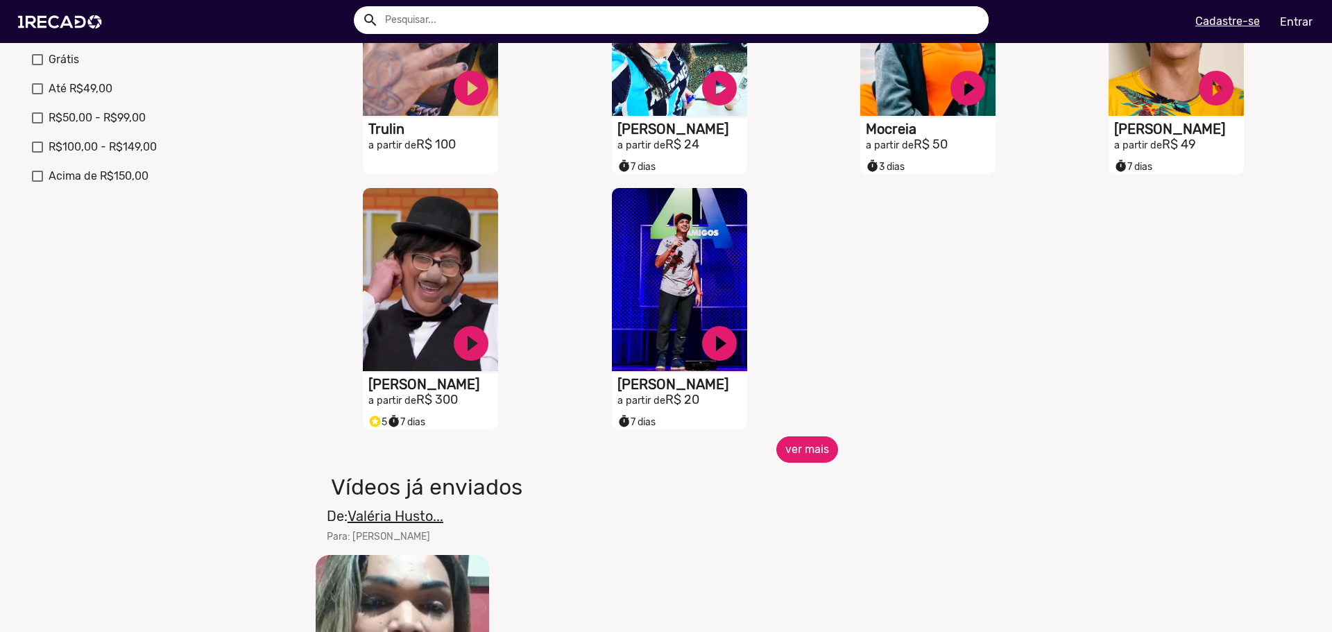
click at [819, 457] on button "ver mais" at bounding box center [807, 449] width 62 height 26
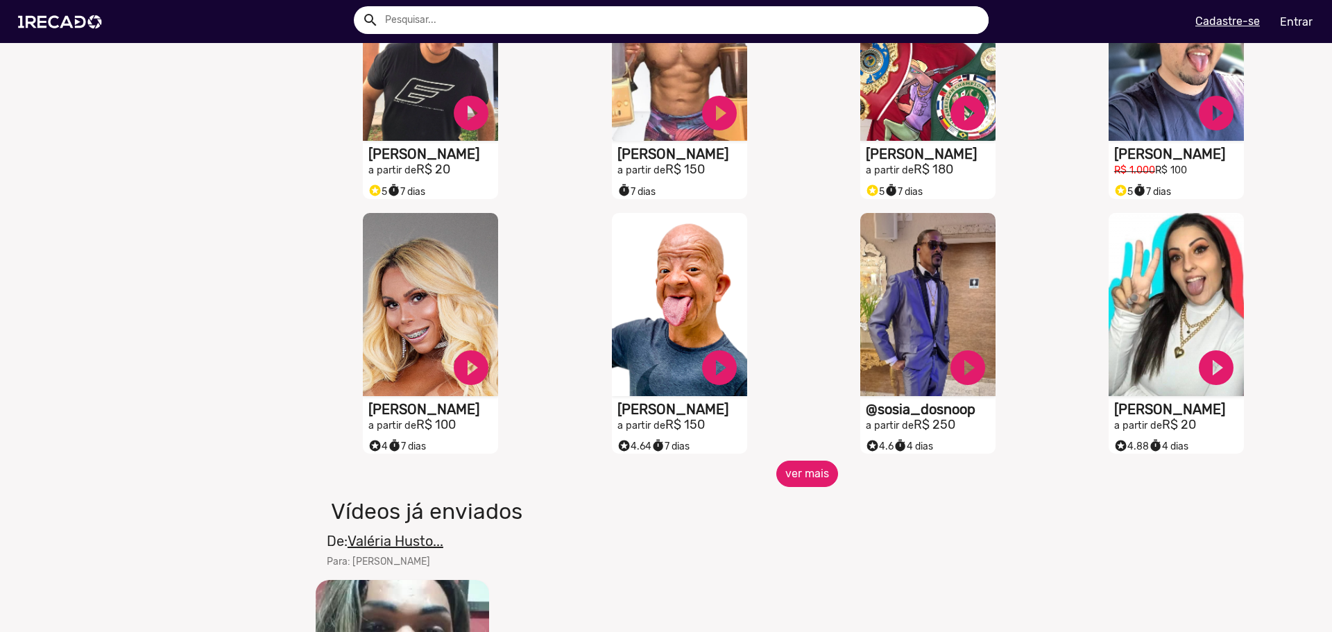
scroll to position [1041, 0]
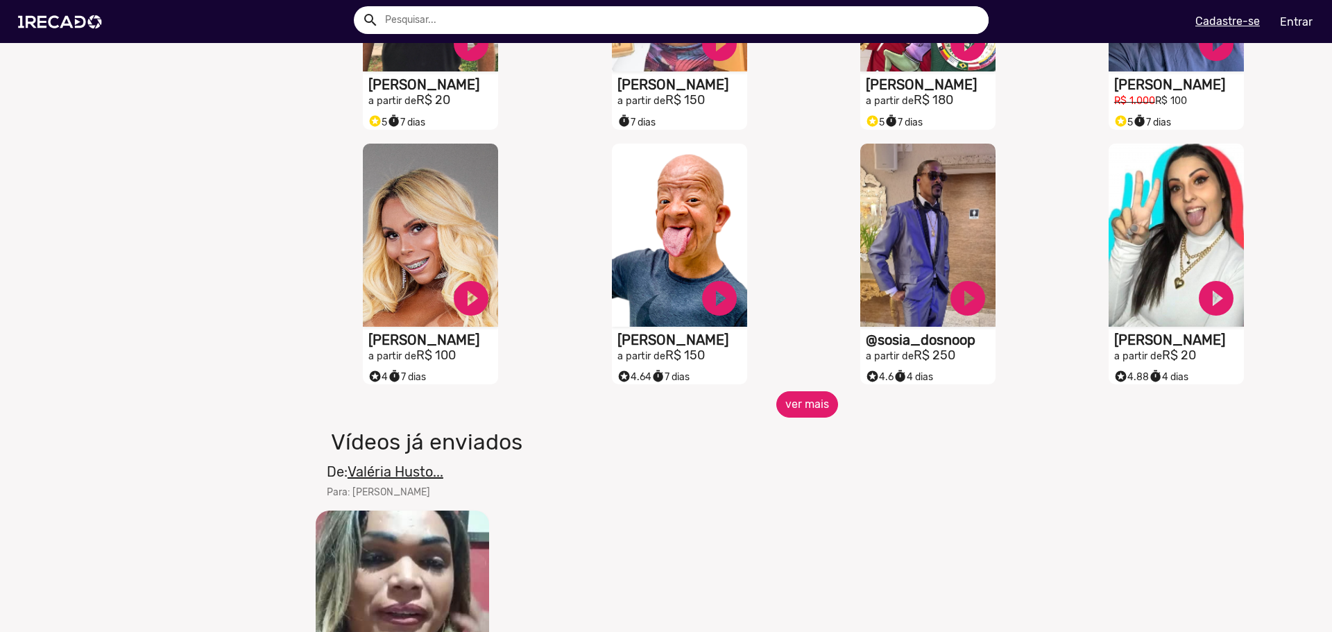
click at [807, 407] on button "ver mais" at bounding box center [807, 404] width 62 height 26
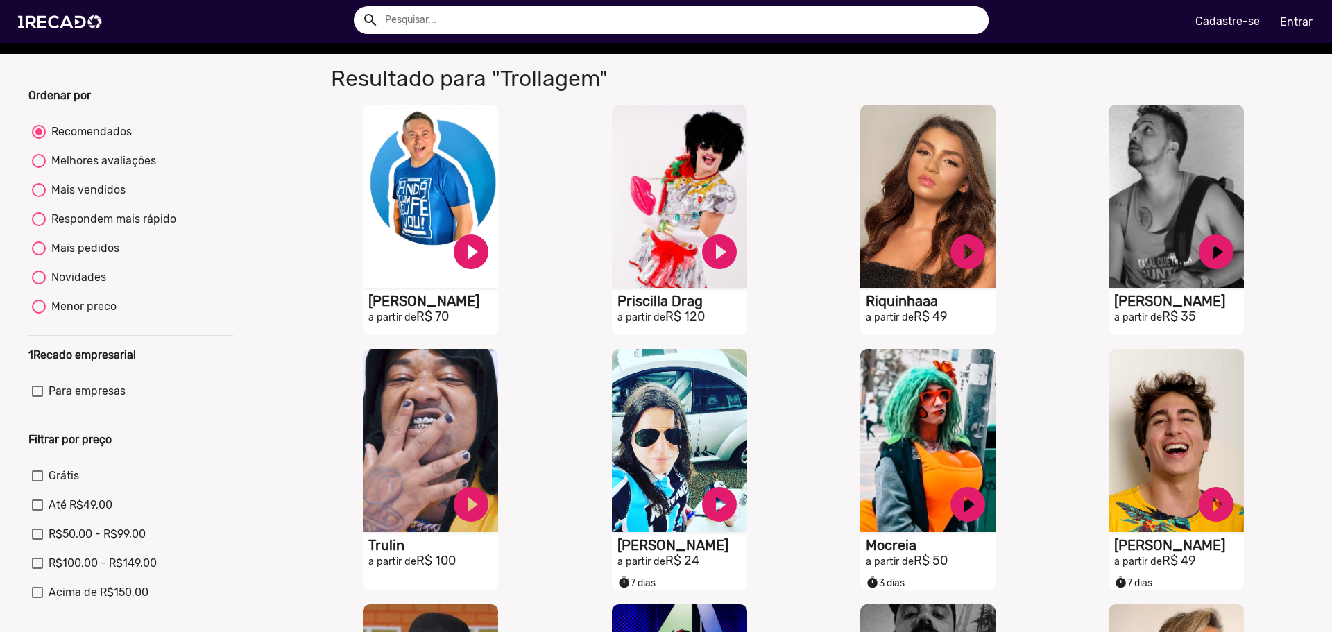
scroll to position [0, 0]
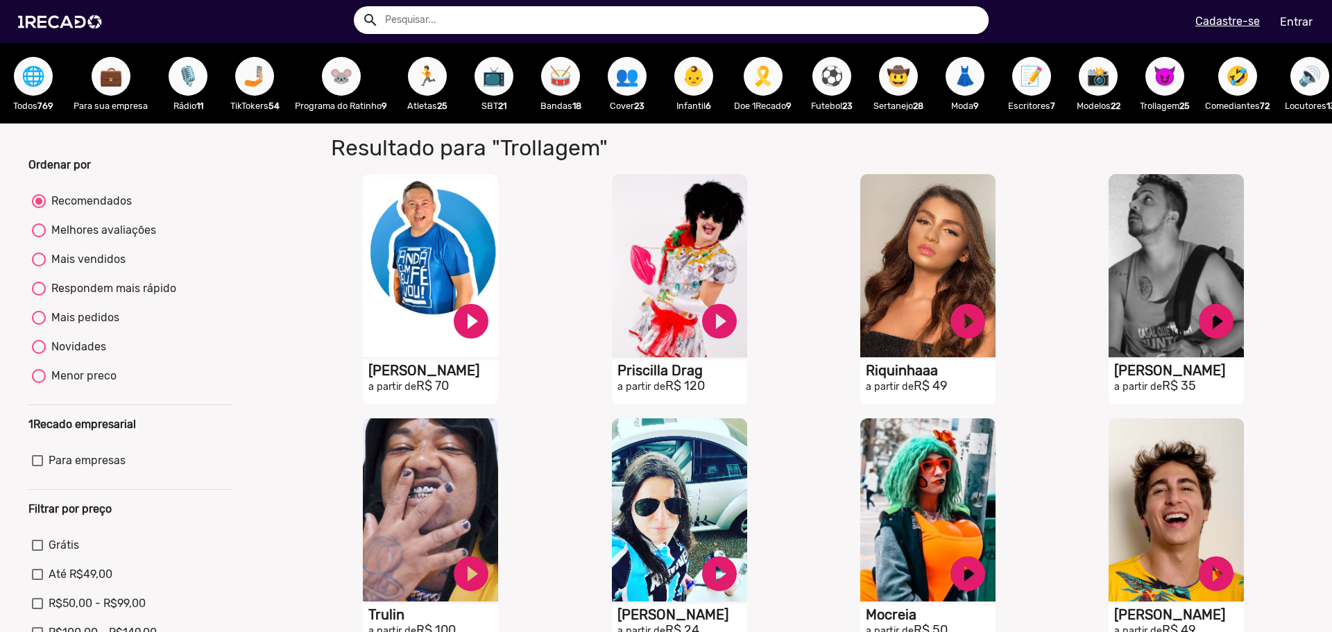
click at [693, 67] on span "👶" at bounding box center [694, 76] width 24 height 39
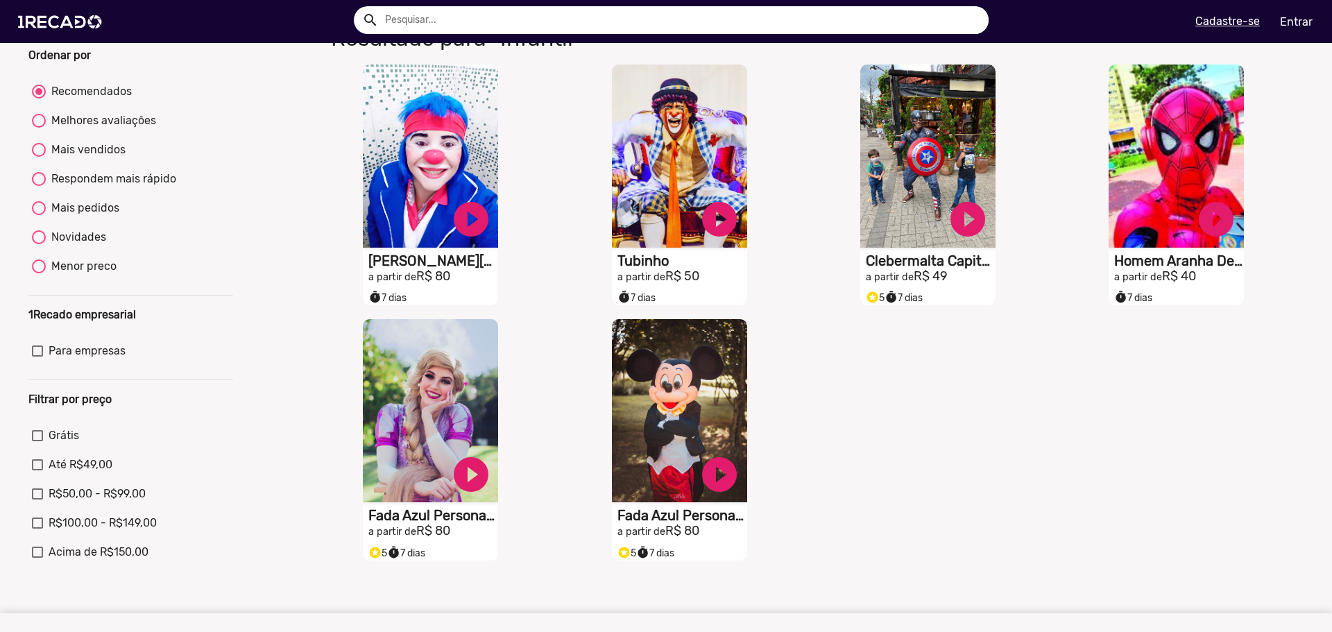
scroll to position [139, 0]
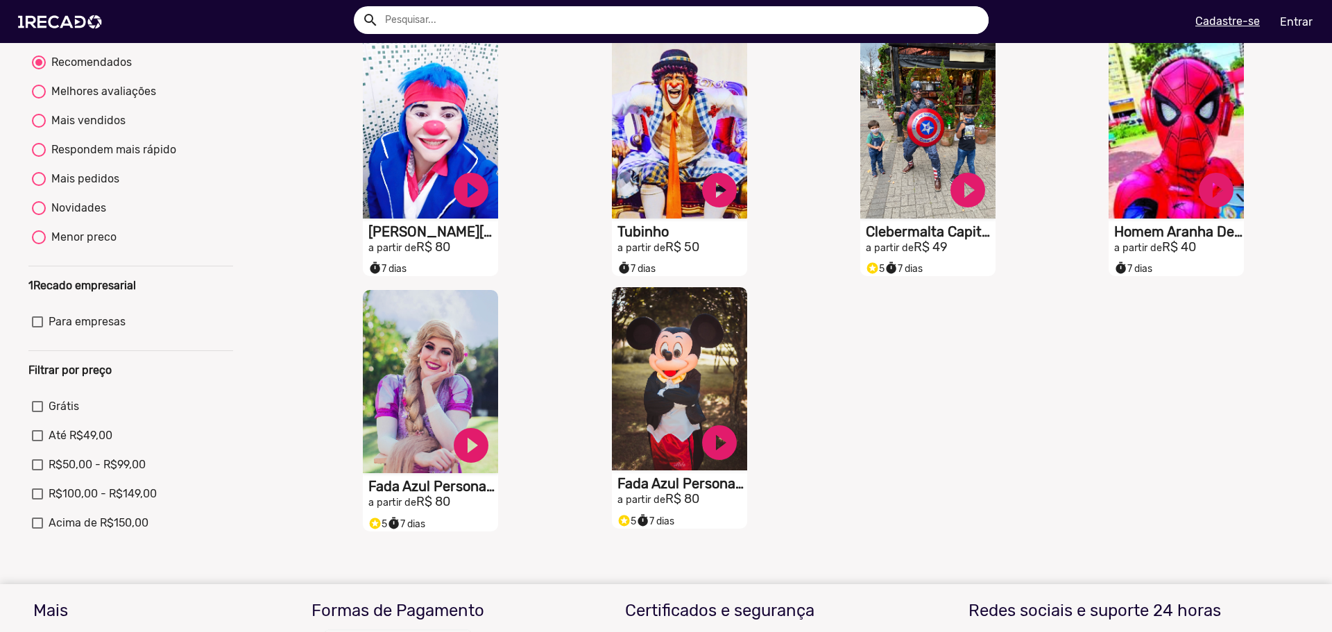
click at [675, 381] on video "S1RECADO vídeos dedicados para fãs e empresas" at bounding box center [679, 378] width 135 height 183
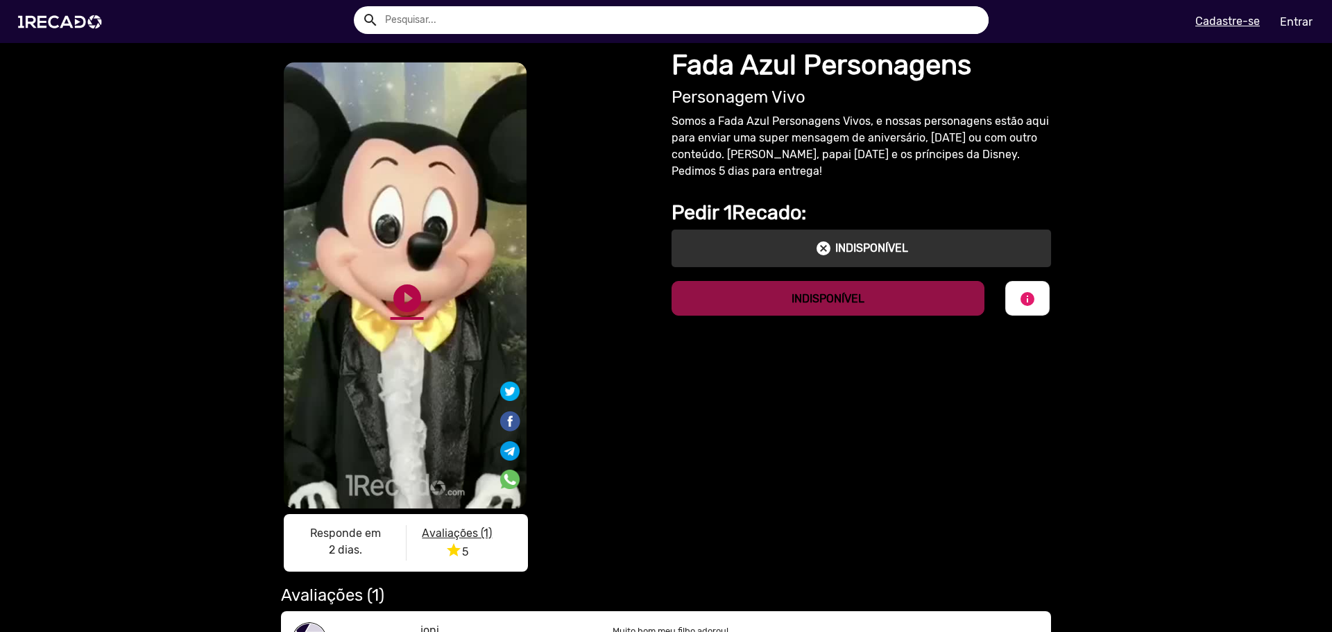
click at [407, 302] on link "play_circle_filled" at bounding box center [407, 298] width 33 height 33
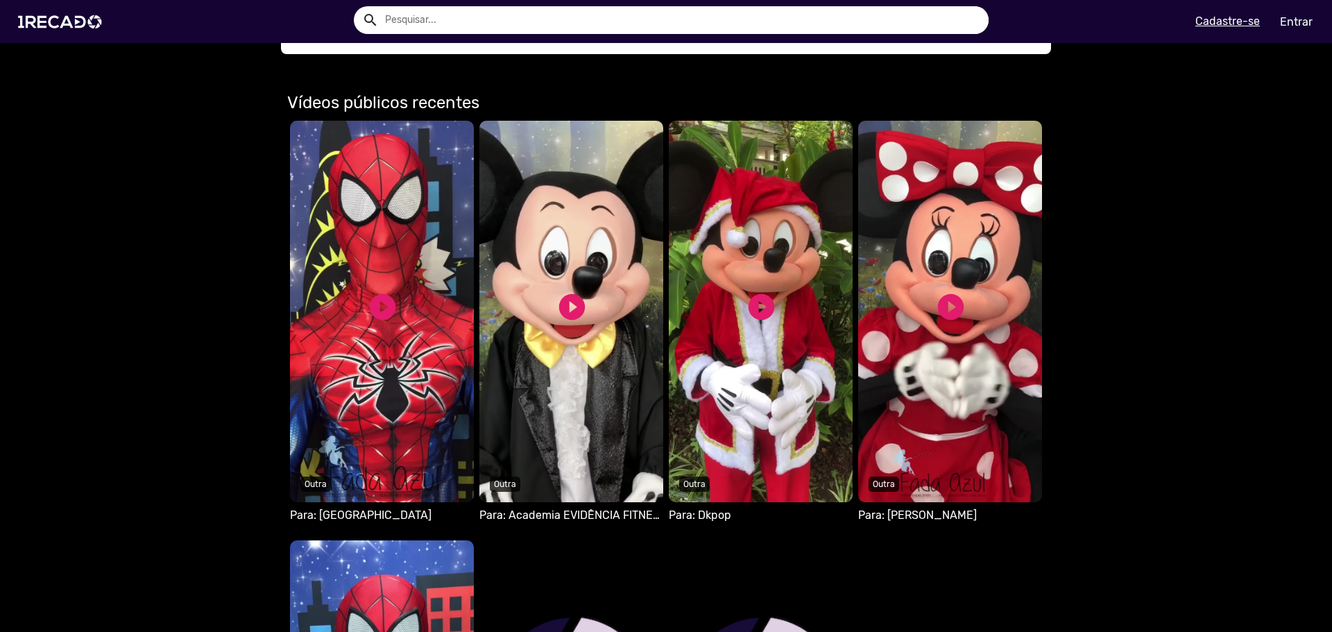
scroll to position [624, 0]
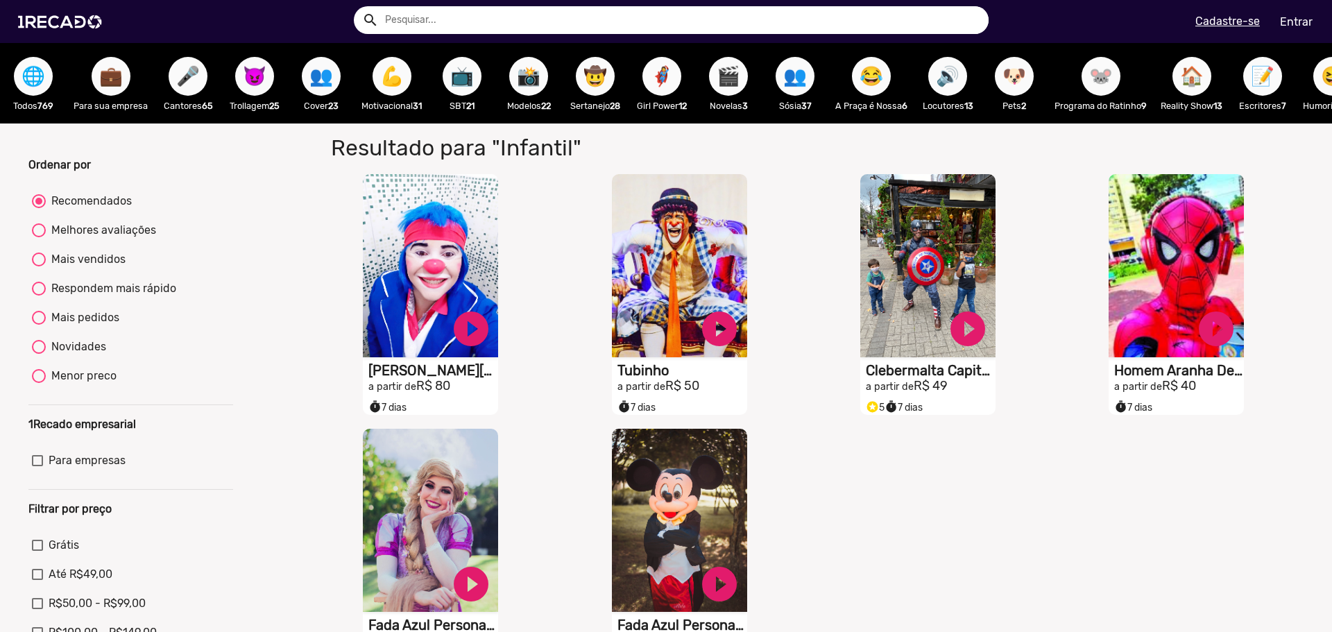
click at [952, 76] on span "🔊" at bounding box center [948, 76] width 24 height 39
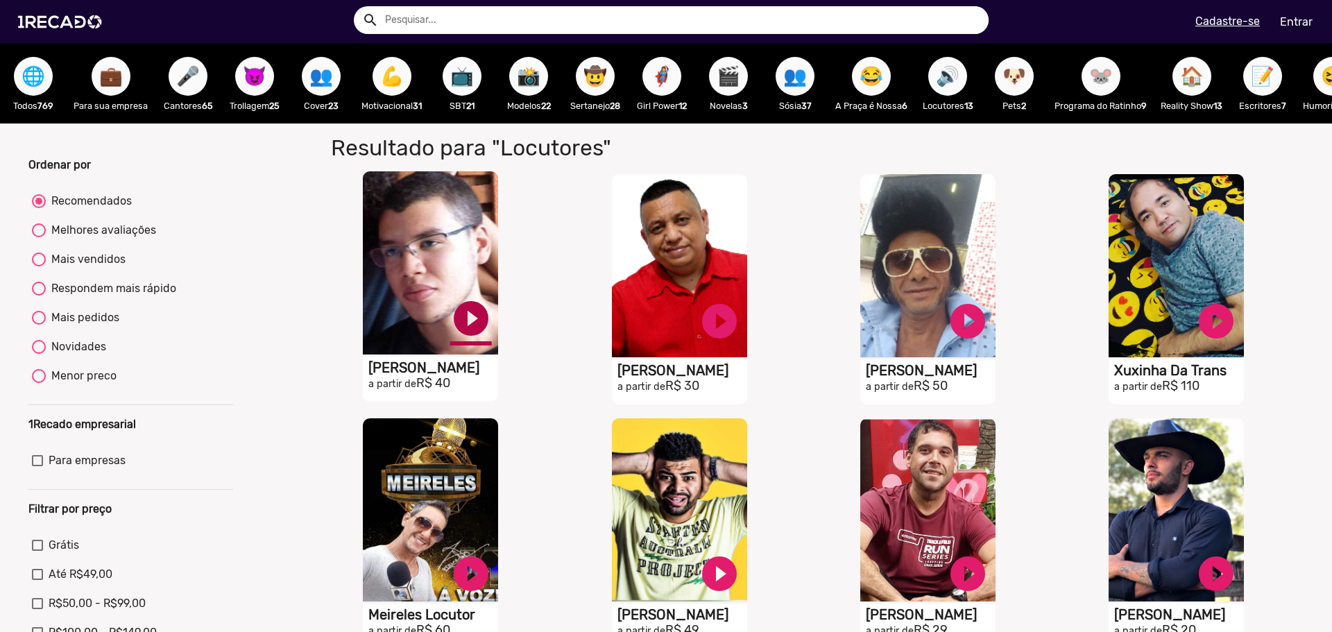
click at [464, 331] on link "play_circle_filled" at bounding box center [471, 319] width 42 height 42
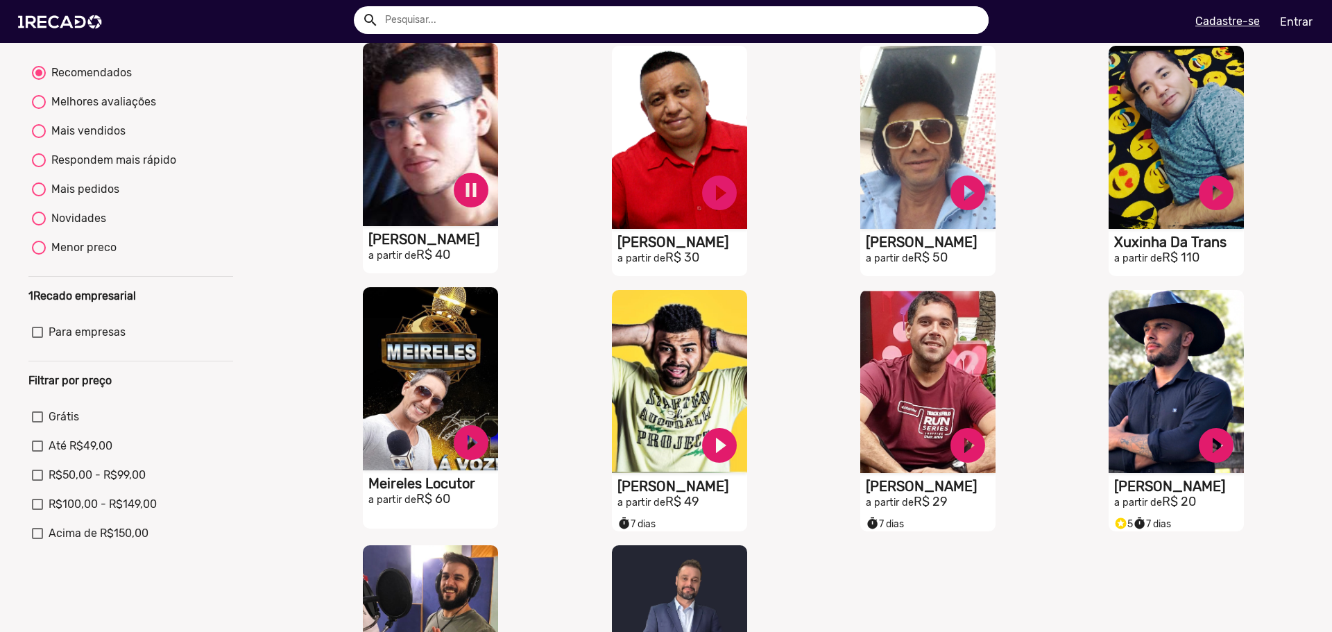
scroll to position [139, 0]
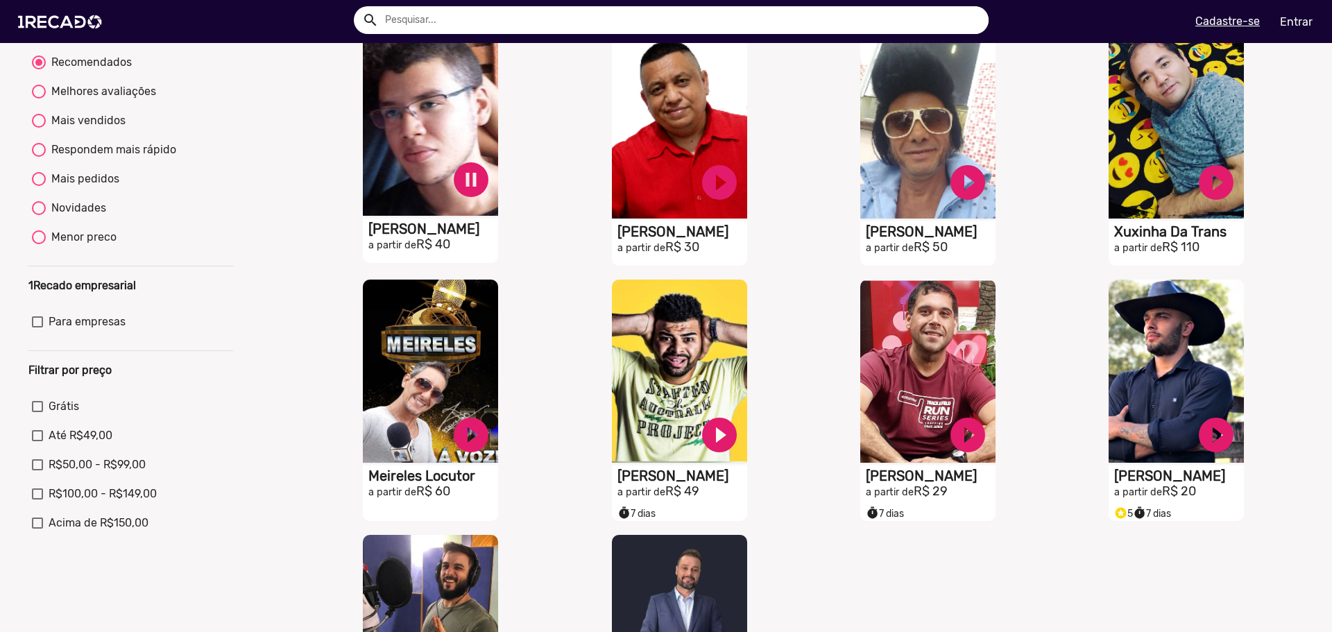
click at [407, 142] on video "S1RECADO vídeos dedicados para fãs e empresas" at bounding box center [430, 124] width 135 height 183
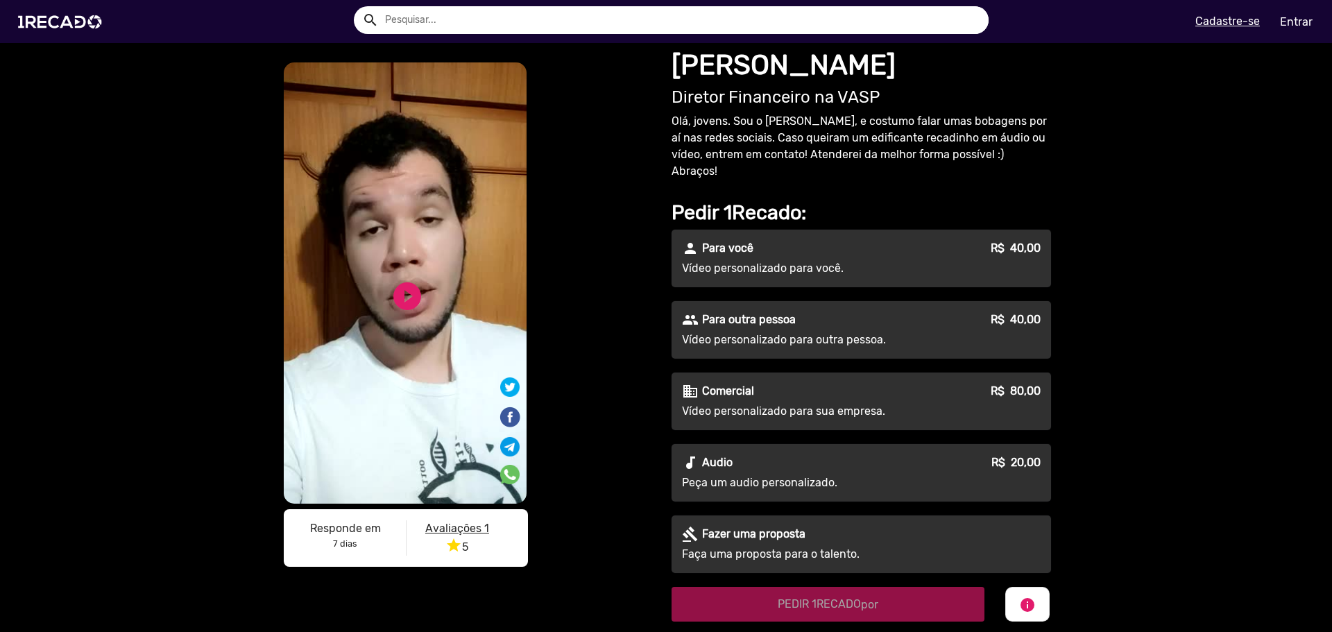
click at [729, 475] on p "Peça um audio personalizado." at bounding box center [807, 483] width 251 height 17
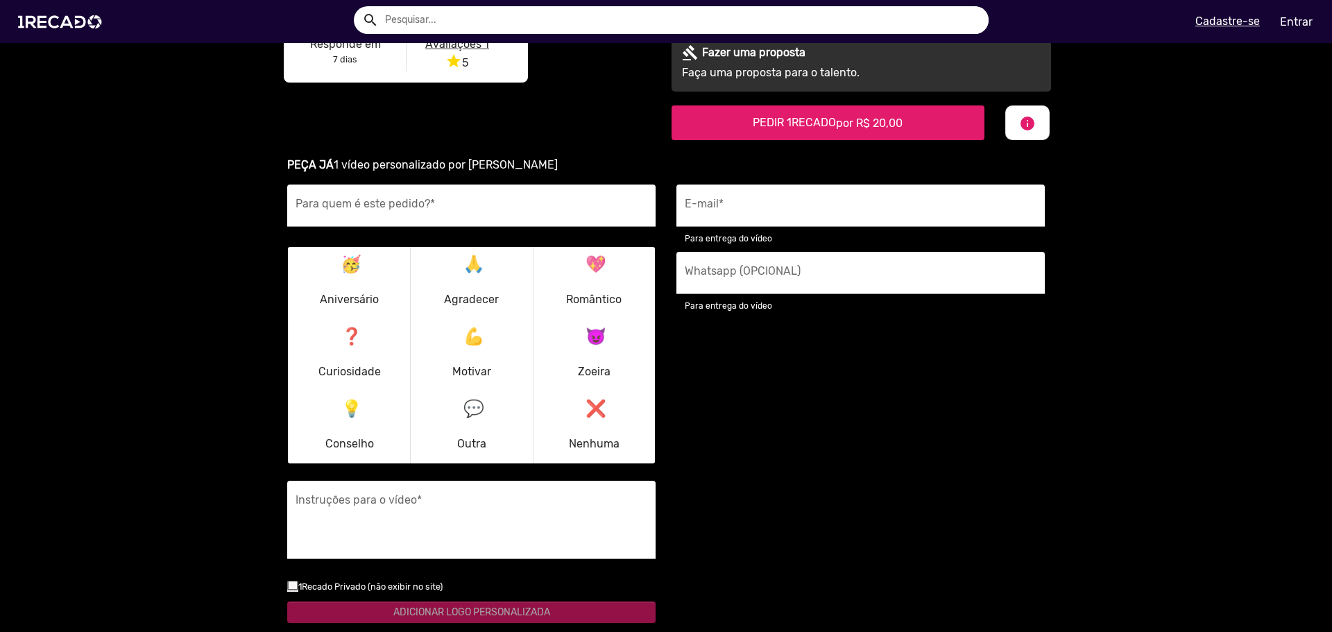
scroll to position [486, 0]
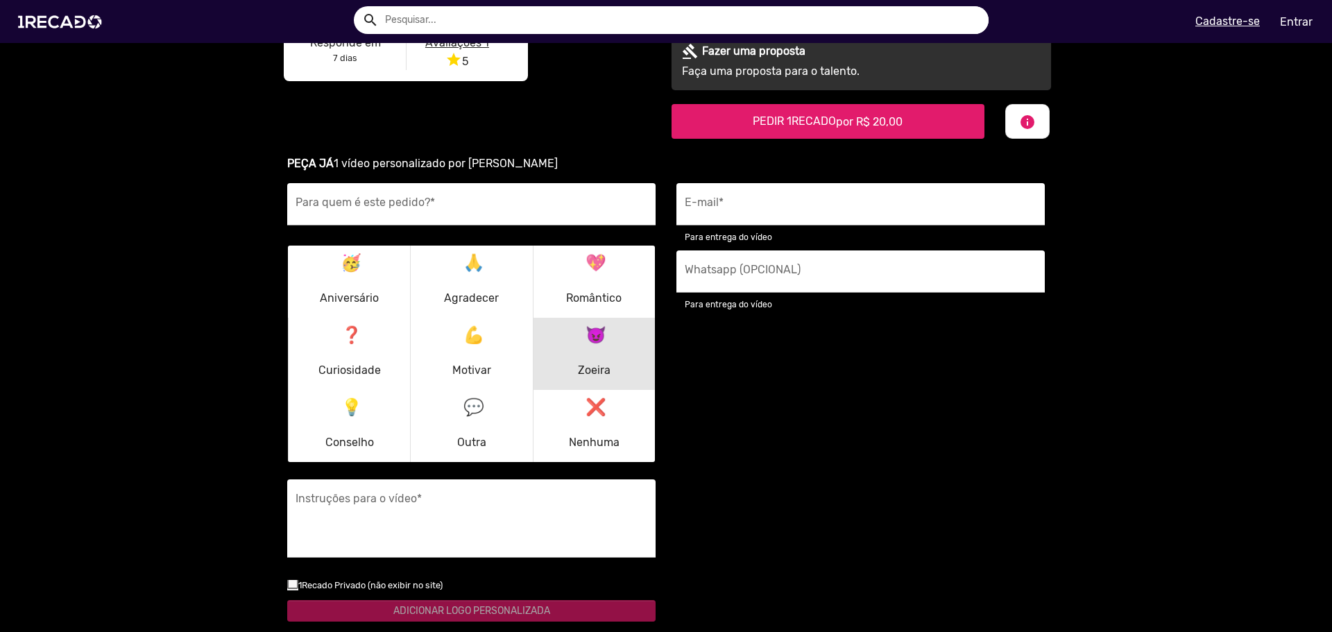
click at [596, 341] on p "😈 Zoeira" at bounding box center [594, 354] width 33 height 67
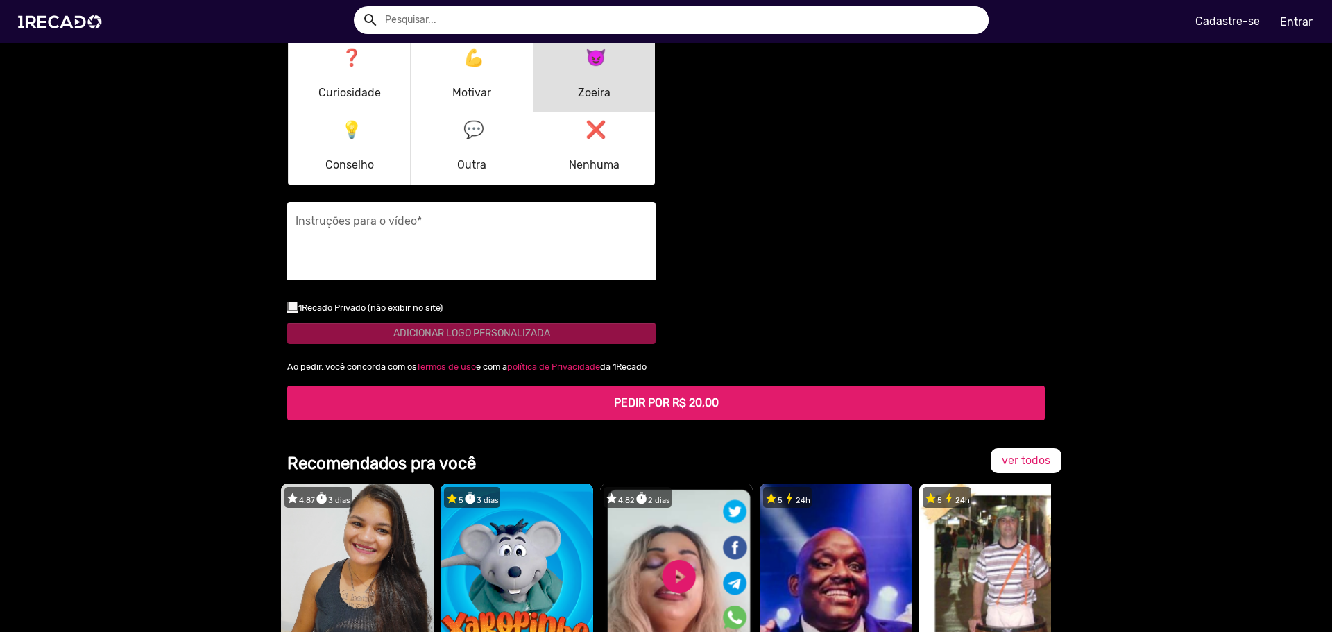
scroll to position [694, 0]
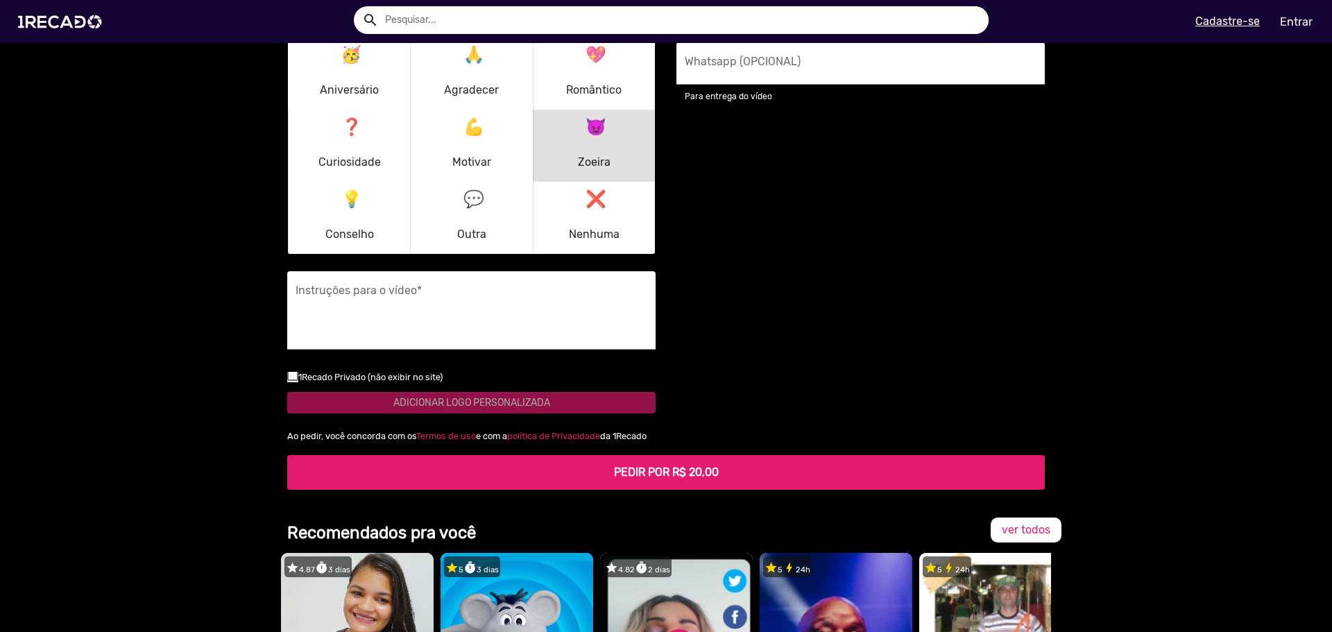
click at [281, 368] on div "1Recado Privado (não exibir no site)" at bounding box center [471, 380] width 389 height 24
click at [287, 370] on div at bounding box center [292, 375] width 11 height 11
click at [292, 381] on input "checkbox" at bounding box center [292, 381] width 1 height 1
checkbox input "true"
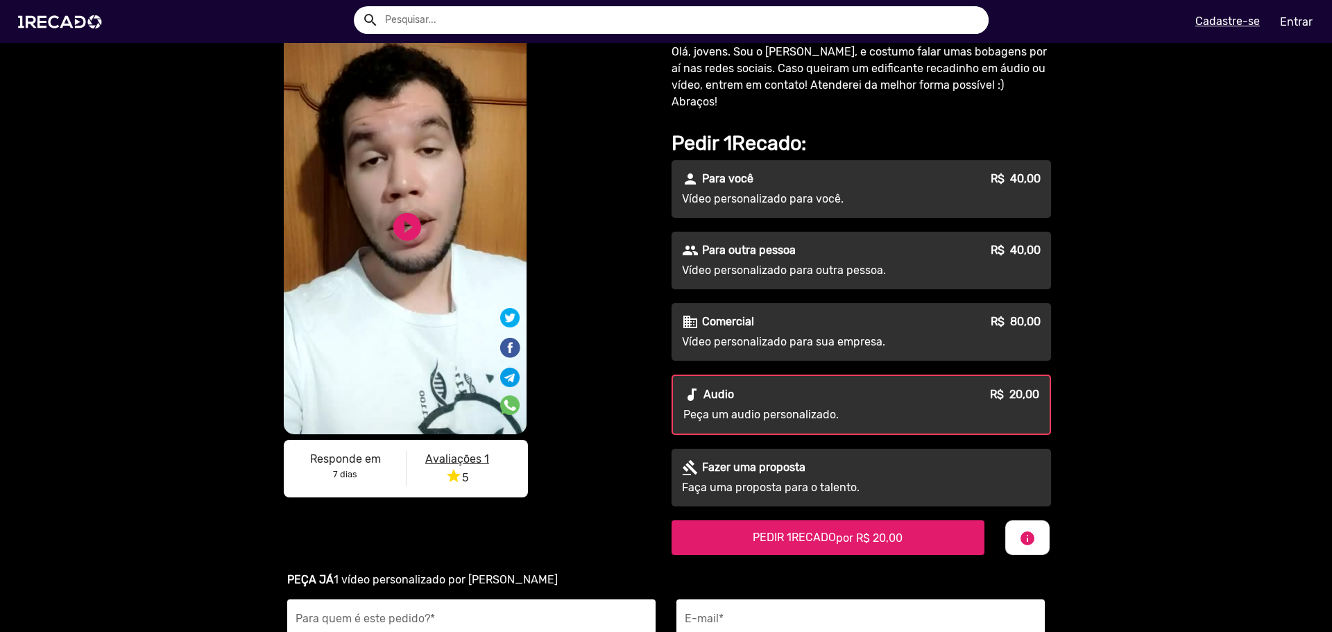
scroll to position [0, 0]
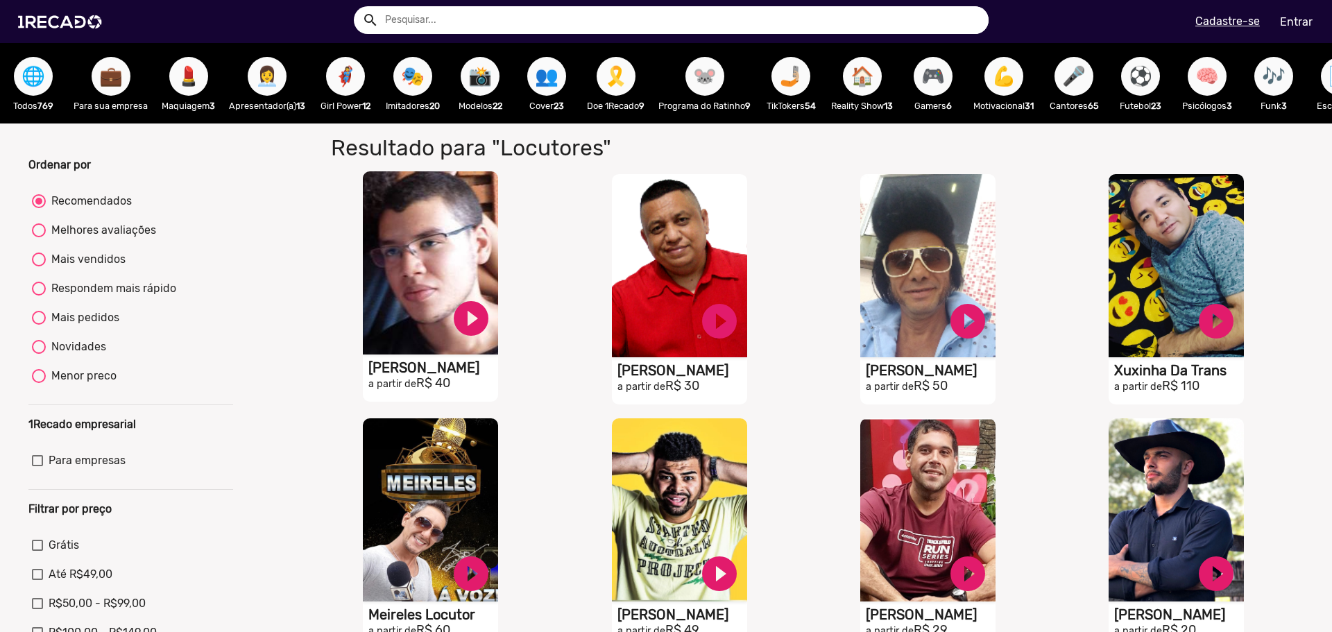
click at [460, 245] on video "S1RECADO vídeos dedicados para fãs e empresas" at bounding box center [430, 262] width 135 height 183
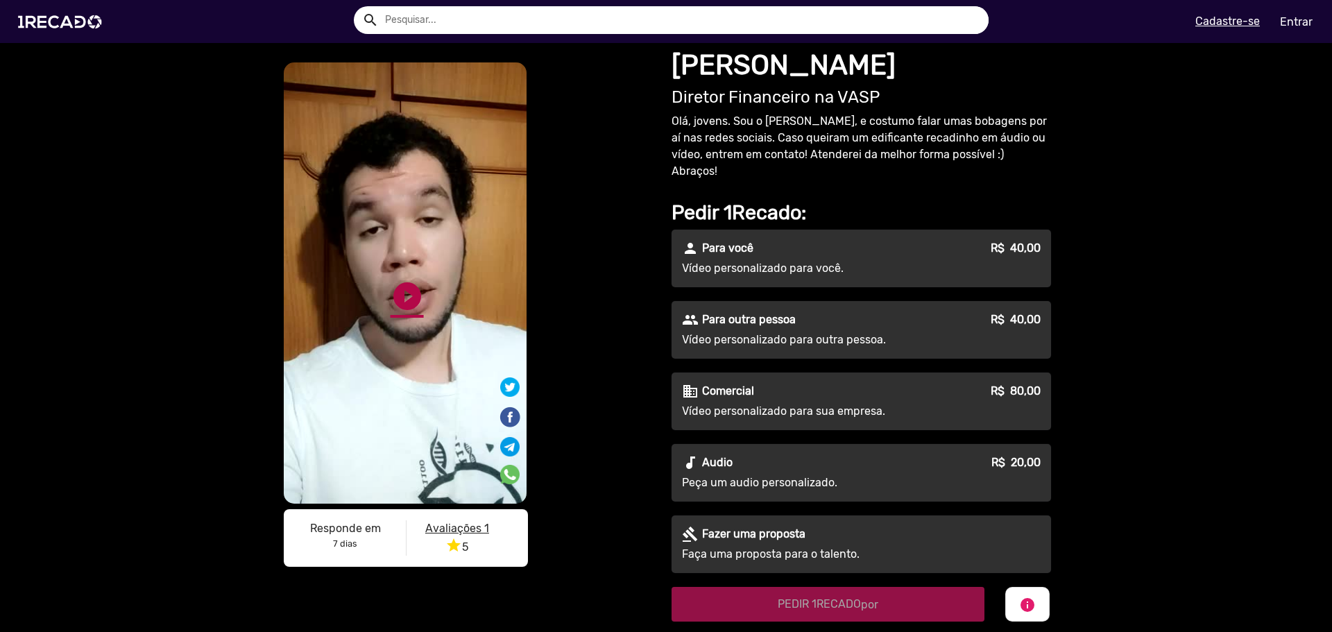
click at [403, 298] on link "play_circle_filled" at bounding box center [407, 296] width 33 height 33
click at [396, 289] on link "pause_circle" at bounding box center [407, 296] width 33 height 33
drag, startPoint x: 883, startPoint y: 58, endPoint x: 662, endPoint y: 54, distance: 221.4
click at [666, 54] on div "[PERSON_NAME] Diretor Financeiro na VASP Olá, jovens. Sou o [PERSON_NAME], e co…" at bounding box center [863, 332] width 395 height 579
copy h1 "[PERSON_NAME]"
